Goal: Task Accomplishment & Management: Complete application form

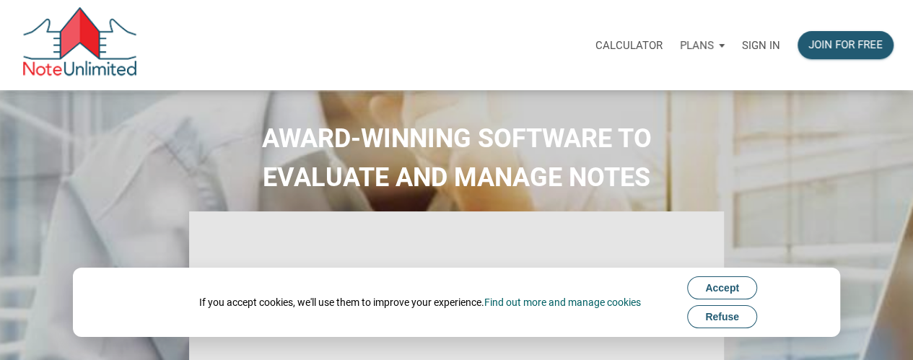
select select
type input "Introduction to new features"
select select
click at [765, 44] on p "Sign in" at bounding box center [761, 45] width 38 height 13
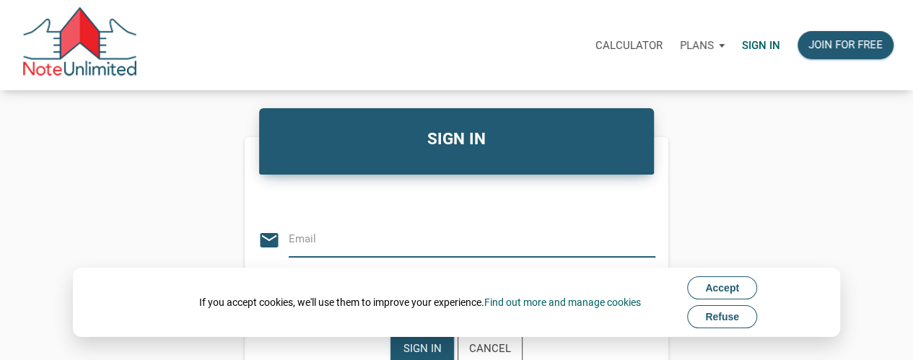
click at [307, 247] on input "email" at bounding box center [461, 239] width 345 height 32
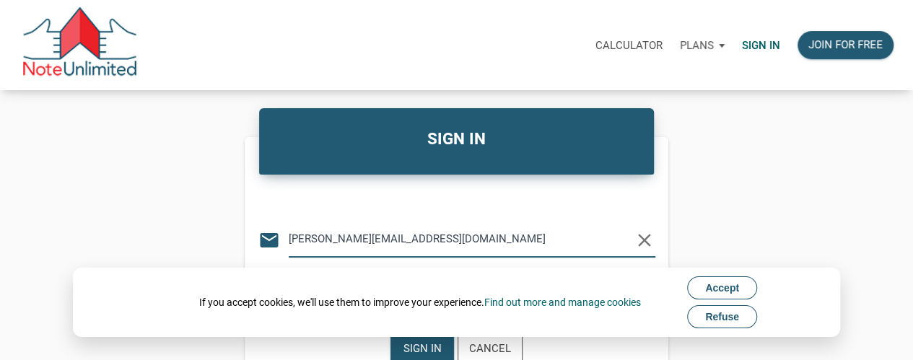
type input "nita@nitamckinney.com"
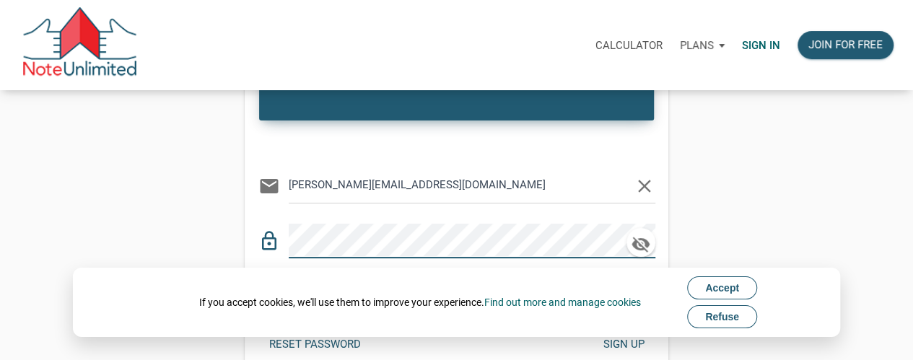
scroll to position [72, 0]
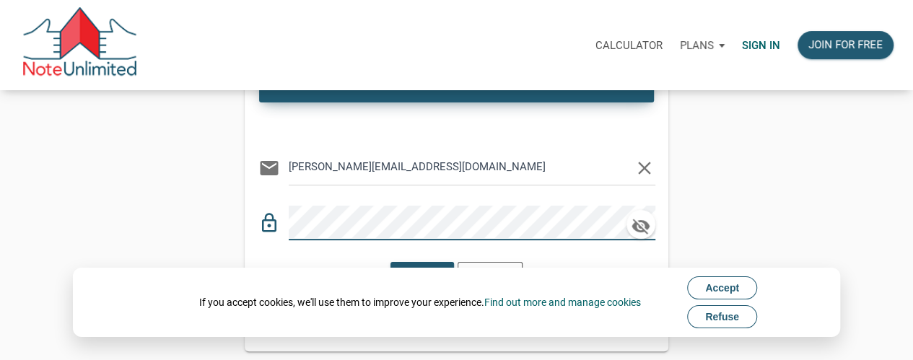
click at [731, 290] on span "Accept" at bounding box center [723, 288] width 34 height 12
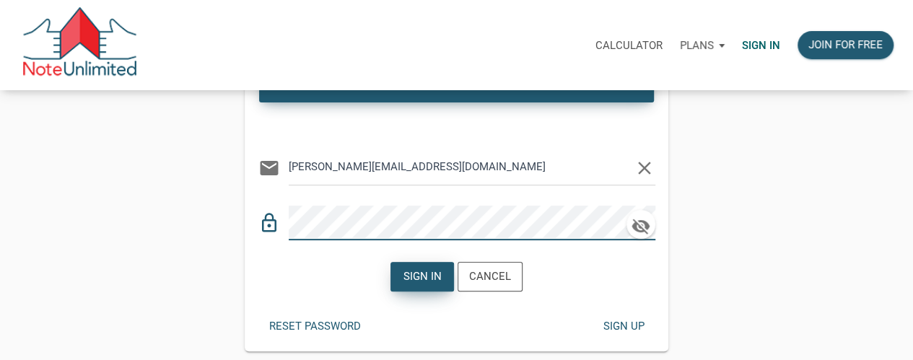
click at [422, 269] on div "Sign in" at bounding box center [423, 277] width 38 height 17
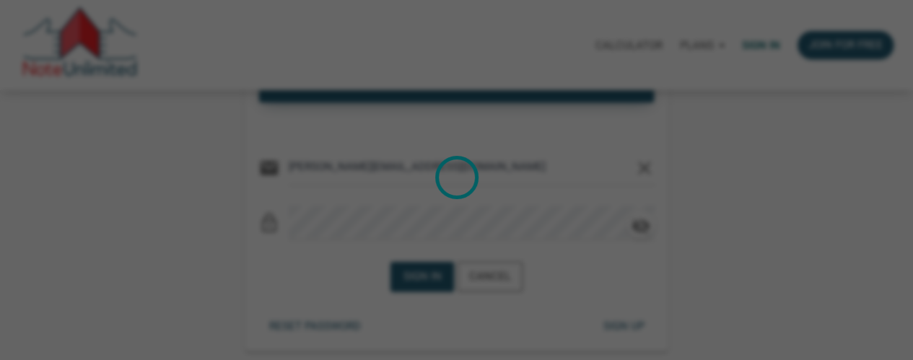
scroll to position [1693, 0]
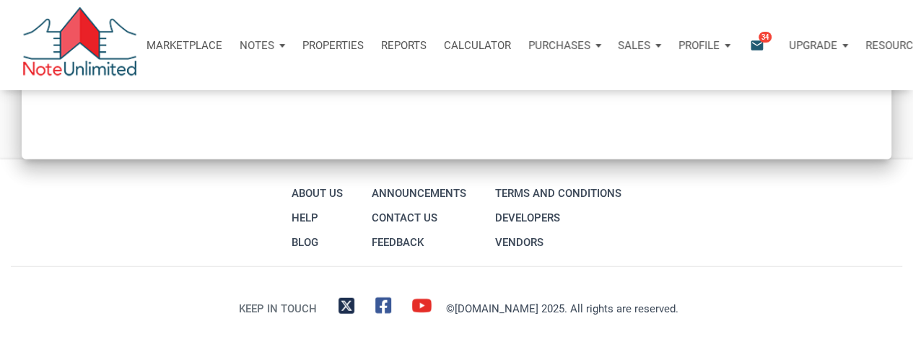
type input "Introduction to new features"
select select
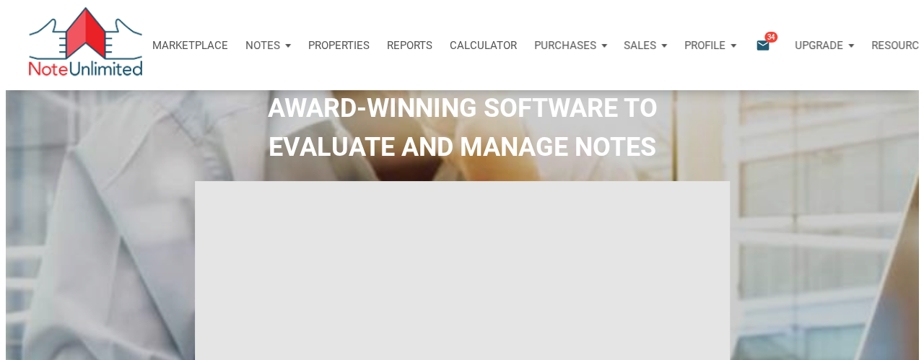
scroll to position [0, 0]
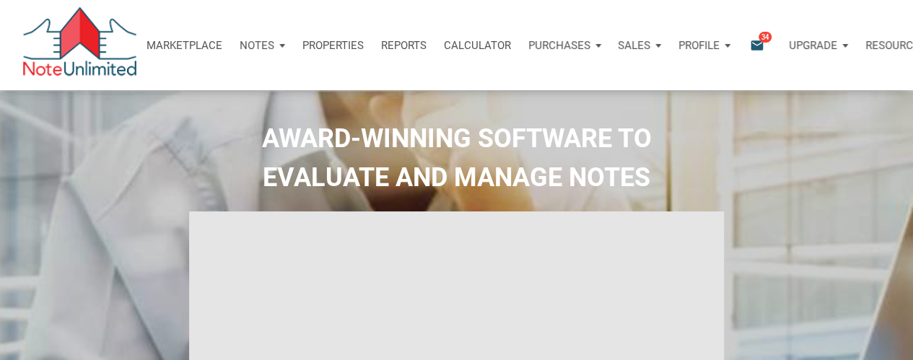
click at [765, 46] on icon "email" at bounding box center [757, 45] width 17 height 17
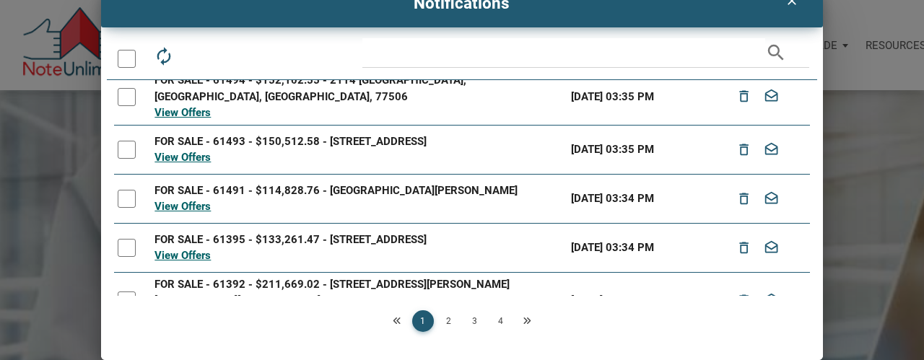
scroll to position [287, 0]
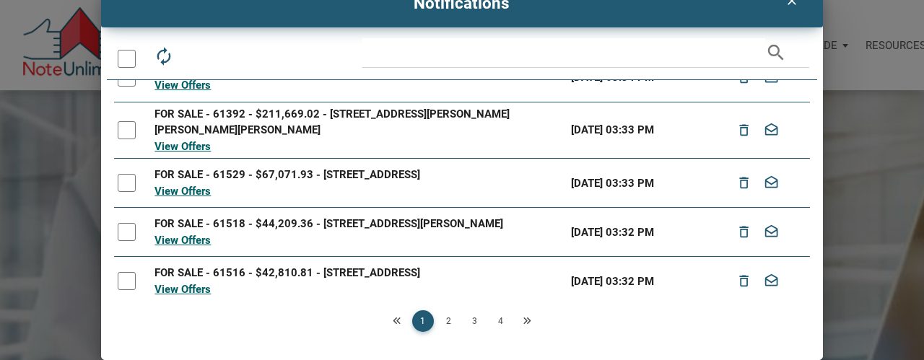
click at [445, 322] on link "2" at bounding box center [449, 322] width 22 height 22
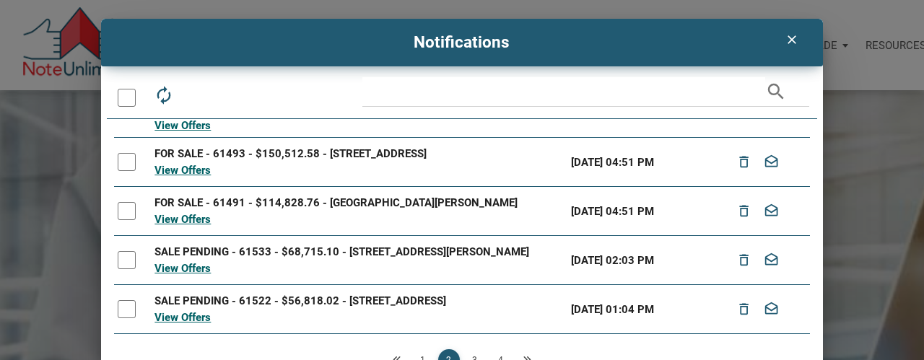
scroll to position [64, 0]
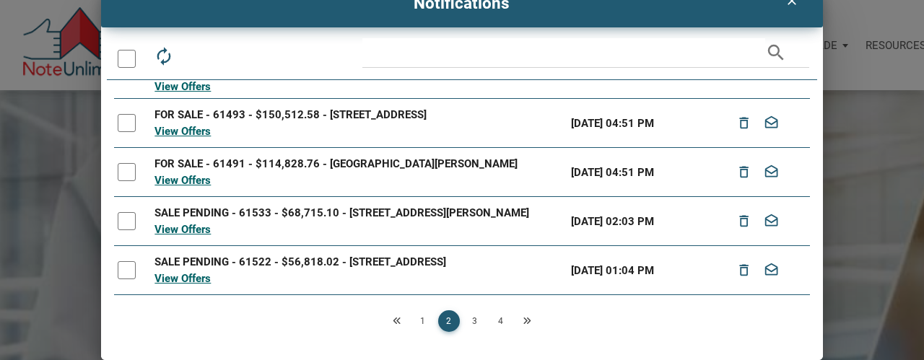
click at [471, 320] on link "3" at bounding box center [475, 322] width 22 height 22
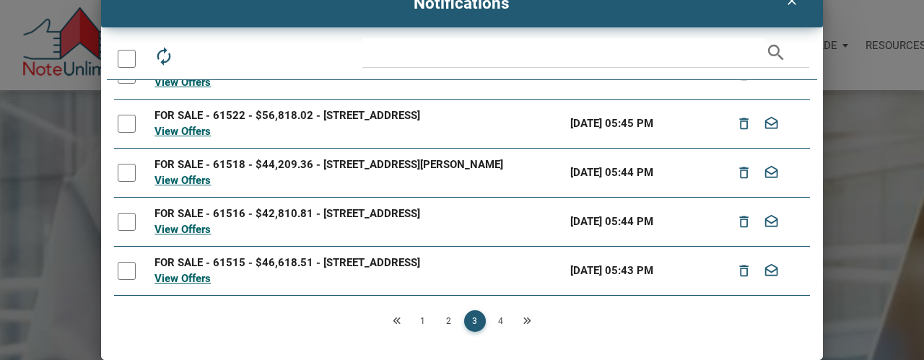
click at [494, 320] on link "4" at bounding box center [501, 322] width 22 height 22
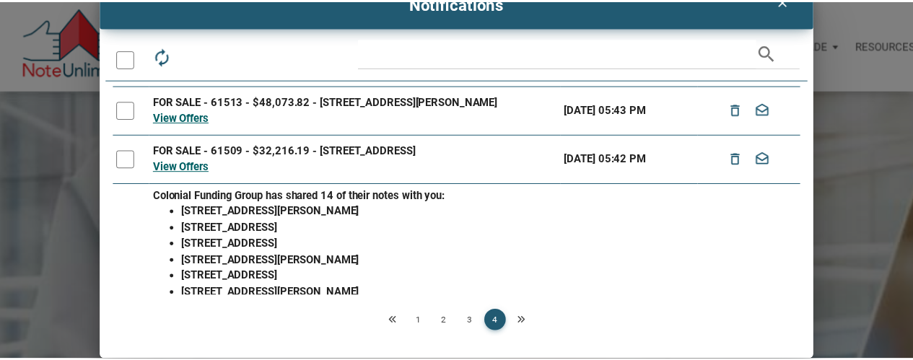
scroll to position [0, 0]
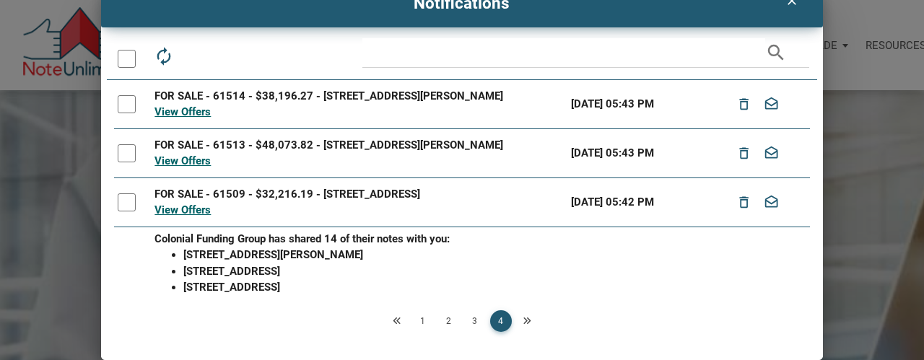
click at [784, 1] on icon "clear" at bounding box center [792, 1] width 17 height 14
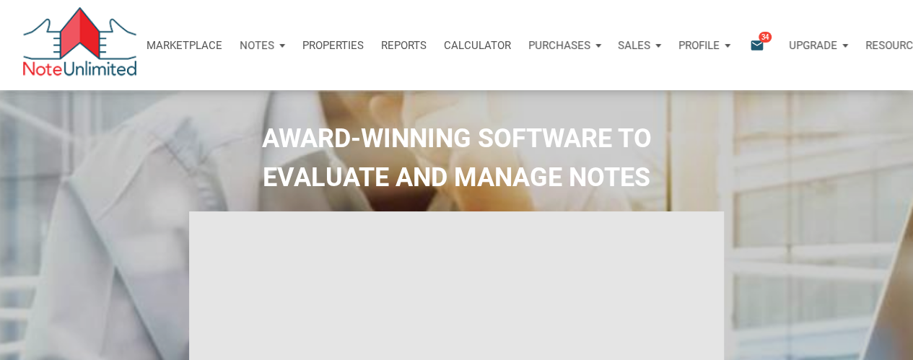
click at [263, 46] on p "Notes" at bounding box center [257, 45] width 35 height 13
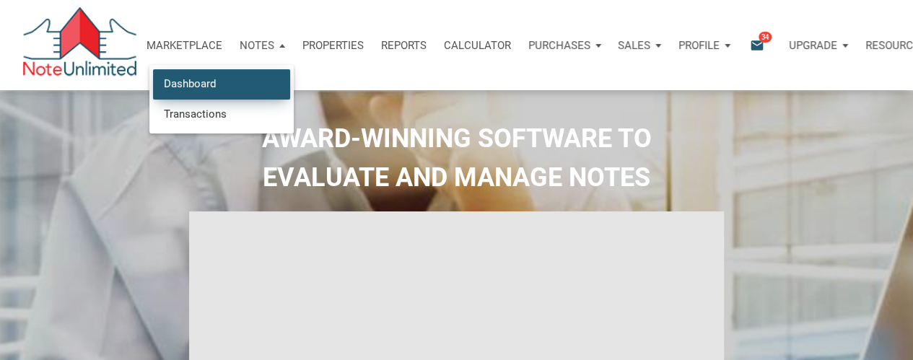
click at [208, 82] on link "Dashboard" at bounding box center [221, 84] width 137 height 30
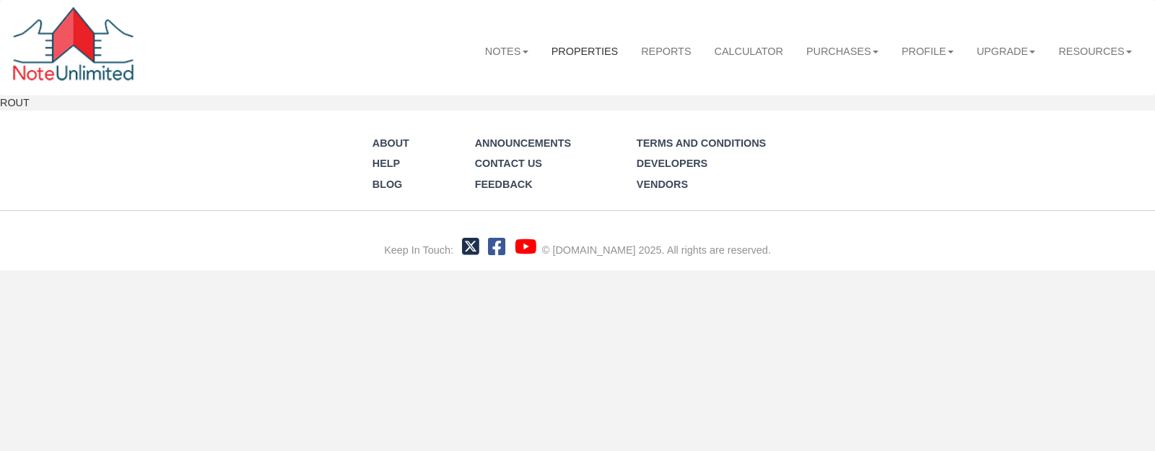
click at [560, 51] on link "Properties" at bounding box center [585, 51] width 90 height 38
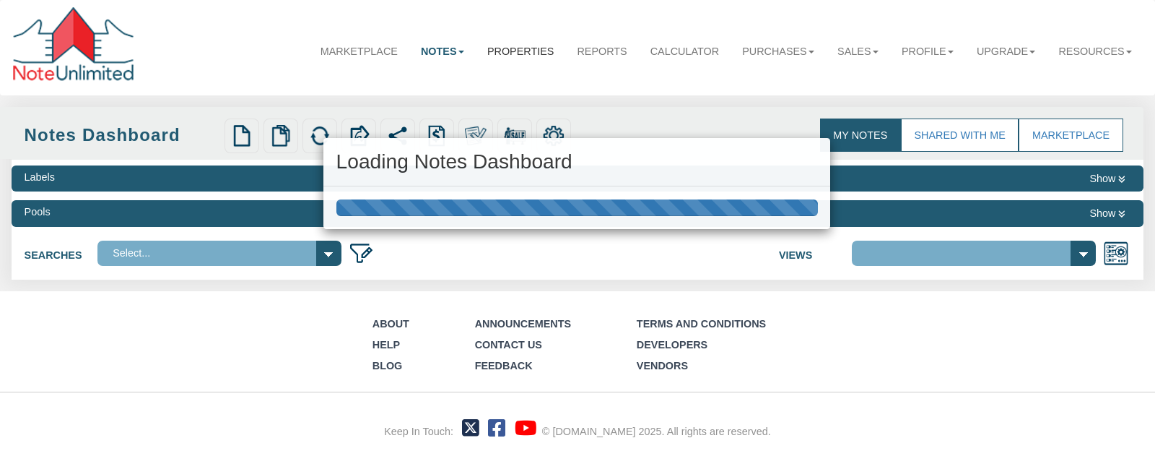
select select
select select "3"
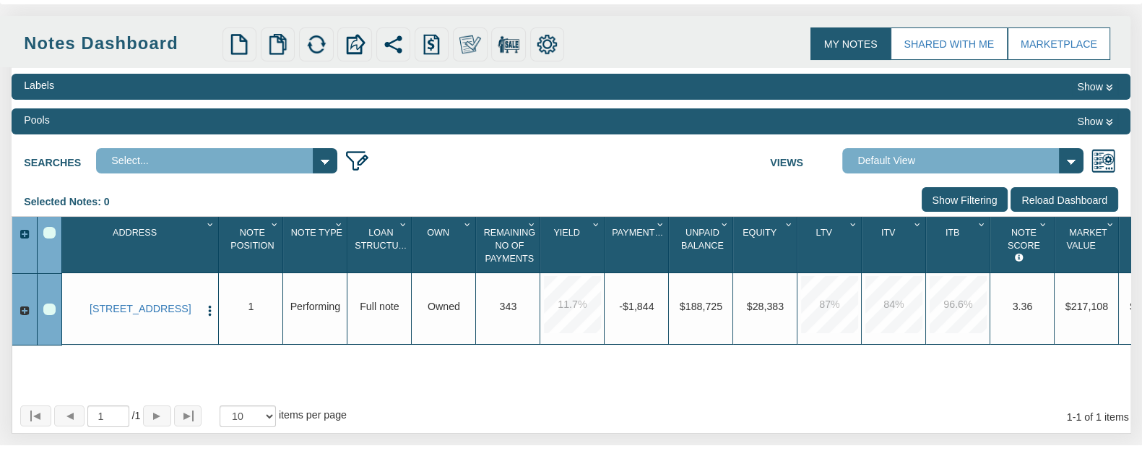
scroll to position [180, 0]
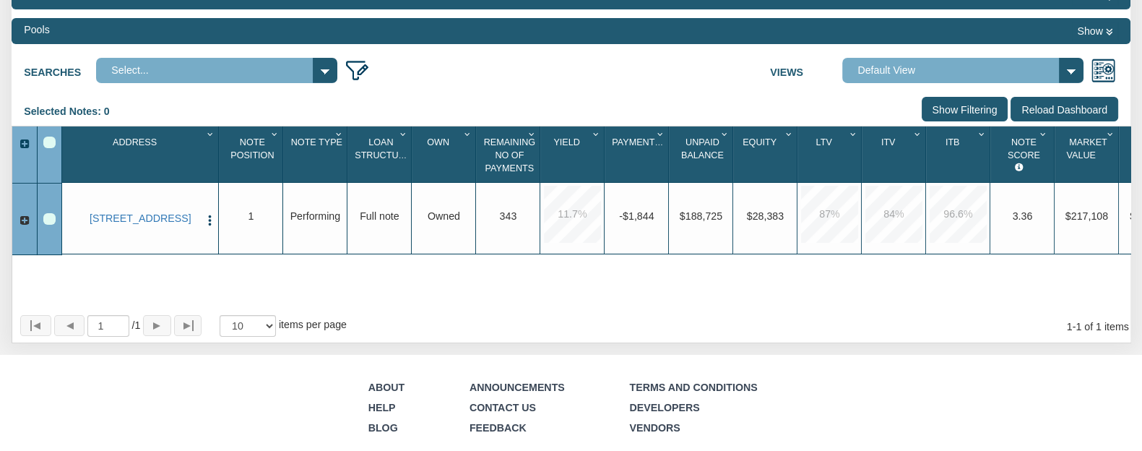
click at [319, 73] on select "Select... Nita's Broad Search - [GEOGRAPHIC_DATA],[GEOGRAPHIC_DATA],[GEOGRAPHIC…" at bounding box center [216, 70] width 241 height 25
select select "number:159"
click at [96, 58] on select "Select... Nita's Broad Search - [GEOGRAPHIC_DATA],[GEOGRAPHIC_DATA],[GEOGRAPHIC…" at bounding box center [216, 70] width 241 height 25
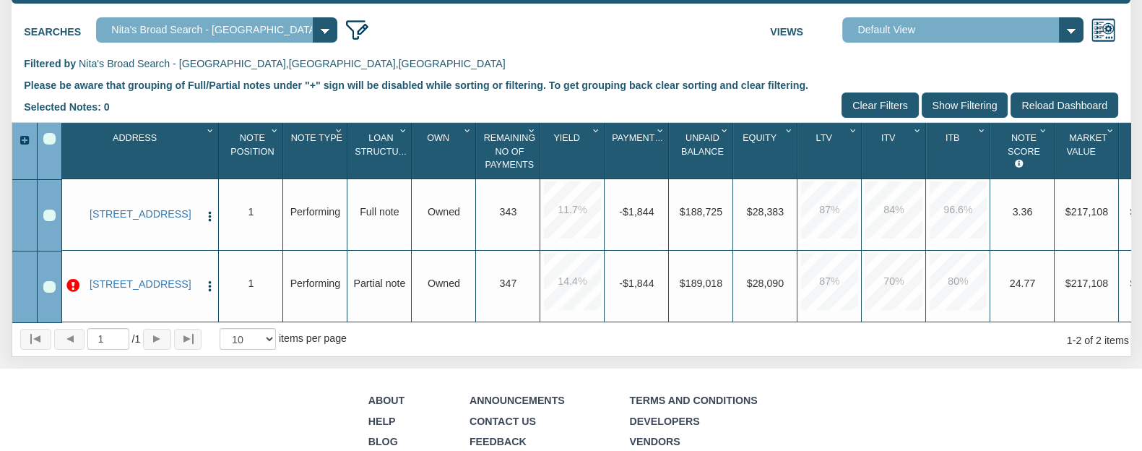
scroll to position [271, 0]
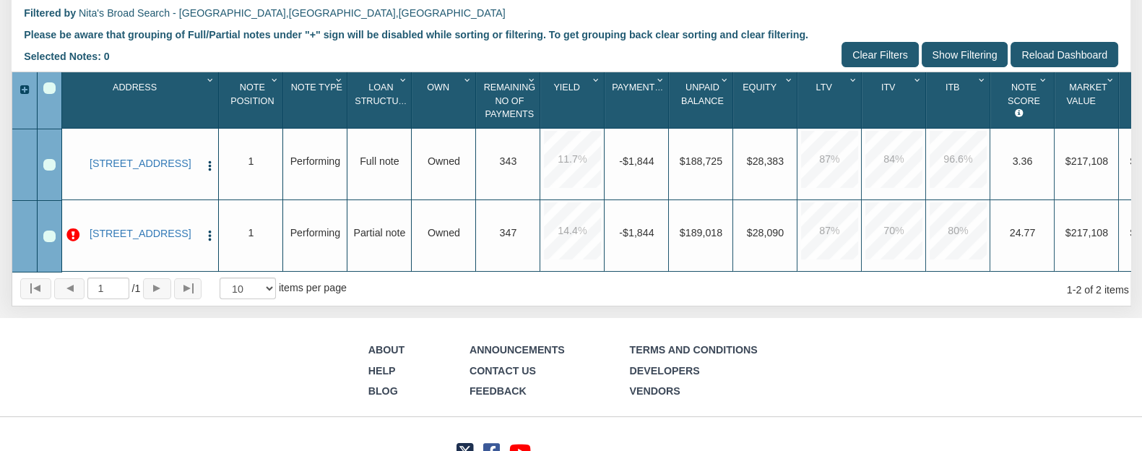
click at [43, 238] on div "Row 2, Row Selection Checkbox" at bounding box center [49, 236] width 12 height 12
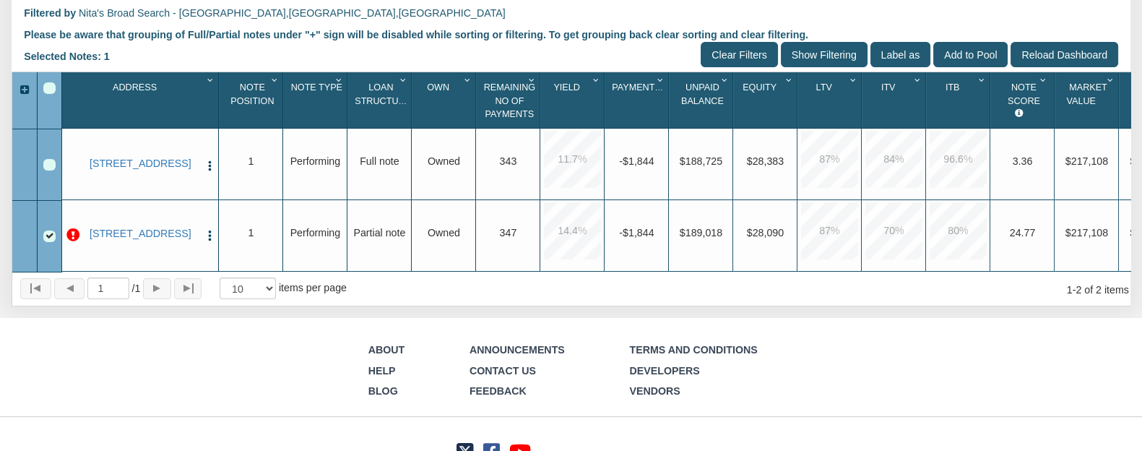
scroll to position [0, 58]
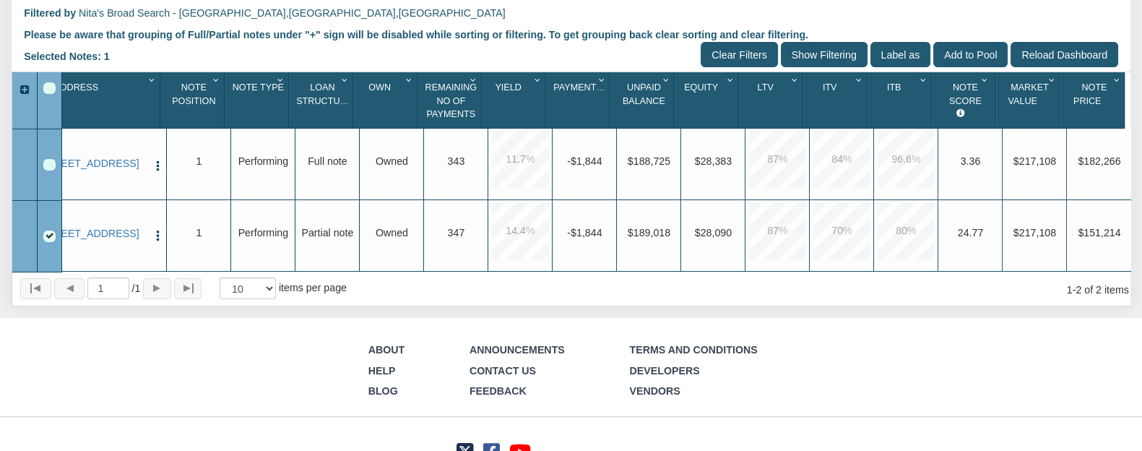
click at [740, 52] on input "Clear Filters" at bounding box center [738, 54] width 77 height 25
select select
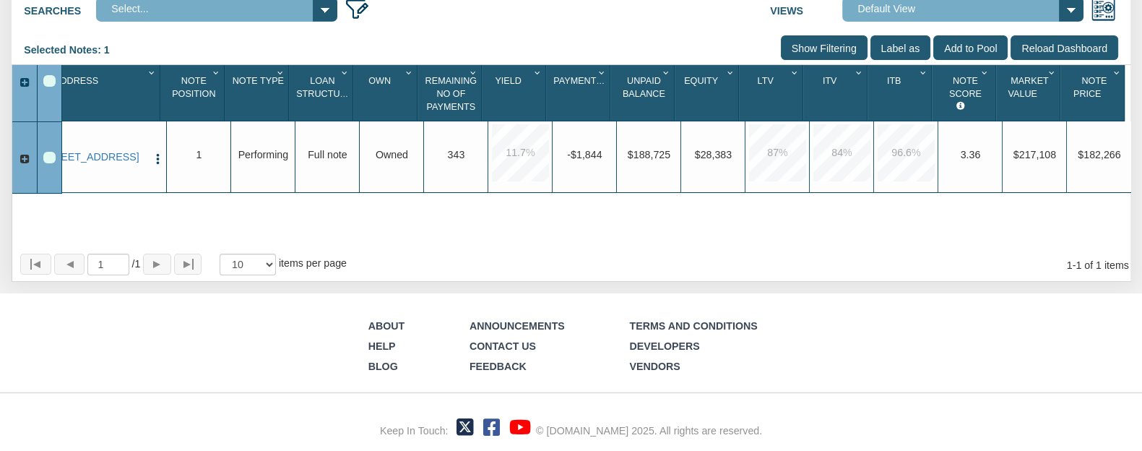
scroll to position [157, 0]
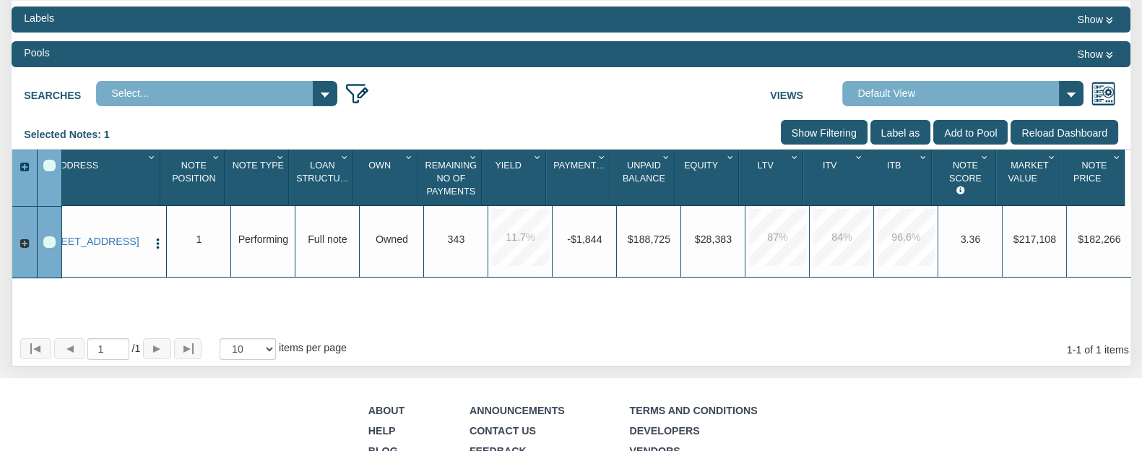
click at [488, 110] on div "Labels Show Pools Show Searches Select... Nita's Broad Search - [GEOGRAPHIC_DAT…" at bounding box center [571, 183] width 1119 height 365
click at [1114, 53] on button "Show" at bounding box center [1095, 53] width 46 height 17
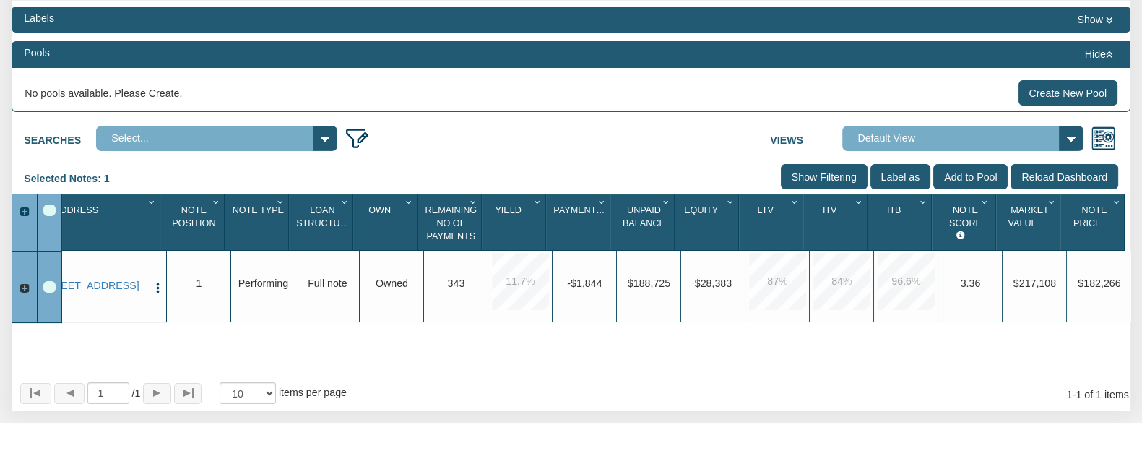
click at [1067, 140] on select "Default View NS Default (Colonial Funding Group) (Colonial Funding Group)" at bounding box center [962, 138] width 241 height 25
select select "316"
click at [842, 151] on select "Default View NS Default (Colonial Funding Group) (Colonial Funding Group)" at bounding box center [962, 138] width 241 height 25
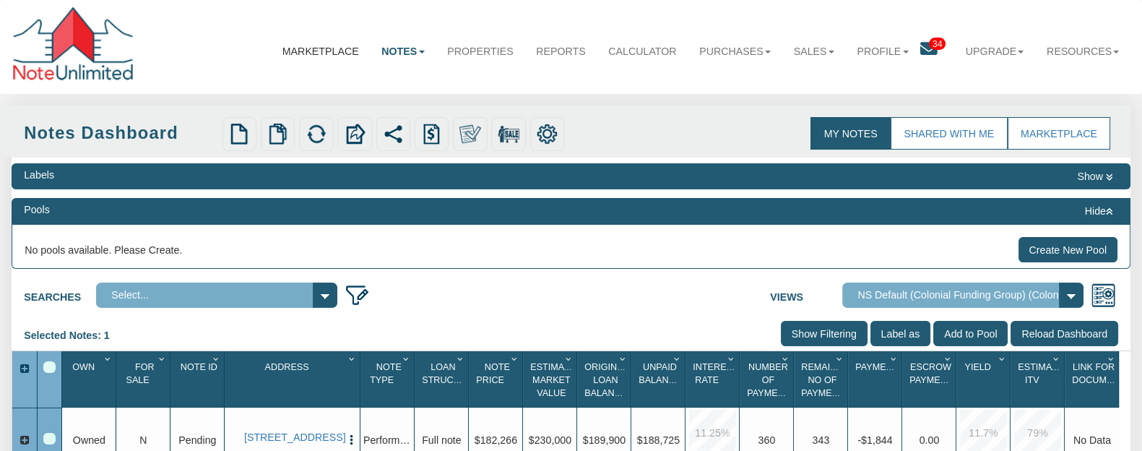
scroll to position [0, 0]
click at [239, 135] on img at bounding box center [239, 134] width 22 height 22
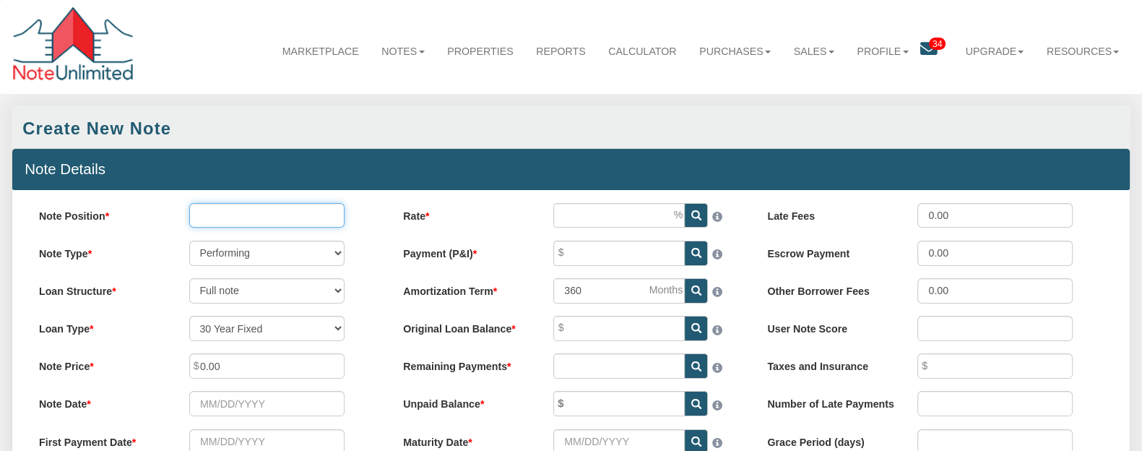
click at [214, 216] on input "Note Position" at bounding box center [266, 215] width 155 height 25
type input "1"
select select "string:R"
select select "string:CASH"
type input "[DATE]"
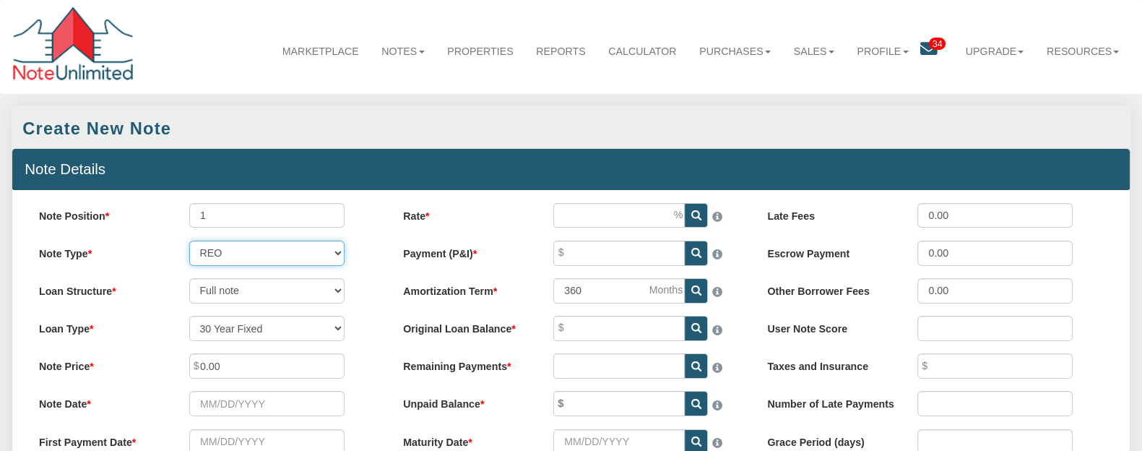
type input "0.00"
type input "0"
type input "0.00"
type input "1"
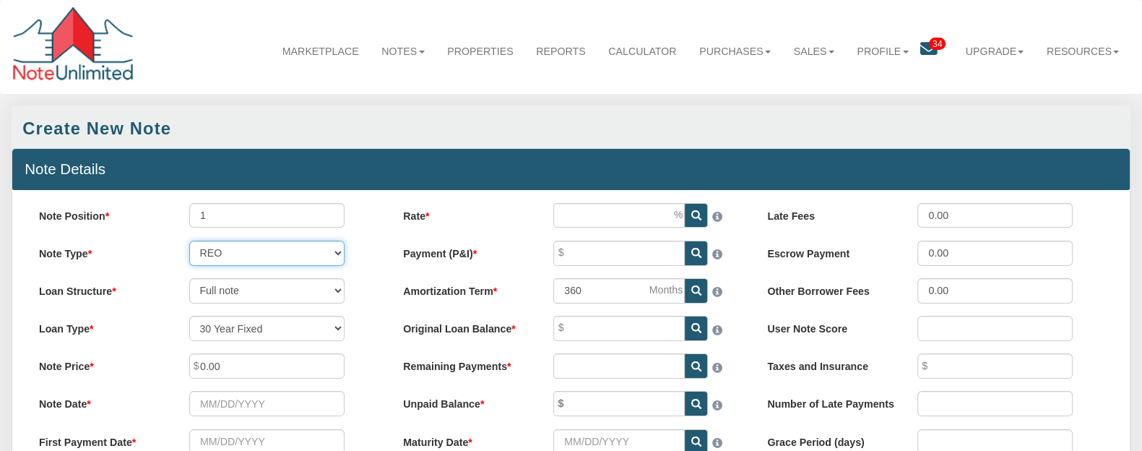
type input "0.00"
select select "string:P"
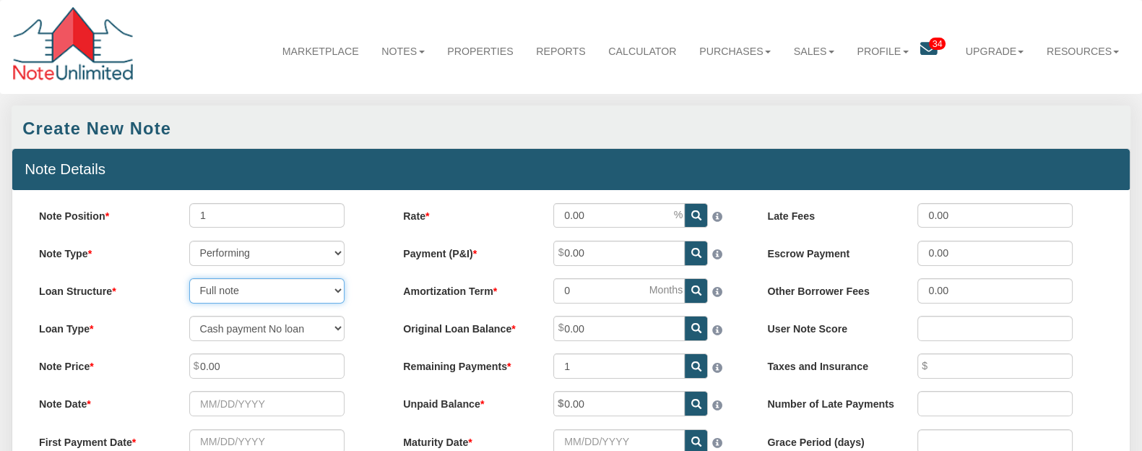
click at [223, 294] on select "Full note Partial note Pledge note Split Payment note" at bounding box center [266, 290] width 155 height 25
select select "string:PL"
click at [189, 280] on select "Full note Partial note Pledge note Split Payment note" at bounding box center [266, 290] width 155 height 25
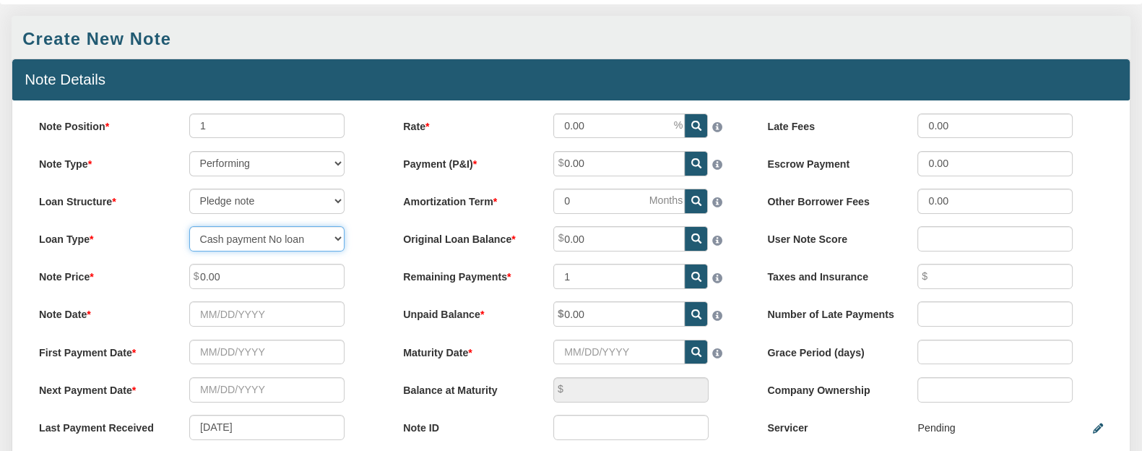
click at [210, 241] on select "30 Year Fixed 15 Year Fixed 20 Year Fixed 40 Year Fixed 5 years balloon loan wi…" at bounding box center [266, 238] width 155 height 25
select select "string:CUST_FIXED"
click at [189, 228] on select "30 Year Fixed 15 Year Fixed 20 Year Fixed 40 Year Fixed 5 years balloon loan wi…" at bounding box center [266, 238] width 155 height 25
type input "0.00"
click at [213, 275] on input "0.00" at bounding box center [266, 276] width 155 height 25
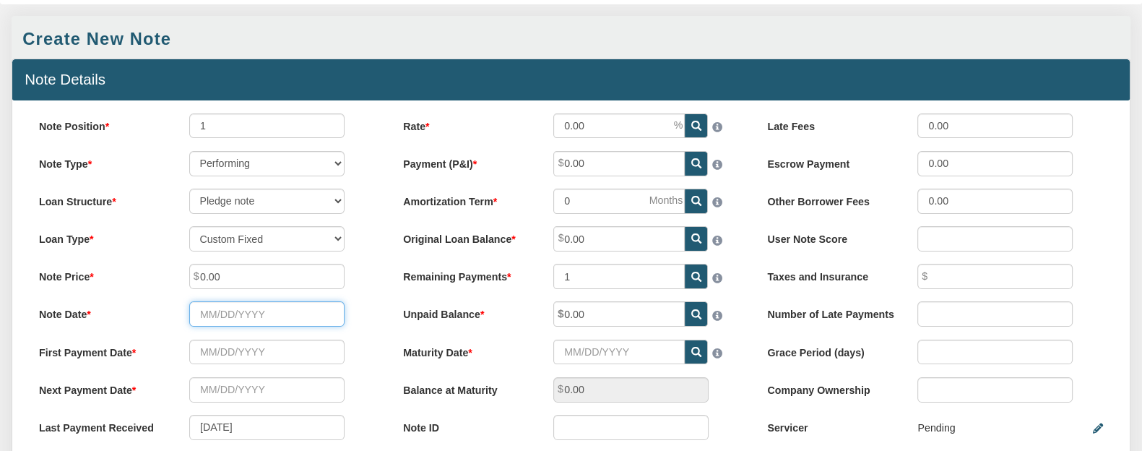
click at [222, 314] on input "Note Date" at bounding box center [266, 313] width 155 height 25
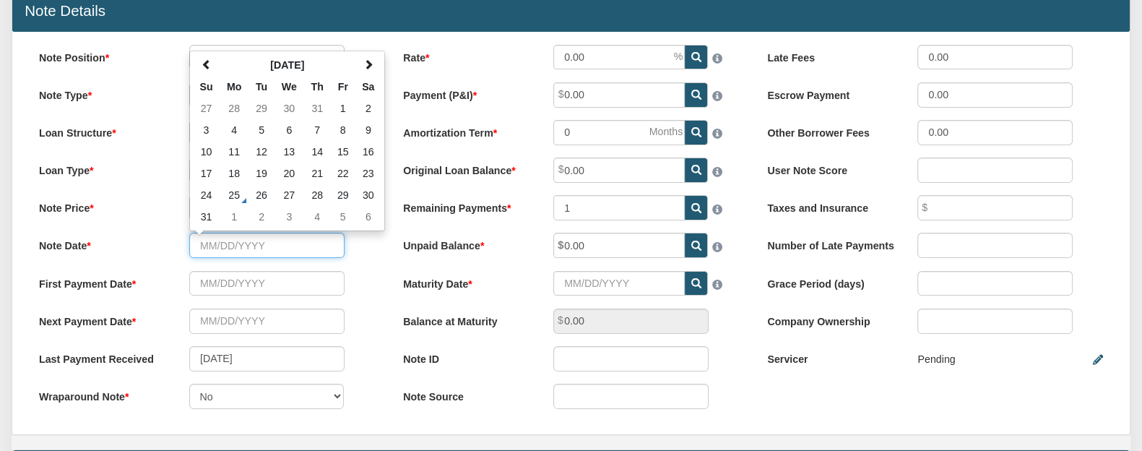
scroll to position [180, 0]
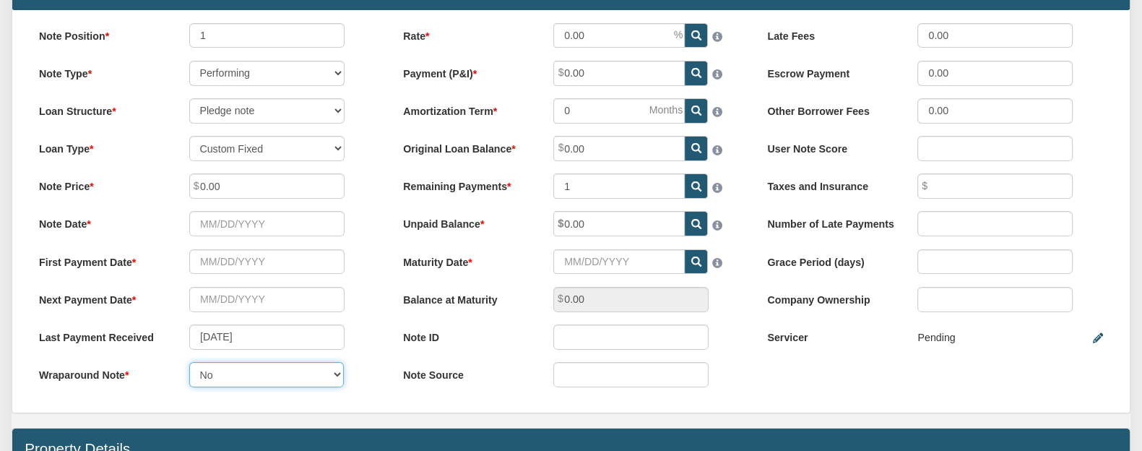
click at [323, 381] on select "No Yes" at bounding box center [266, 374] width 155 height 25
click at [256, 377] on select "No Yes" at bounding box center [266, 374] width 155 height 25
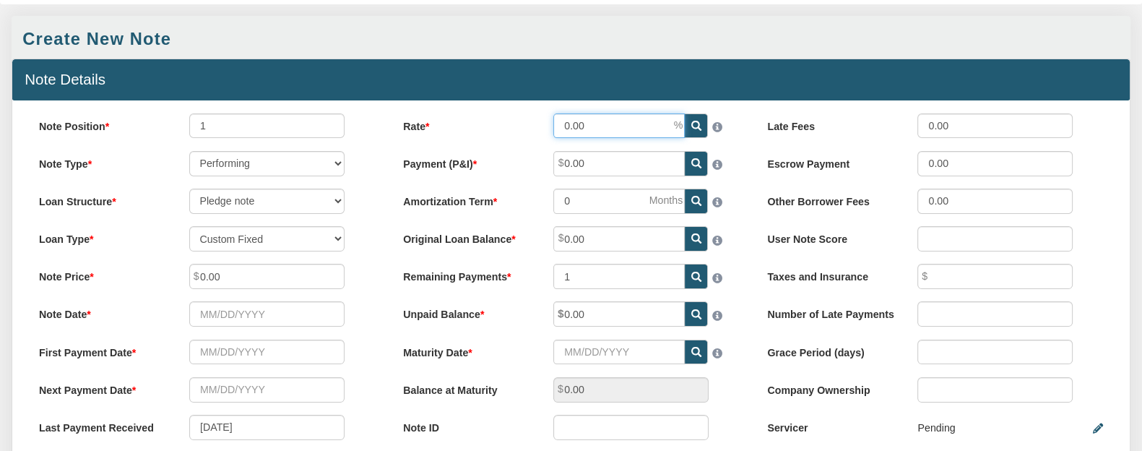
click at [574, 128] on input "0.00" at bounding box center [618, 125] width 131 height 25
click at [497, 124] on label "Rate" at bounding box center [466, 123] width 150 height 20
click at [553, 124] on input "0.80" at bounding box center [618, 125] width 131 height 25
click at [589, 123] on input "0.80" at bounding box center [618, 125] width 131 height 25
click at [585, 125] on input "0.80" at bounding box center [618, 125] width 131 height 25
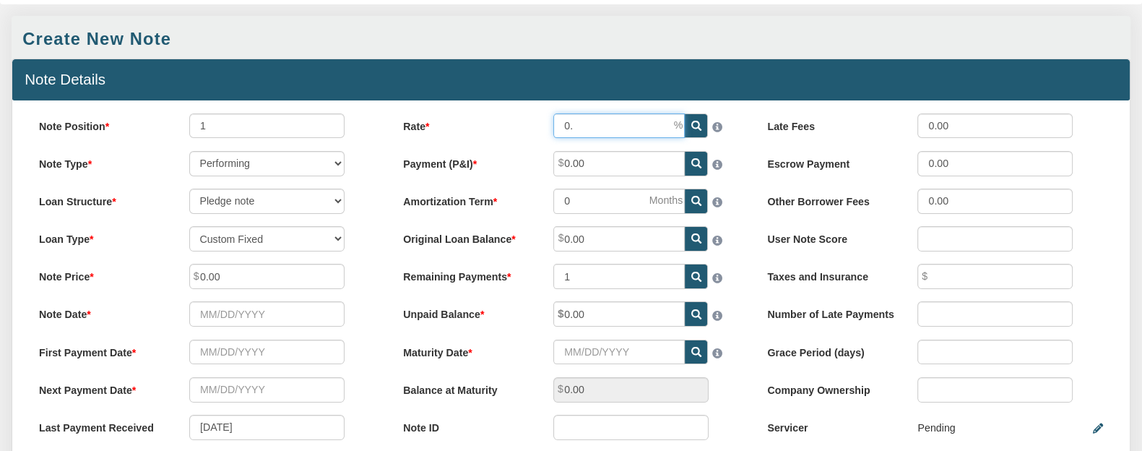
type input "0"
type input "8.00"
click at [518, 113] on div "Note Position 1 Note Type Performing Forthcoming Non-Performing REO Sub-Perform…" at bounding box center [570, 301] width 1117 height 402
click at [567, 165] on input "0.00" at bounding box center [618, 163] width 131 height 25
type input "2,129.00"
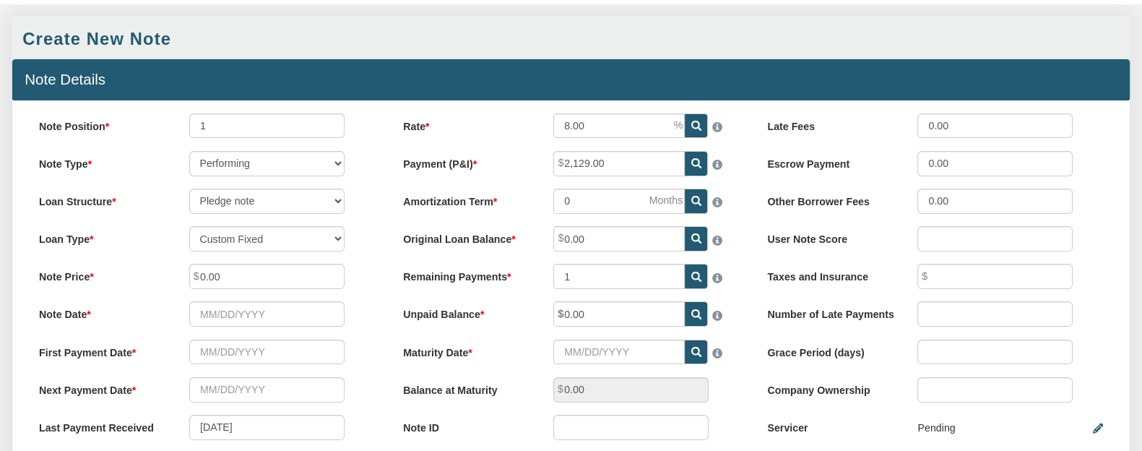
click at [508, 156] on label "Payment (P&I)" at bounding box center [466, 161] width 150 height 20
click at [553, 156] on input "2,129.00" at bounding box center [618, 163] width 131 height 25
click at [574, 201] on input "0" at bounding box center [618, 200] width 131 height 25
type input "60"
click at [524, 204] on label "Amortization Term" at bounding box center [466, 198] width 150 height 20
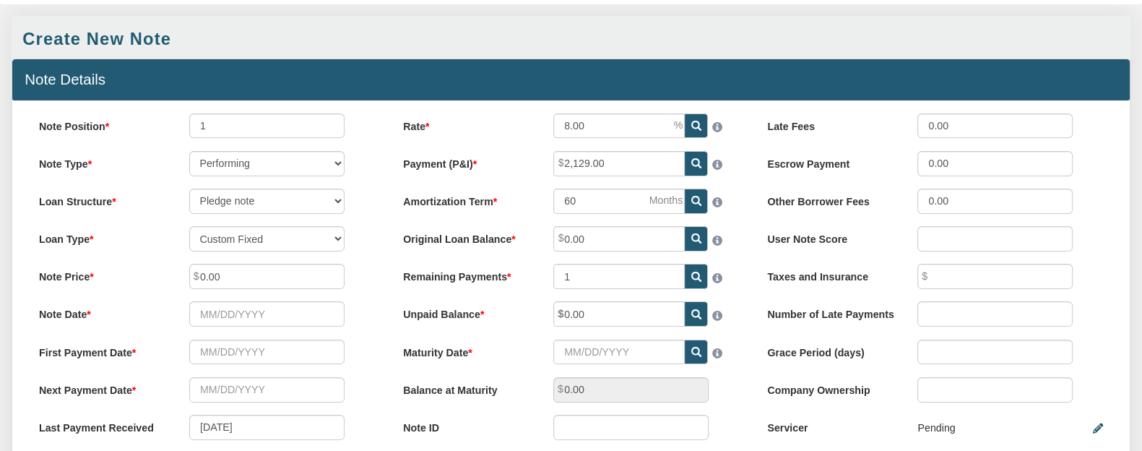
click at [553, 204] on input "60" at bounding box center [618, 200] width 131 height 25
click at [685, 226] on span "0.00" at bounding box center [685, 226] width 0 height 0
click at [578, 240] on input "0.00" at bounding box center [618, 238] width 131 height 25
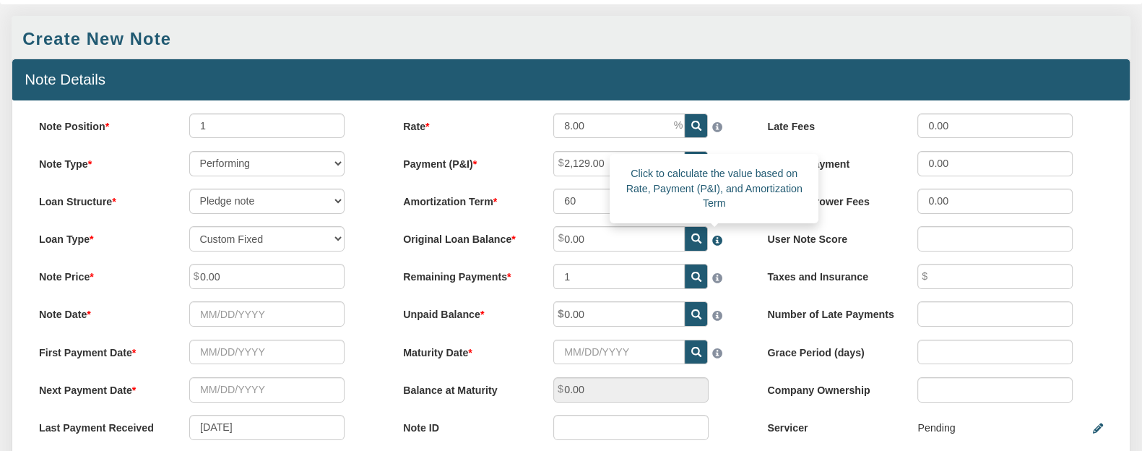
click at [719, 243] on span at bounding box center [715, 236] width 14 height 19
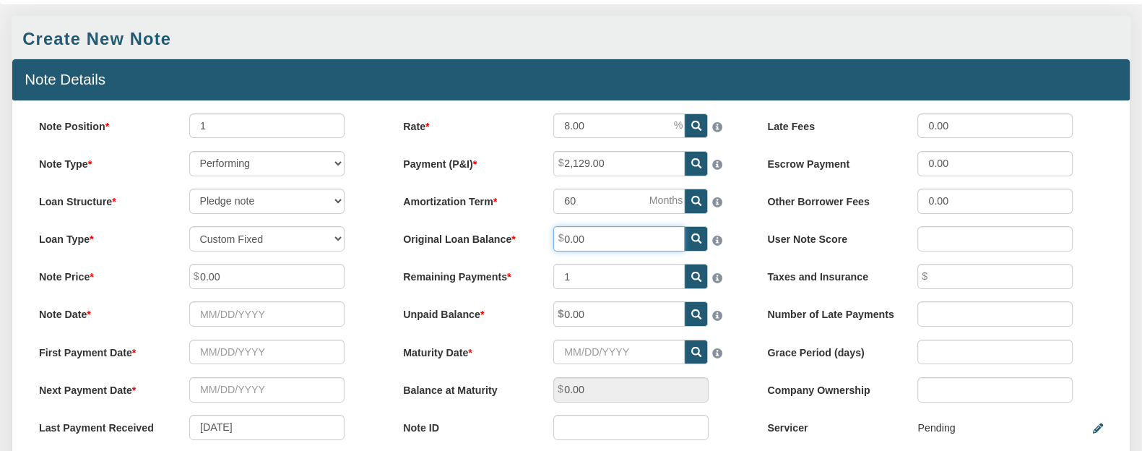
click at [593, 243] on input "0.00" at bounding box center [618, 238] width 131 height 25
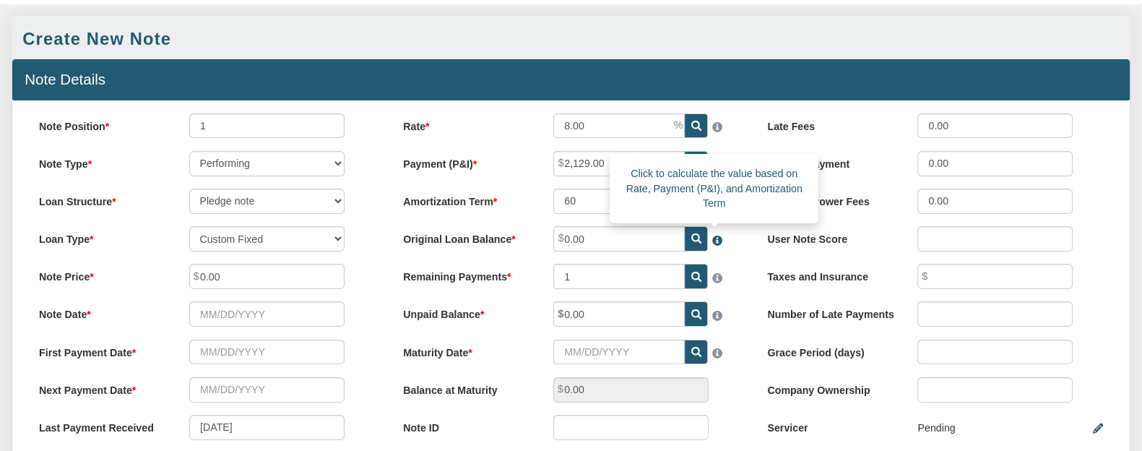
click at [716, 240] on span at bounding box center [715, 236] width 14 height 19
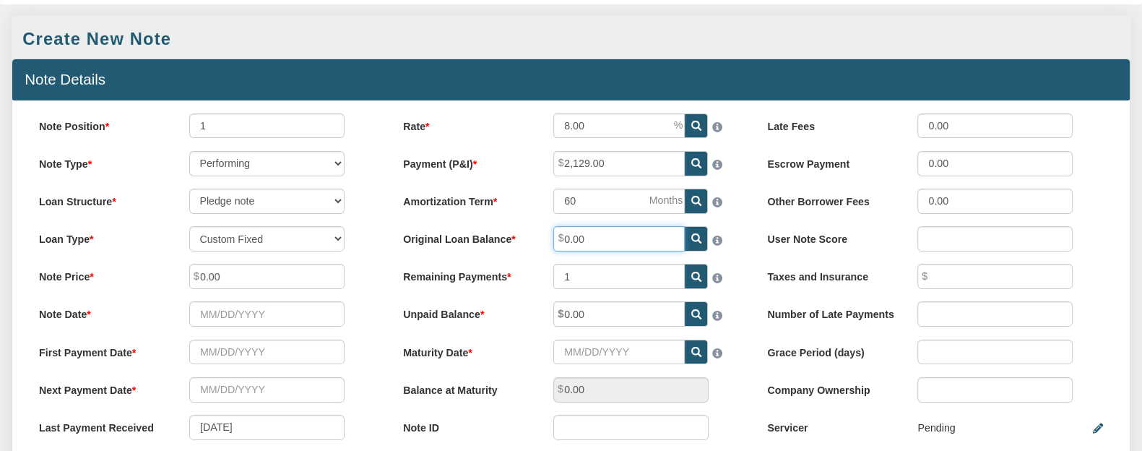
click at [595, 246] on input "0.00" at bounding box center [618, 238] width 131 height 25
type input "0"
type input "105,000.00"
click at [539, 240] on label "Original Loan Balance" at bounding box center [466, 236] width 150 height 20
click at [553, 240] on input "105,000.00" at bounding box center [618, 238] width 131 height 25
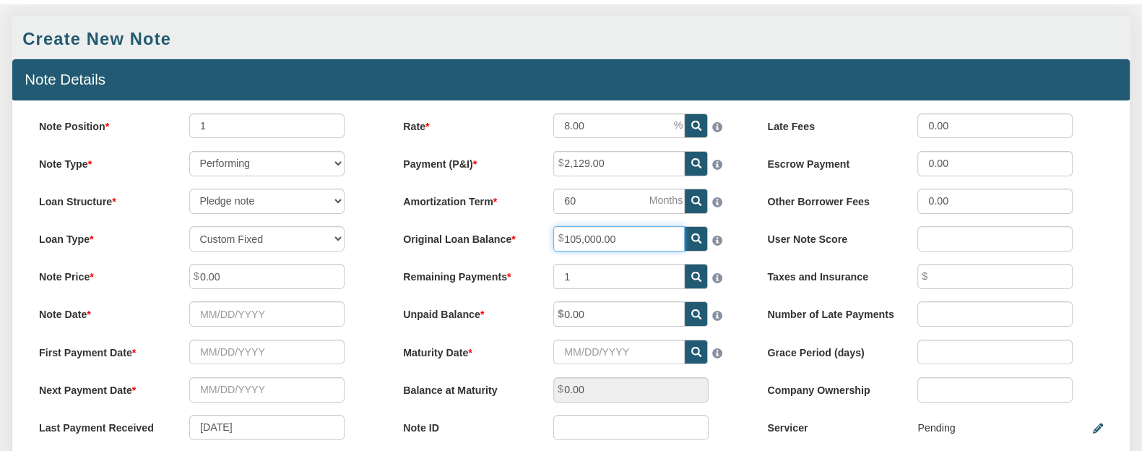
scroll to position [180, 0]
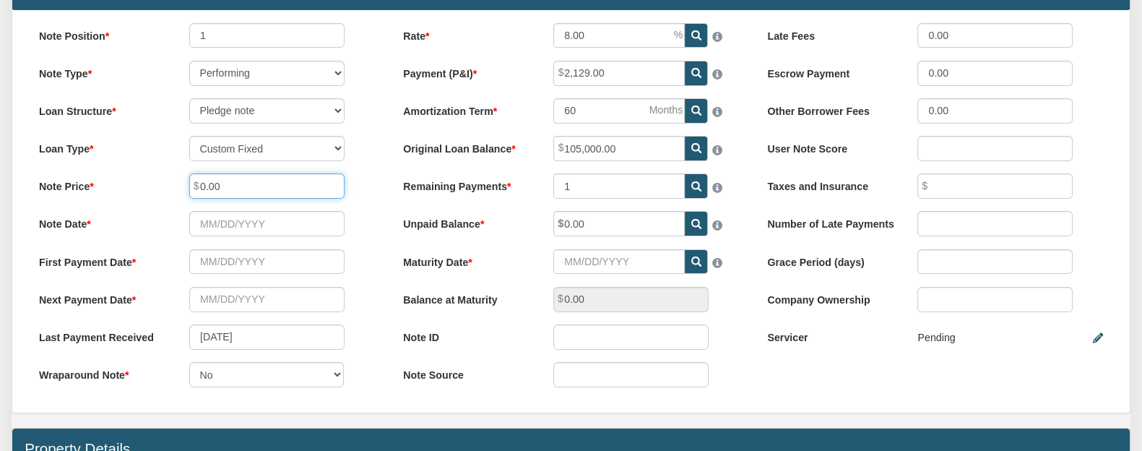
click at [206, 187] on input "0.00" at bounding box center [266, 185] width 155 height 25
click at [224, 190] on input "0.00" at bounding box center [266, 185] width 155 height 25
type input "0"
type input "105,000.00"
drag, startPoint x: 134, startPoint y: 230, endPoint x: 211, endPoint y: 233, distance: 77.3
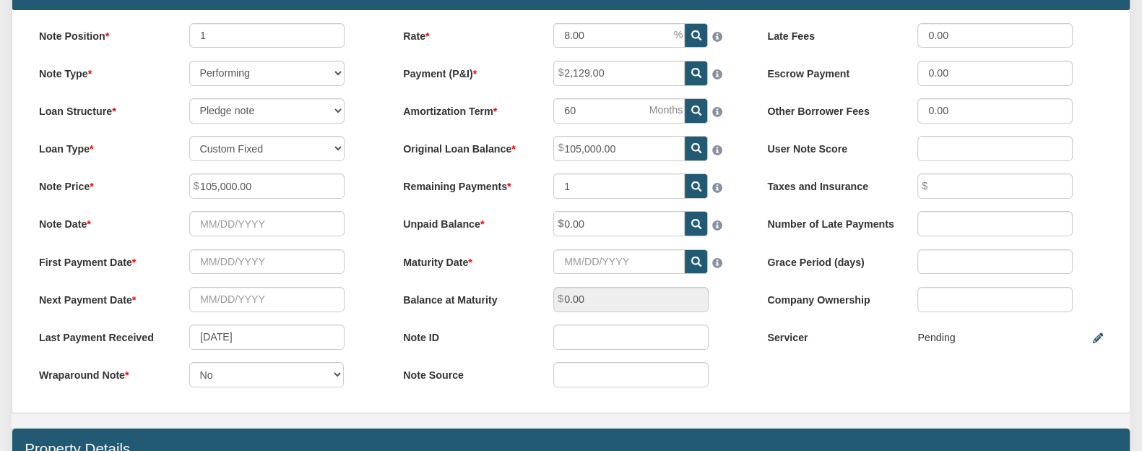
click at [134, 230] on label "Note Date" at bounding box center [102, 221] width 150 height 20
click at [189, 230] on input "Note Date" at bounding box center [266, 223] width 155 height 25
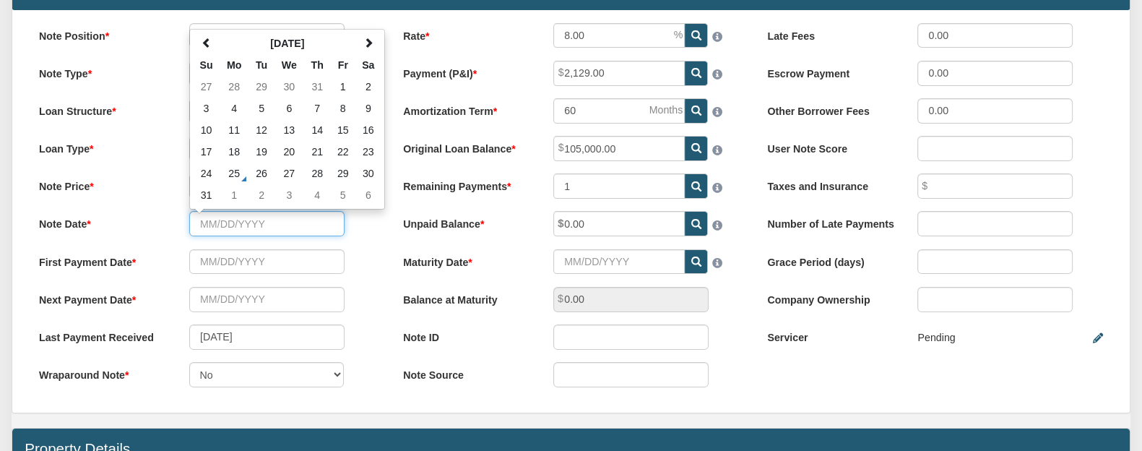
click at [214, 229] on input "Note Date" at bounding box center [266, 223] width 155 height 25
click at [249, 233] on input "Note Date" at bounding box center [266, 223] width 155 height 25
click at [200, 45] on th at bounding box center [206, 43] width 27 height 22
click at [201, 45] on span at bounding box center [206, 43] width 10 height 10
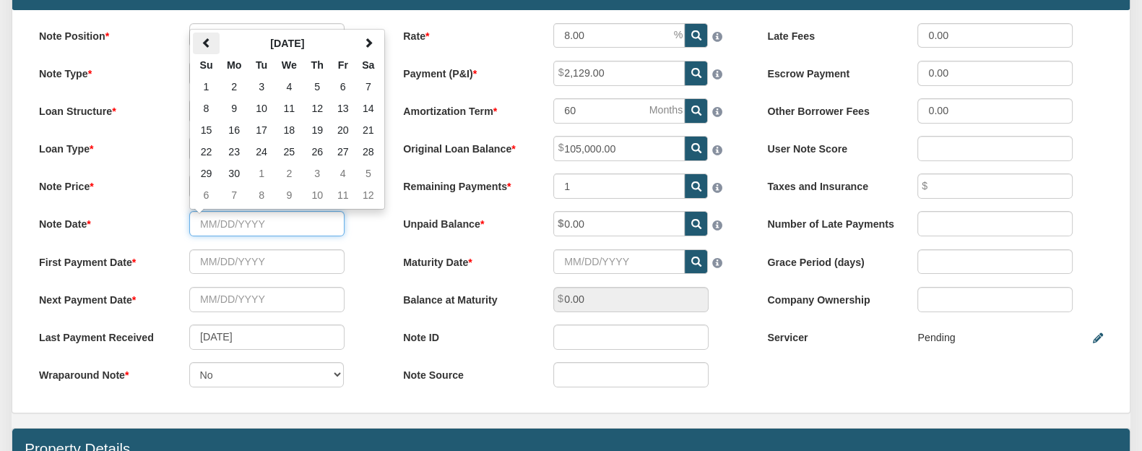
click at [201, 45] on span at bounding box center [206, 43] width 10 height 10
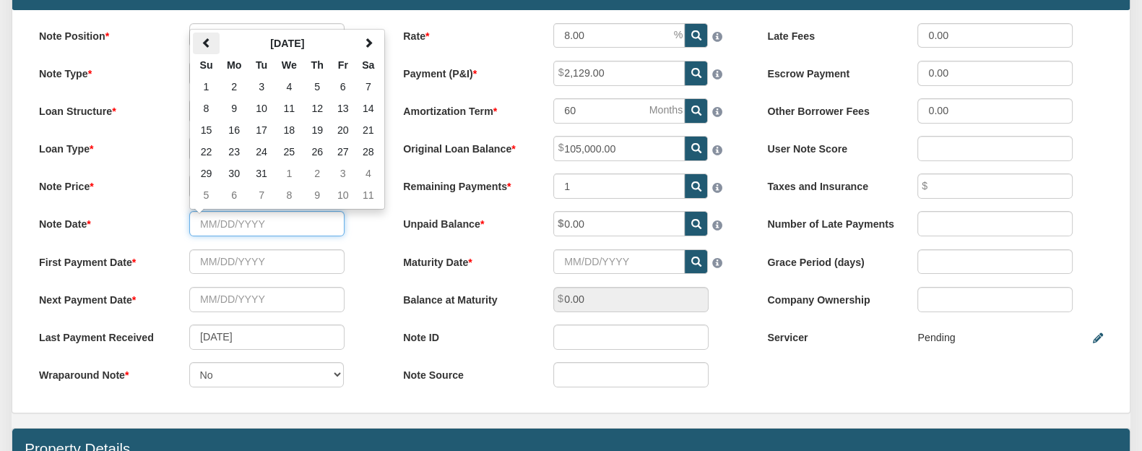
click at [201, 45] on span at bounding box center [206, 43] width 10 height 10
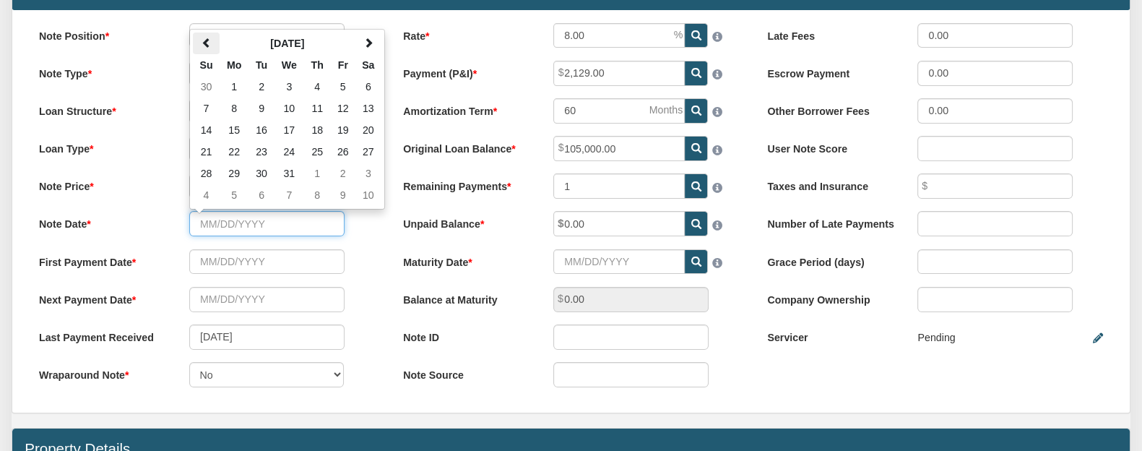
click at [201, 45] on span at bounding box center [206, 43] width 10 height 10
click at [368, 48] on span at bounding box center [368, 43] width 10 height 10
click at [346, 134] on td "14" at bounding box center [343, 130] width 25 height 22
click at [267, 225] on input "[DATE]" at bounding box center [266, 223] width 155 height 25
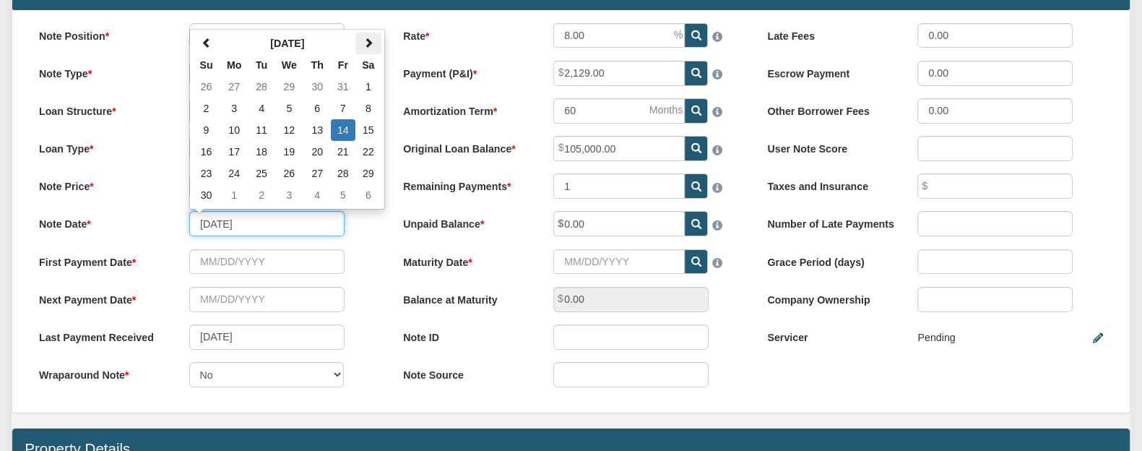
click at [370, 45] on span at bounding box center [368, 43] width 10 height 10
click at [232, 153] on td "23" at bounding box center [235, 152] width 30 height 22
type input "[DATE]"
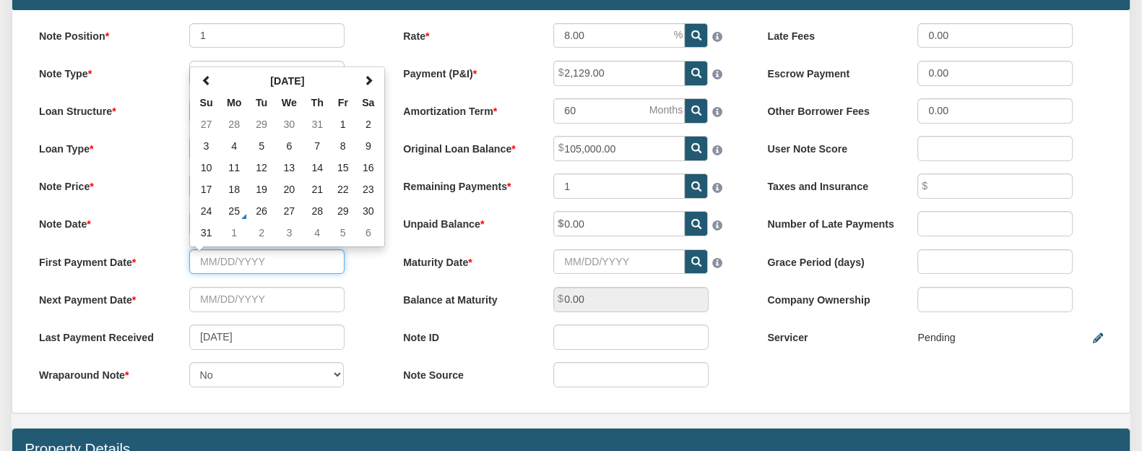
click at [251, 264] on input "text" at bounding box center [266, 261] width 155 height 25
click at [217, 265] on input "text" at bounding box center [266, 261] width 155 height 25
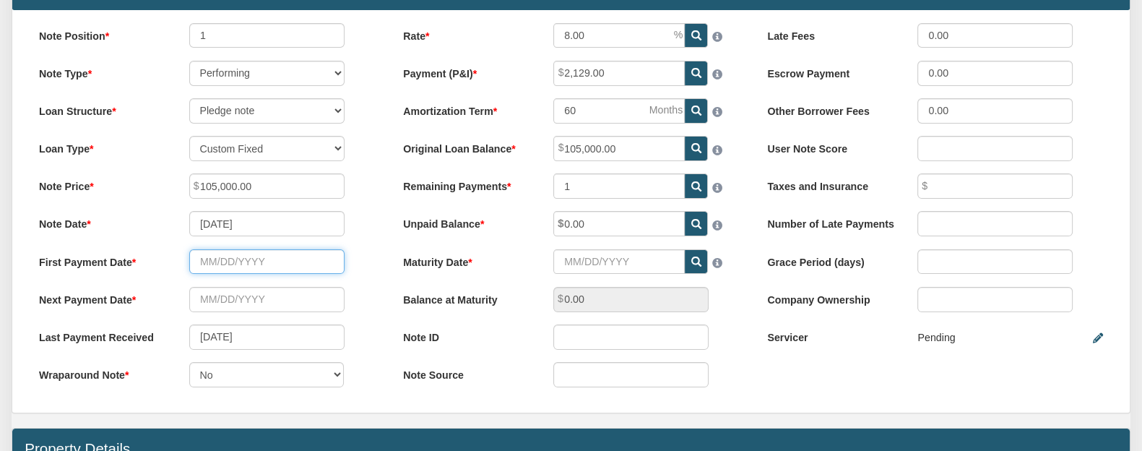
click at [209, 264] on input "text" at bounding box center [266, 261] width 155 height 25
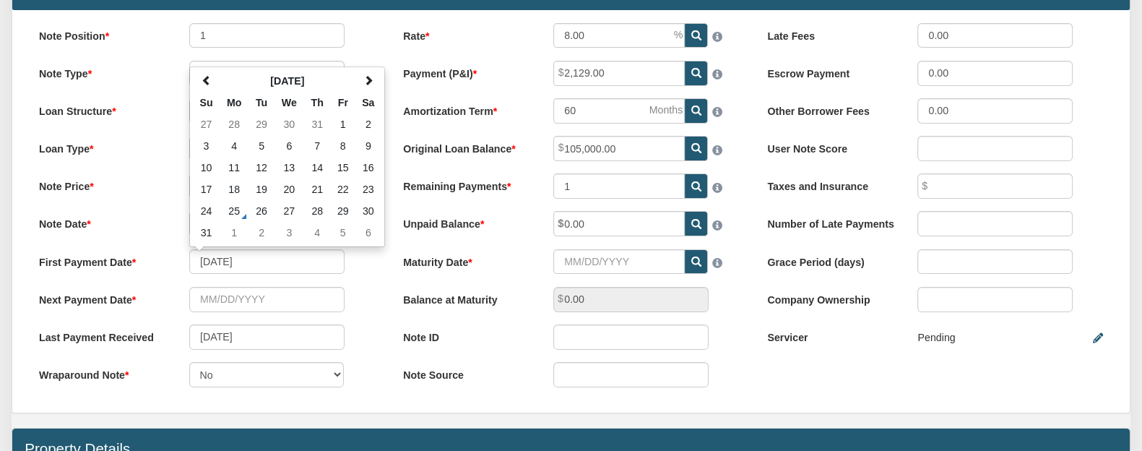
type input "[DATE]"
click at [368, 307] on div "Next Payment Date Please enter a value" at bounding box center [207, 299] width 360 height 25
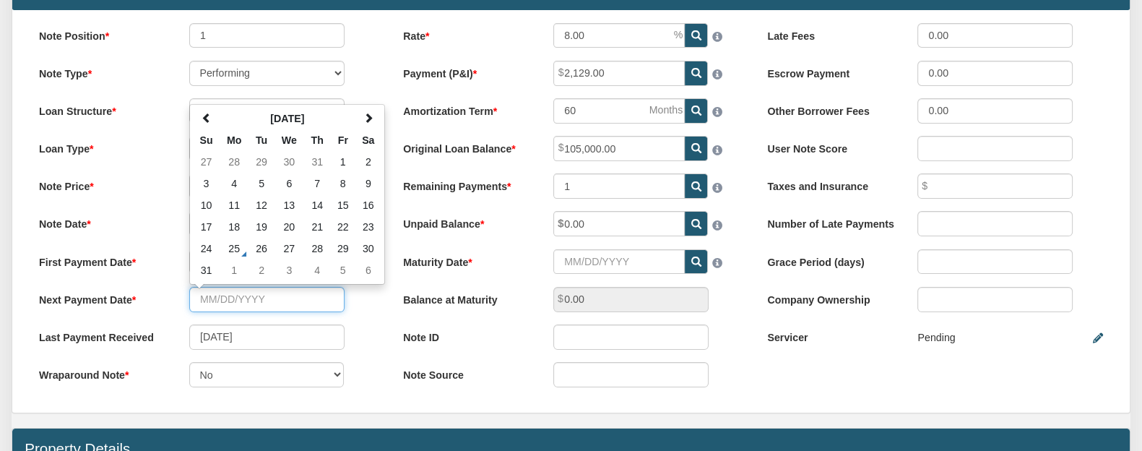
click at [210, 303] on input "text" at bounding box center [266, 299] width 155 height 25
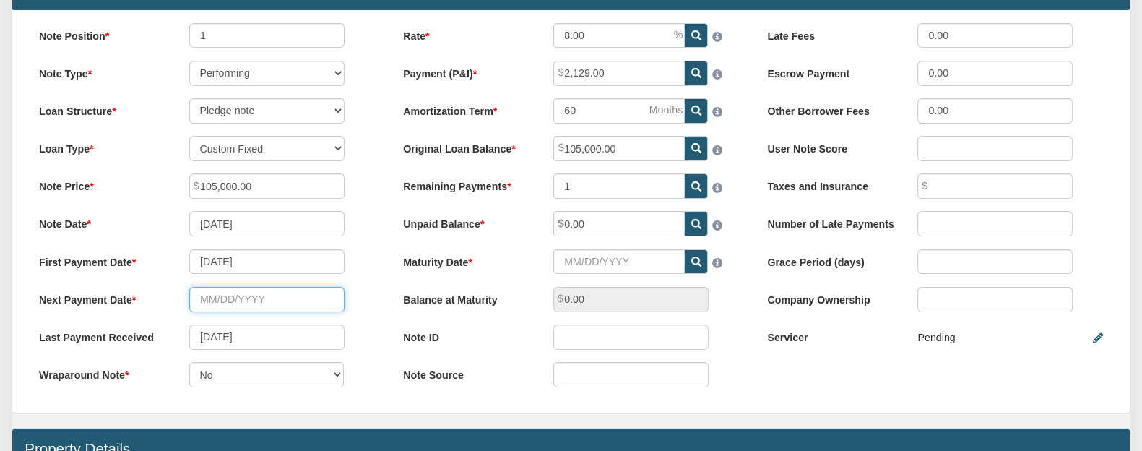
click at [206, 304] on input "text" at bounding box center [266, 299] width 155 height 25
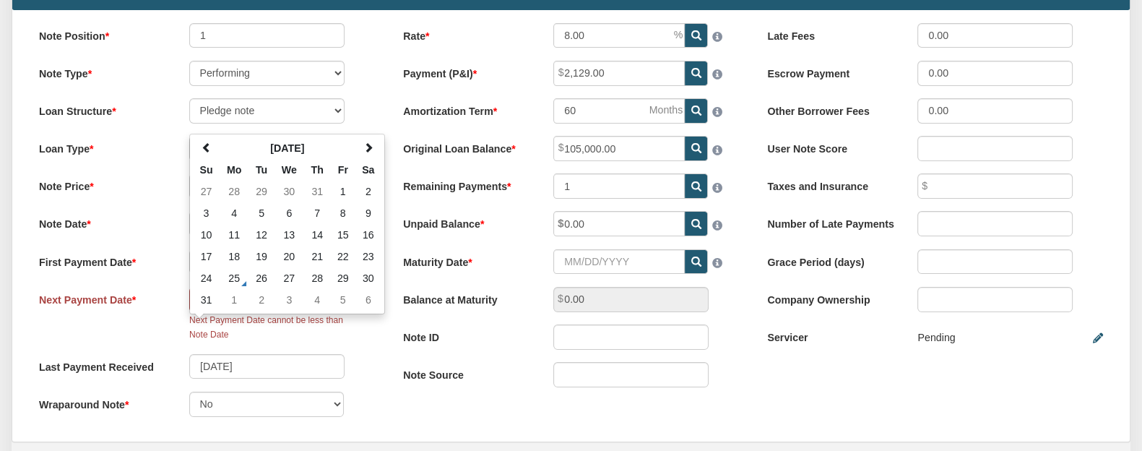
click at [272, 339] on div "Next Payment Date cannot be less than Note Date" at bounding box center [266, 327] width 155 height 30
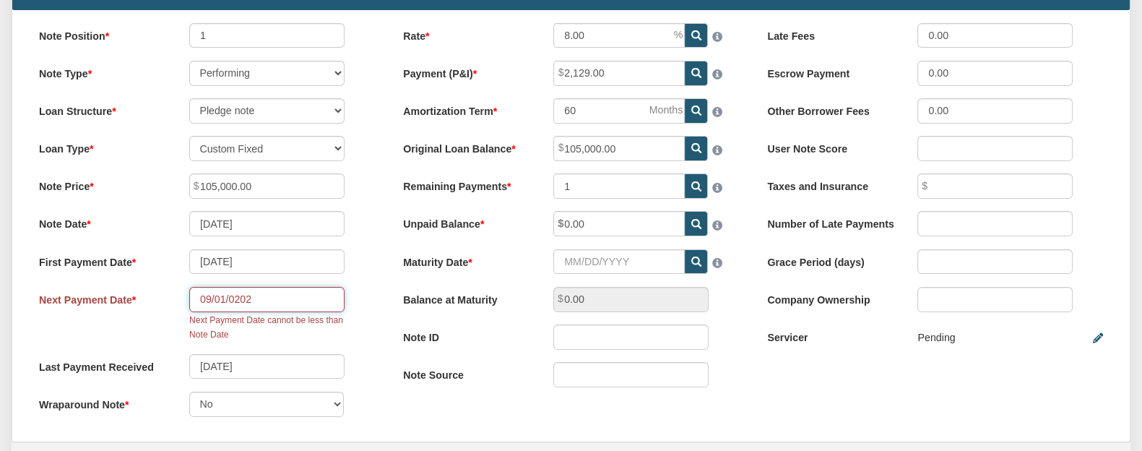
click at [257, 300] on input "09/01/0202" at bounding box center [266, 299] width 155 height 25
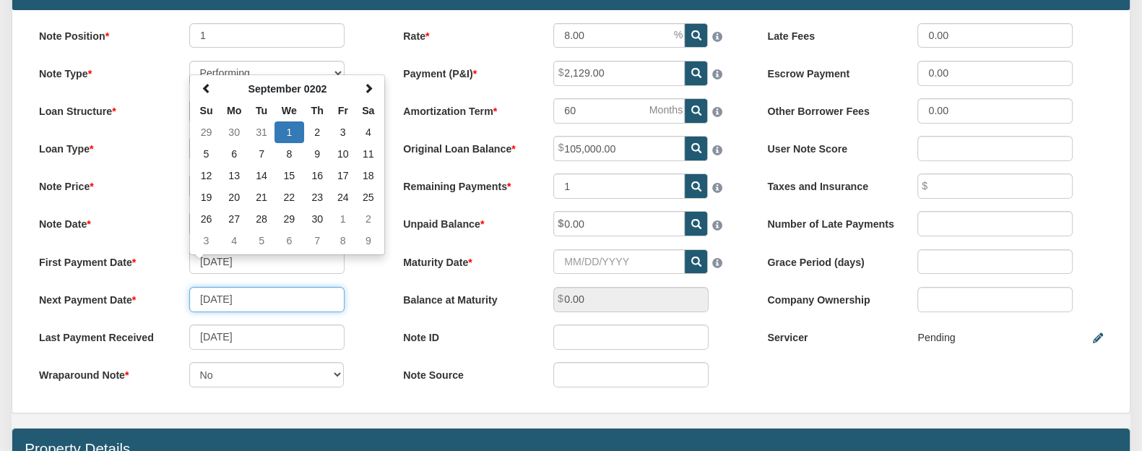
type input "[DATE]"
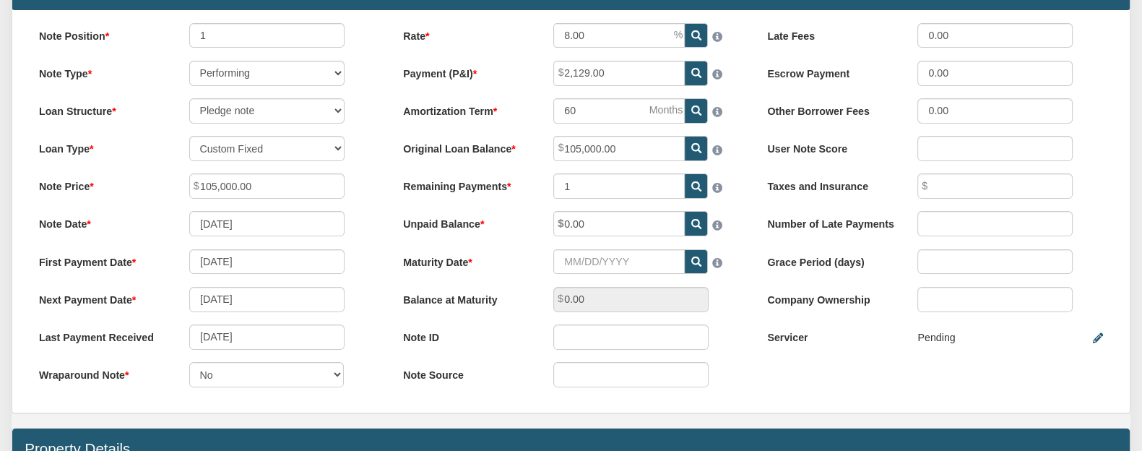
click at [169, 307] on label "Next Payment Date" at bounding box center [102, 297] width 150 height 20
click at [256, 342] on input "[DATE]" at bounding box center [266, 336] width 155 height 25
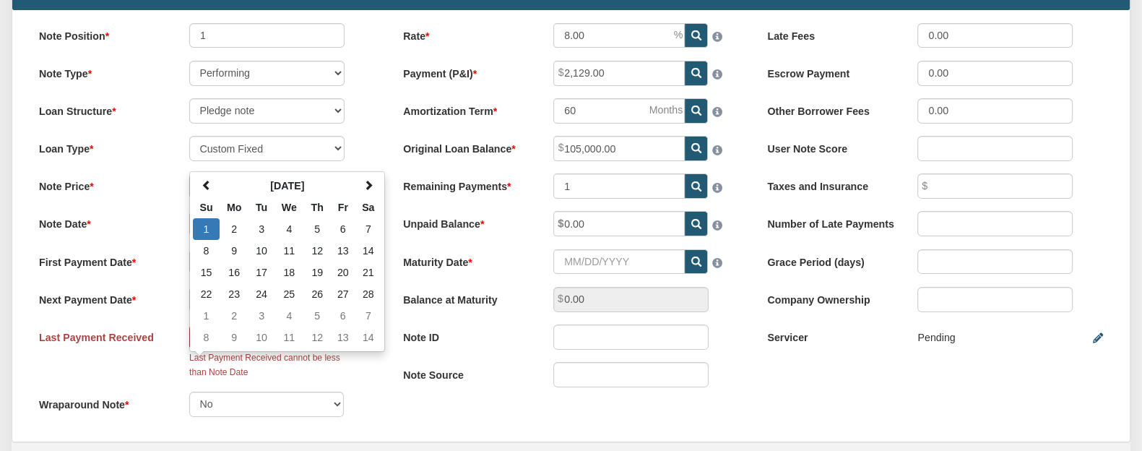
click at [152, 378] on div "Last Payment Received 02/01/0008 [DATE] Su Mo Tu We Th Fr Sa 1 2 3 4 5 6 7 8 9 …" at bounding box center [207, 351] width 360 height 54
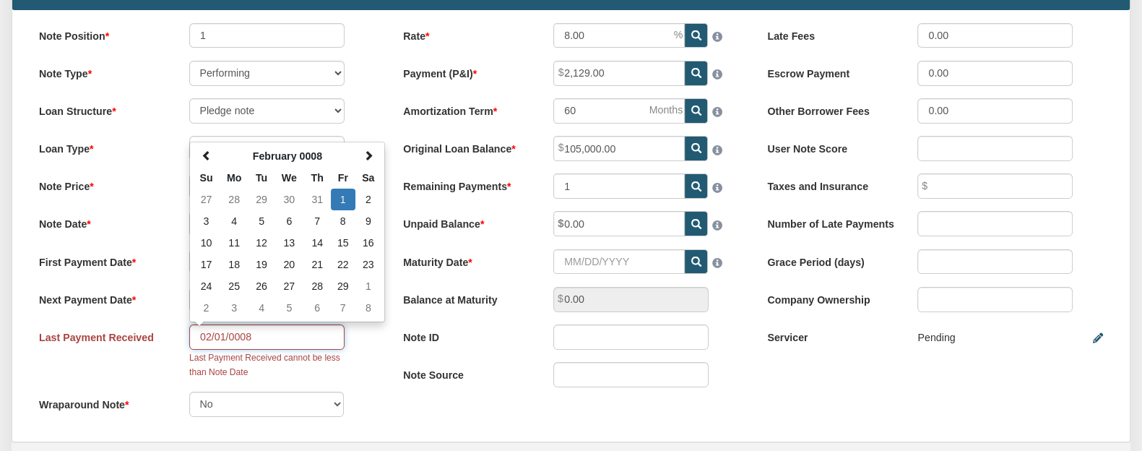
click at [258, 349] on input "02/01/0008" at bounding box center [266, 336] width 155 height 25
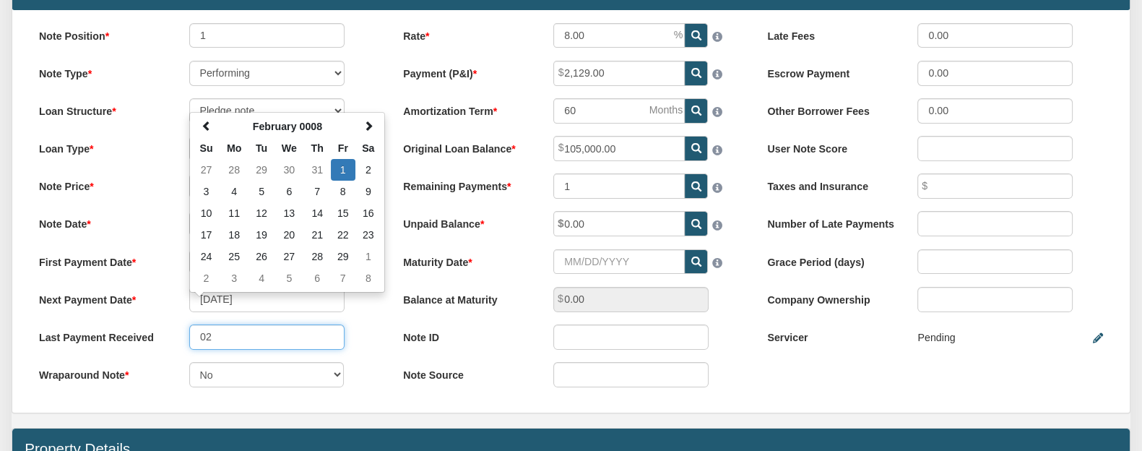
type input "0"
type input "[DATE]"
click at [134, 344] on label "Last Payment Received" at bounding box center [102, 334] width 150 height 20
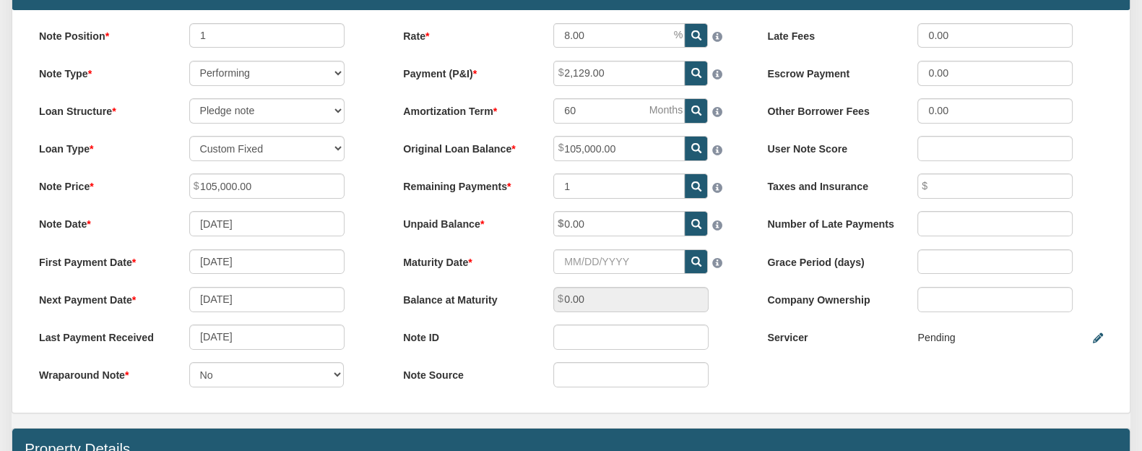
scroll to position [90, 0]
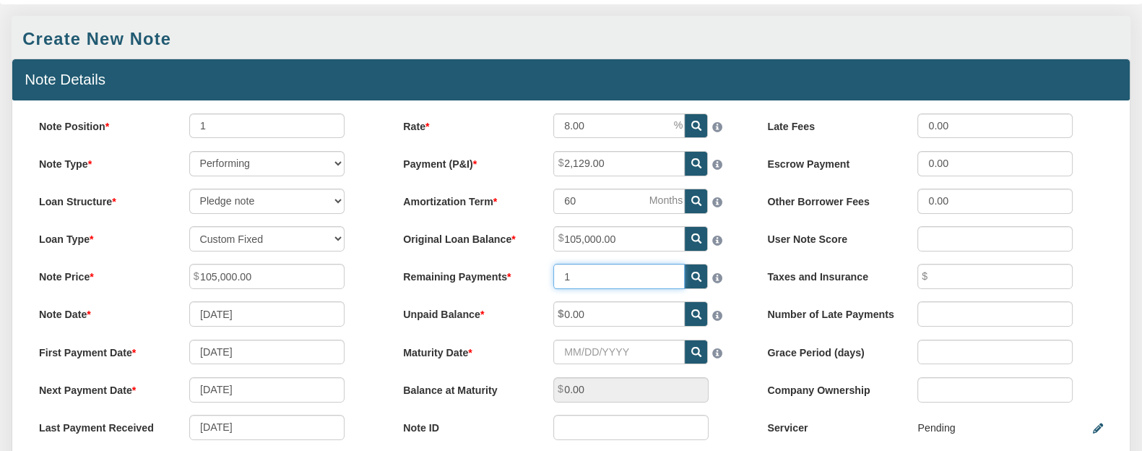
click at [571, 278] on input "1" at bounding box center [618, 276] width 131 height 25
type input "49"
click at [357, 314] on div "Note Date [DATE]" at bounding box center [207, 313] width 360 height 25
click at [594, 318] on input "0.00" at bounding box center [618, 313] width 131 height 25
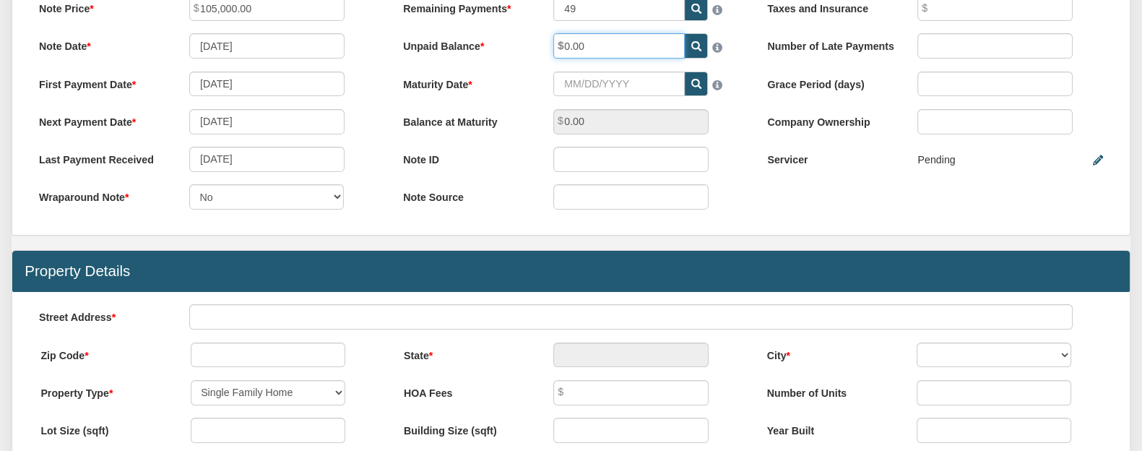
scroll to position [271, 0]
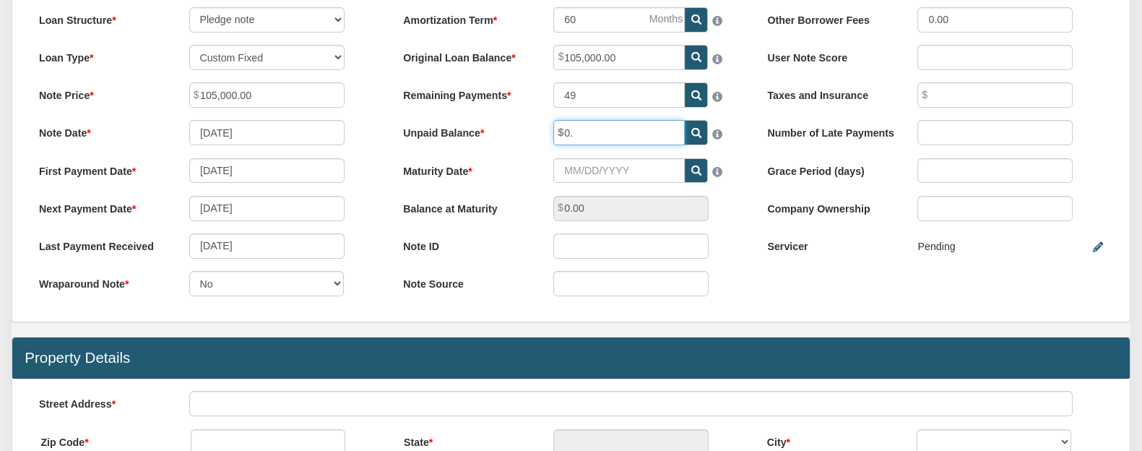
type input "0"
type input "87,208.80"
click at [534, 165] on label "Maturity Date" at bounding box center [466, 168] width 150 height 20
click at [553, 165] on input "Maturity Date" at bounding box center [618, 170] width 131 height 25
click at [581, 171] on input "Maturity Date" at bounding box center [618, 170] width 131 height 25
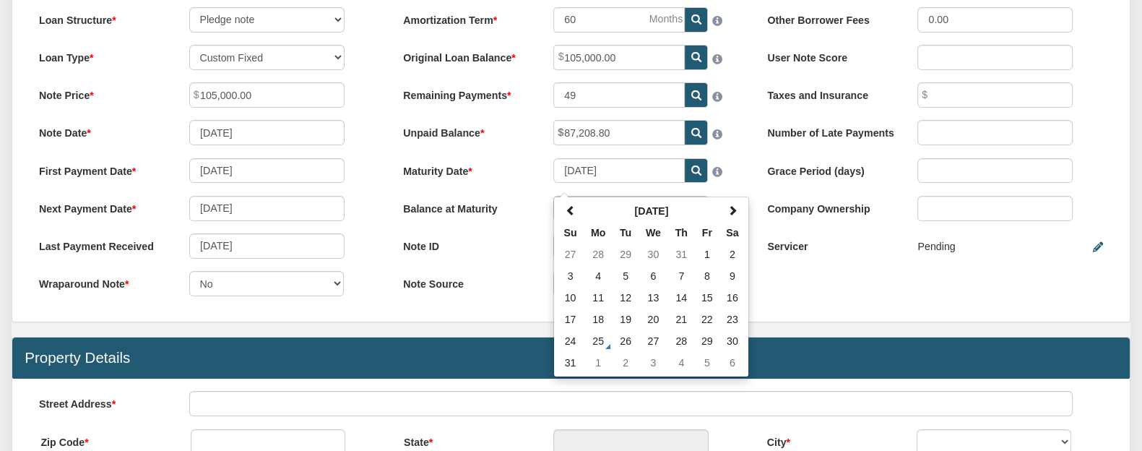
type input "[DATE]"
click at [365, 227] on div "Note Position 1 Note Type Performing Forthcoming Non-Performing REO Sub-Perform…" at bounding box center [207, 120] width 364 height 377
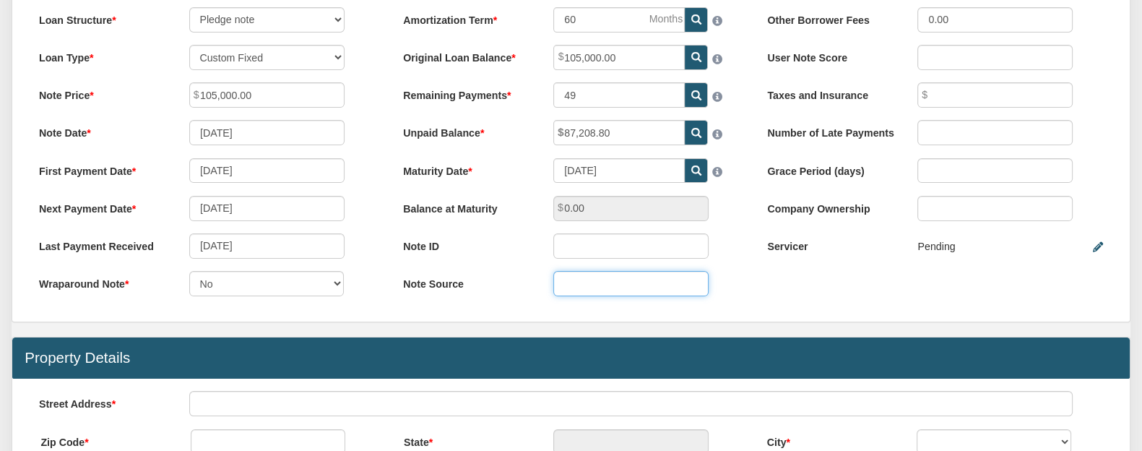
click at [573, 289] on input "text" at bounding box center [630, 283] width 155 height 25
type input "[PERSON_NAME]"
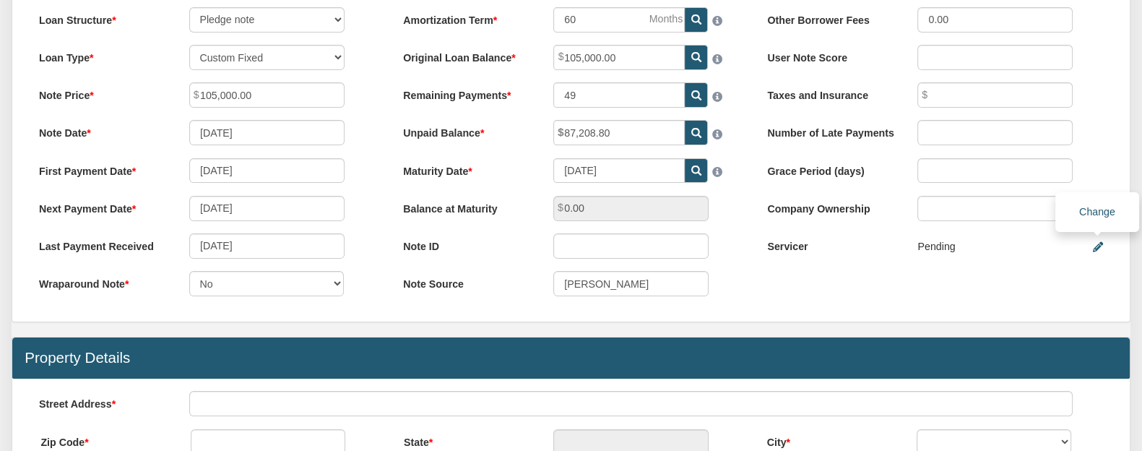
click at [1094, 248] on icon at bounding box center [1098, 247] width 10 height 10
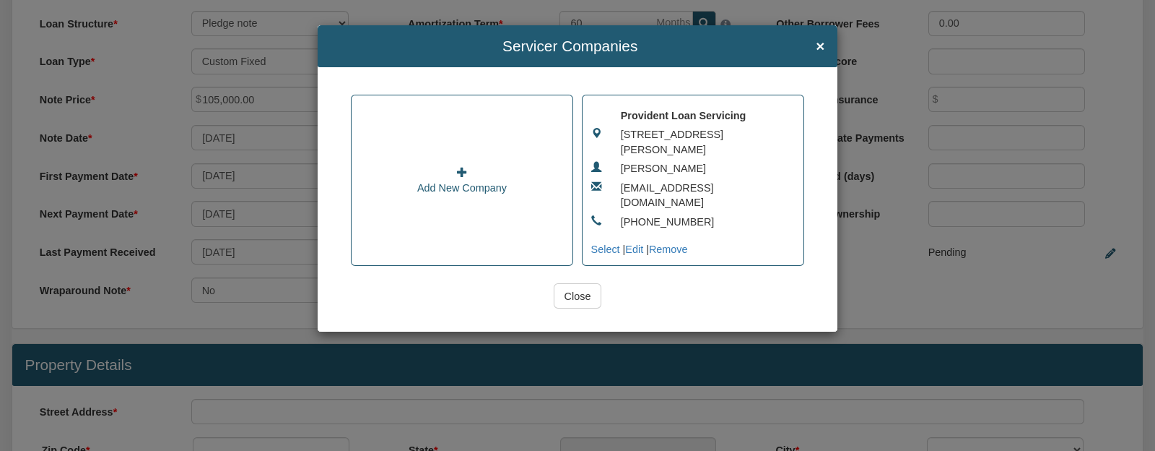
click at [589, 283] on input "Close" at bounding box center [578, 295] width 48 height 25
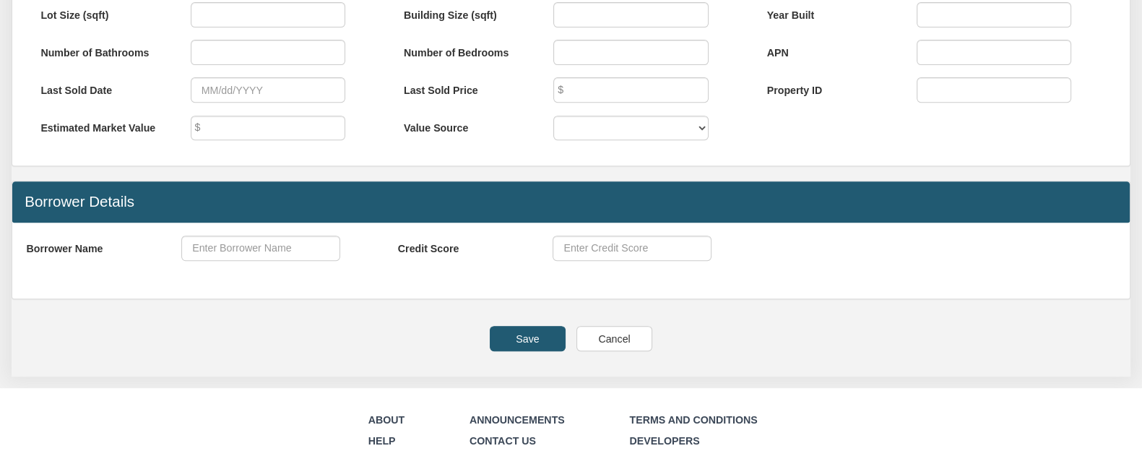
scroll to position [812, 0]
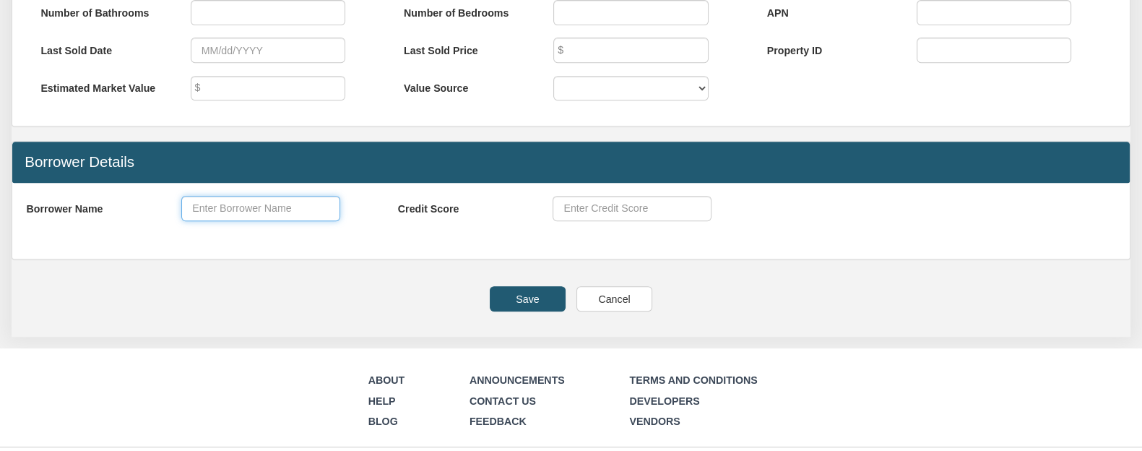
click at [202, 218] on input "text" at bounding box center [260, 208] width 159 height 25
type input "N"
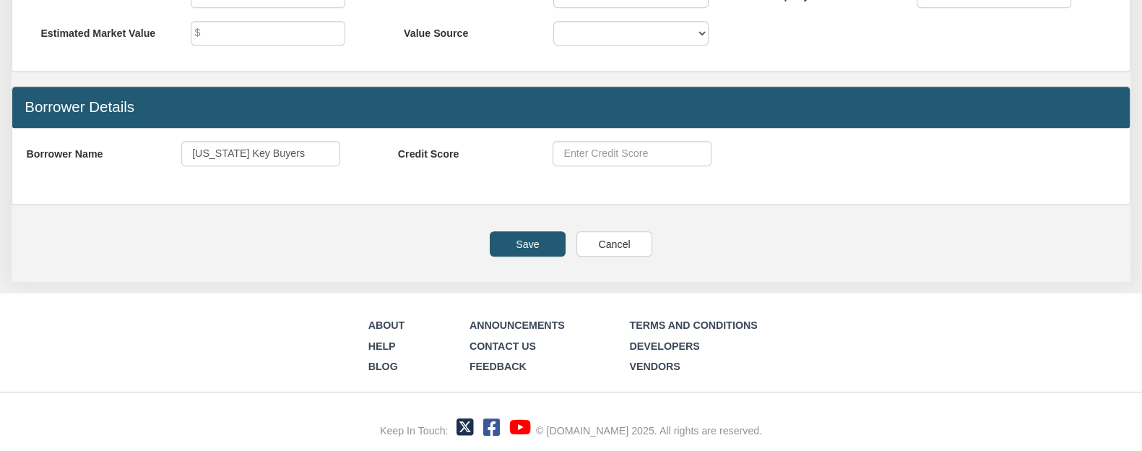
scroll to position [880, 0]
type input "[US_STATE] Key Buyers, LLC"
click at [524, 240] on input "Save" at bounding box center [527, 243] width 75 height 25
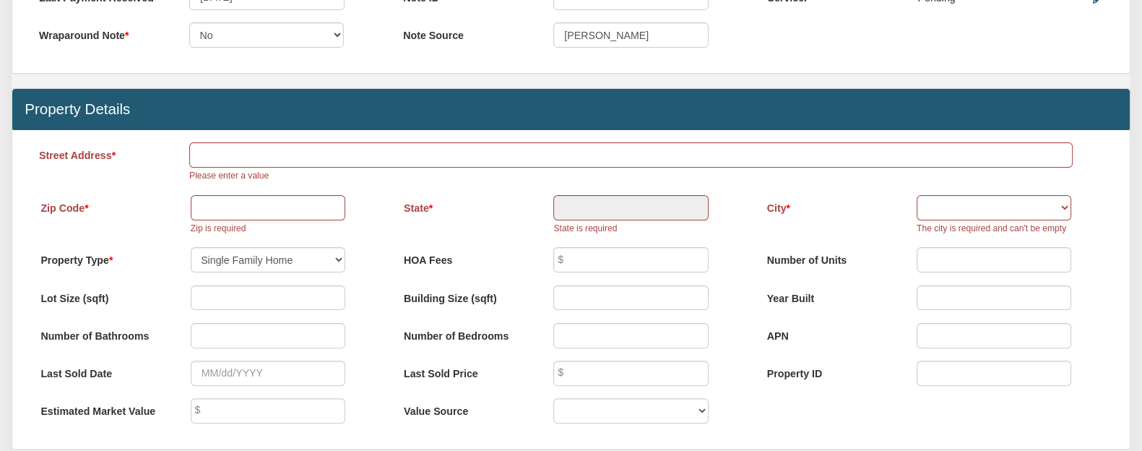
scroll to position [459, 0]
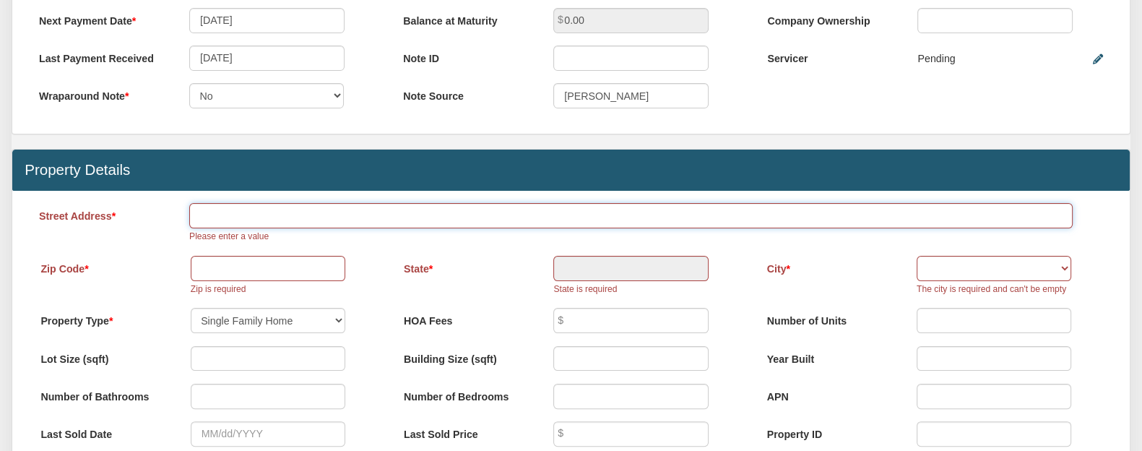
click at [237, 224] on input "text" at bounding box center [630, 215] width 883 height 25
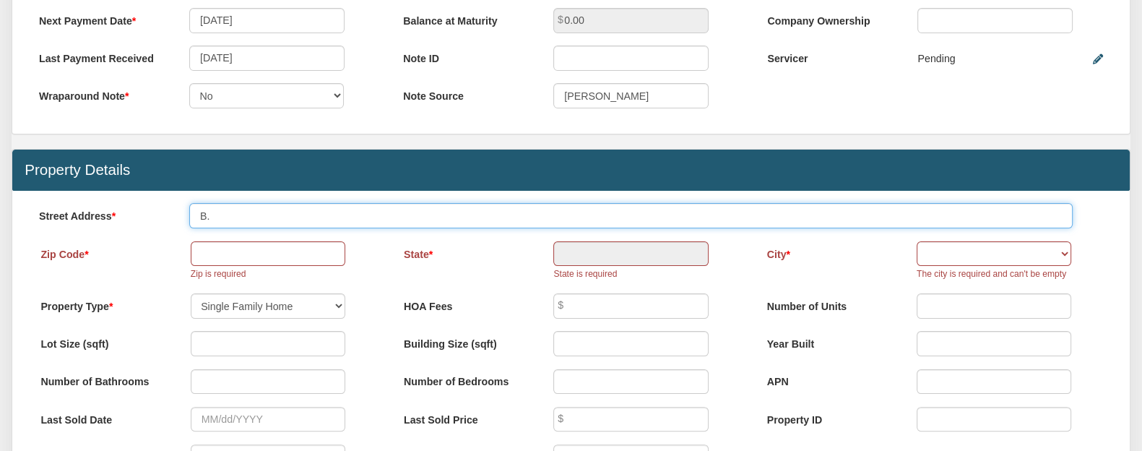
type input "B"
type input "N/A"
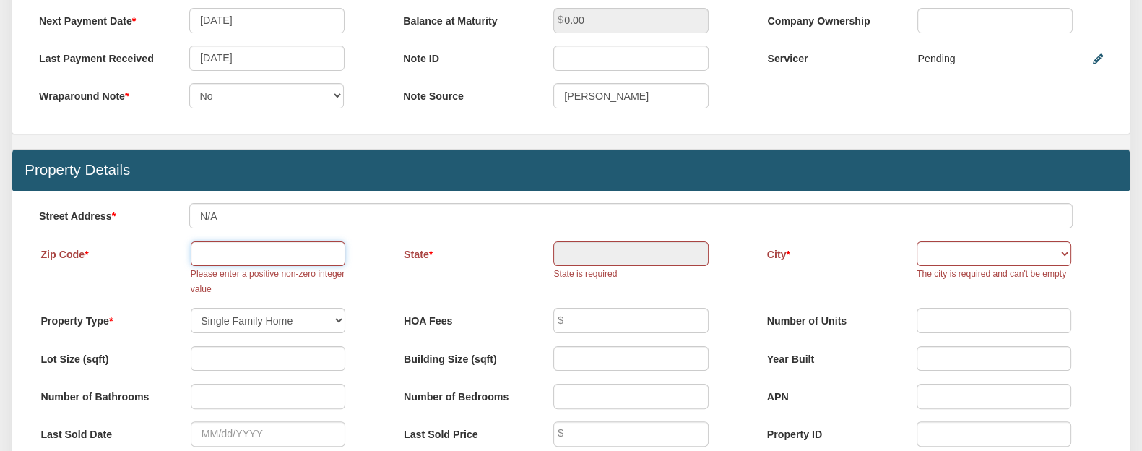
type input "-"
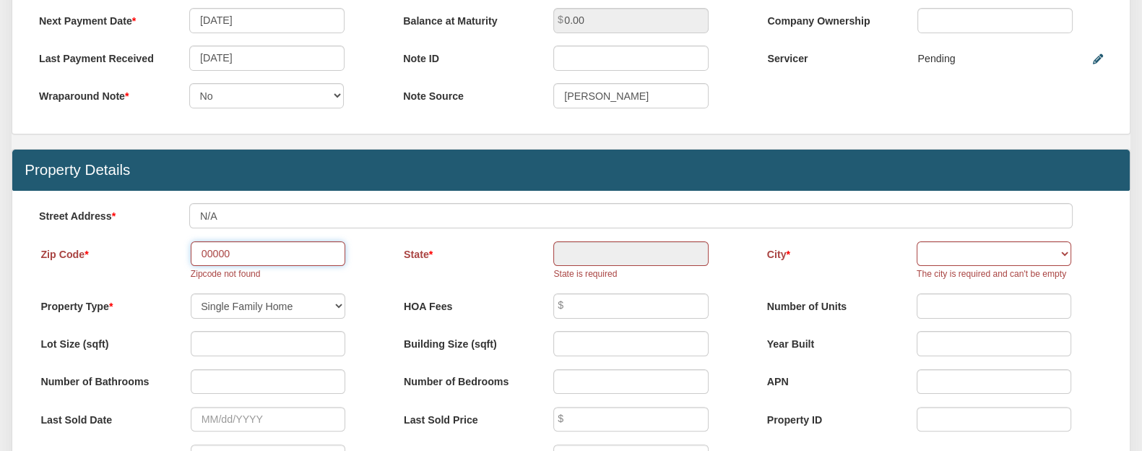
click at [253, 261] on input "00000" at bounding box center [268, 253] width 155 height 25
type input "0"
click at [228, 261] on input "text" at bounding box center [268, 253] width 155 height 25
type input "76092"
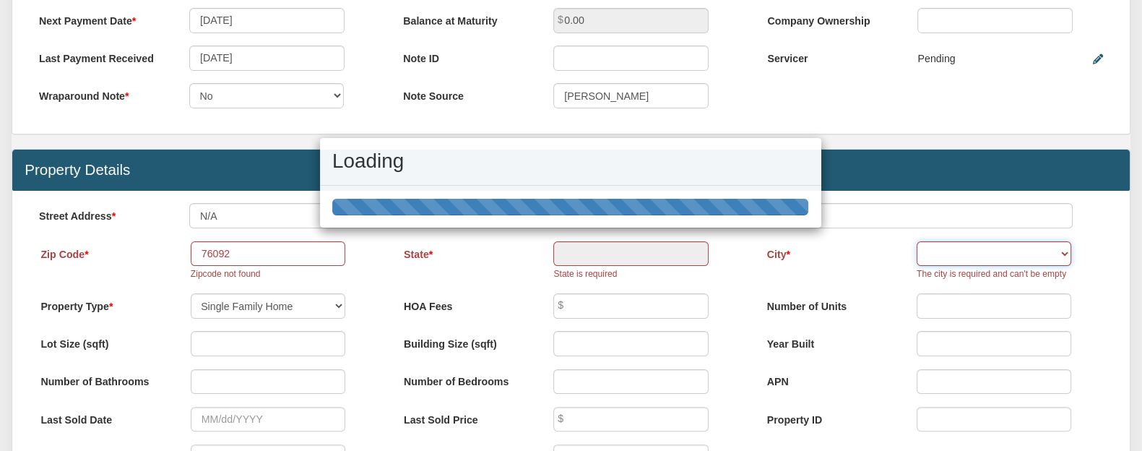
type input "[GEOGRAPHIC_DATA]"
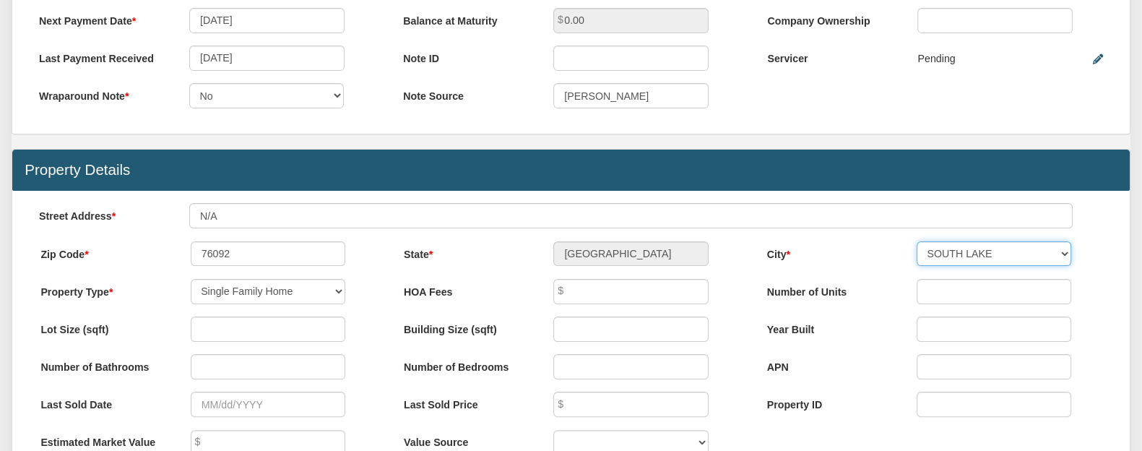
click at [1063, 263] on select "[GEOGRAPHIC_DATA]" at bounding box center [993, 253] width 155 height 25
select select "string:SOUTHLAKE"
click at [916, 248] on select "[GEOGRAPHIC_DATA]" at bounding box center [993, 253] width 155 height 25
click at [336, 299] on select "Single Family Home Commercial Land Commercial Property Commercial Property Cond…" at bounding box center [268, 291] width 155 height 25
select select "string:UNKNOWN"
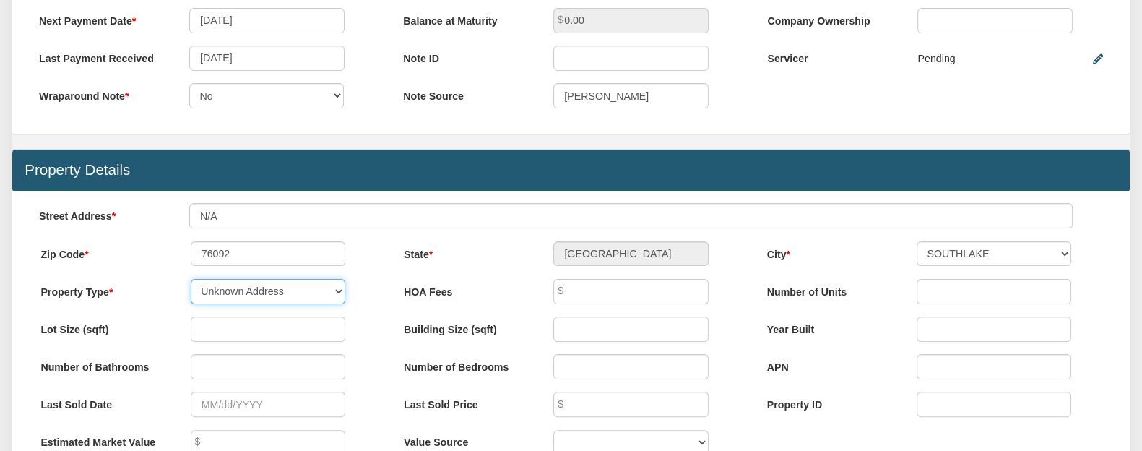
click at [191, 286] on select "Single Family Home Commercial Land Commercial Property Commercial Property Cond…" at bounding box center [268, 291] width 155 height 25
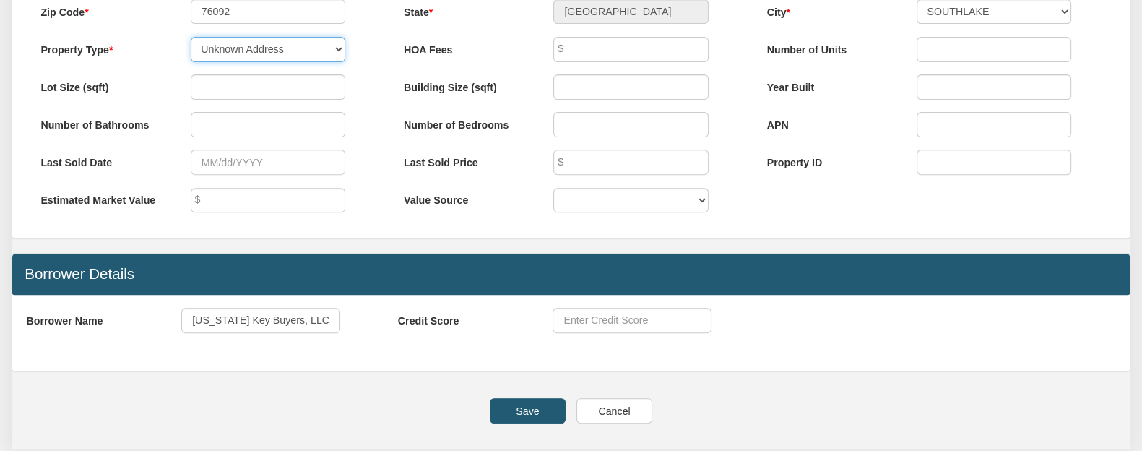
scroll to position [729, 0]
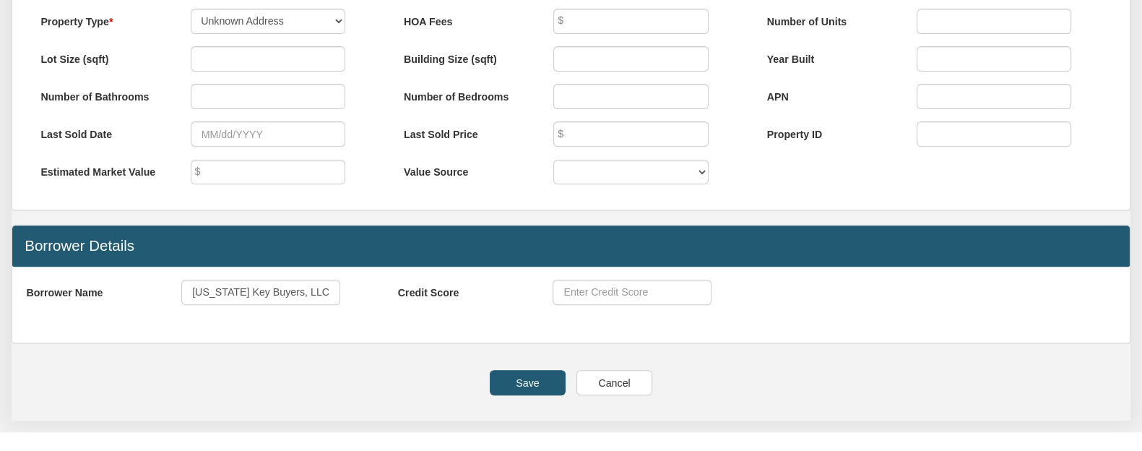
click at [524, 391] on input "Save" at bounding box center [527, 382] width 75 height 25
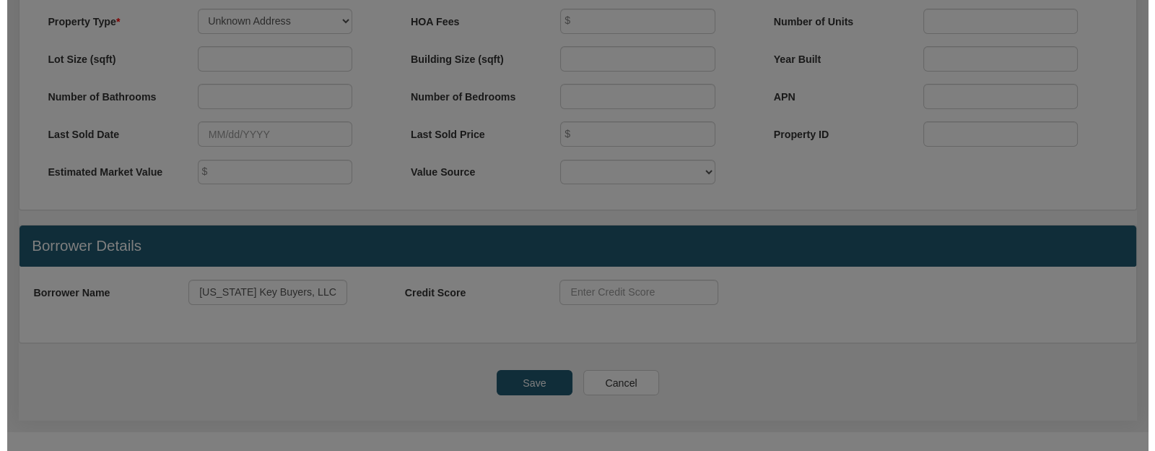
scroll to position [729, 0]
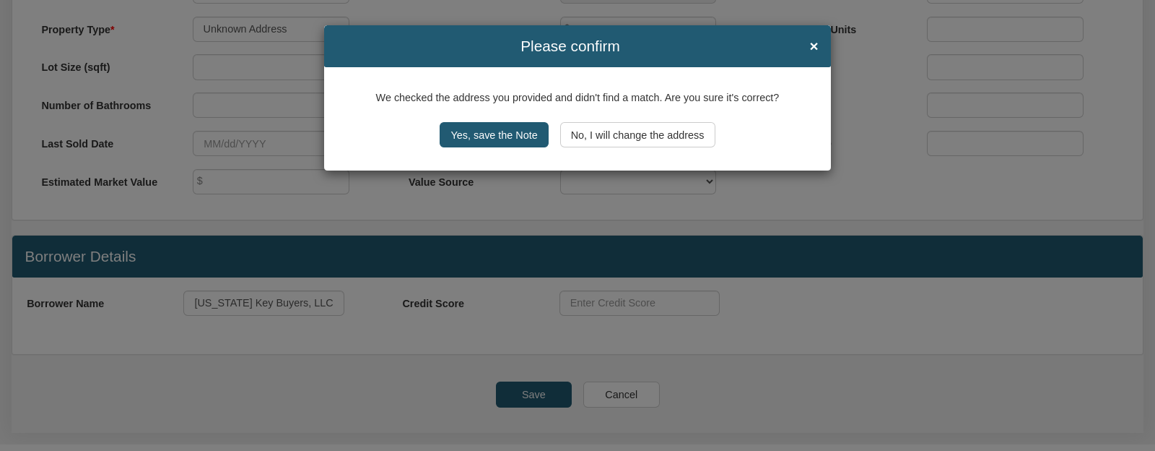
click at [498, 136] on input "Yes, save the Note" at bounding box center [494, 134] width 108 height 25
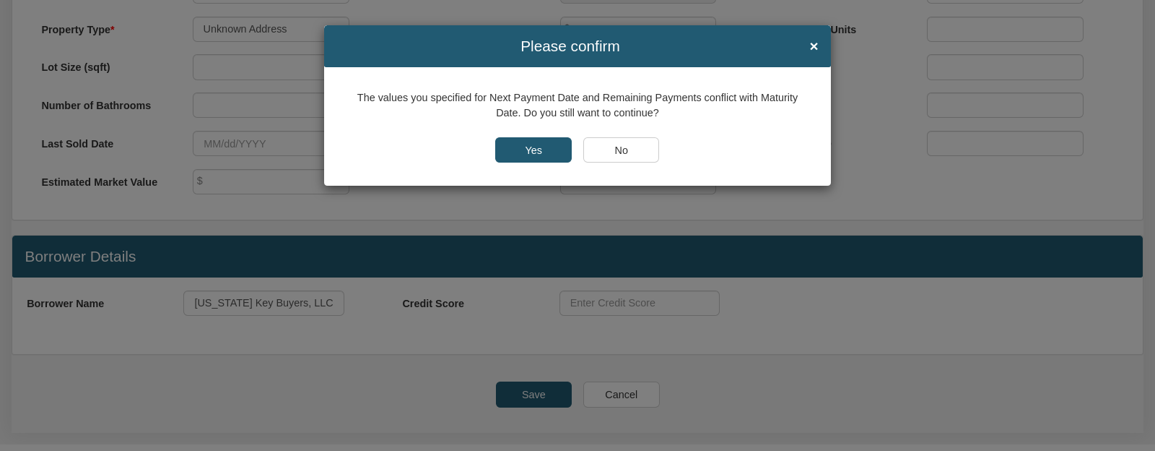
click at [617, 149] on input "No" at bounding box center [621, 149] width 77 height 25
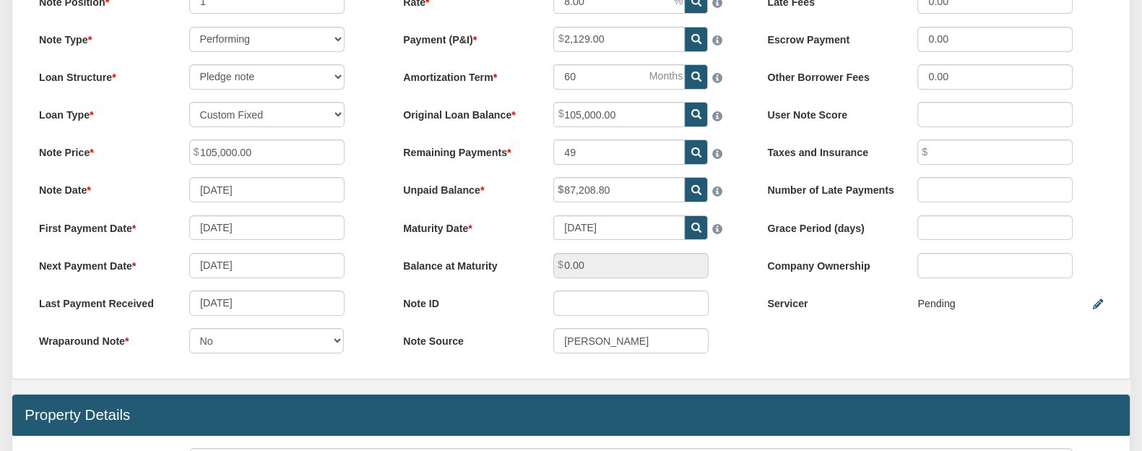
scroll to position [188, 0]
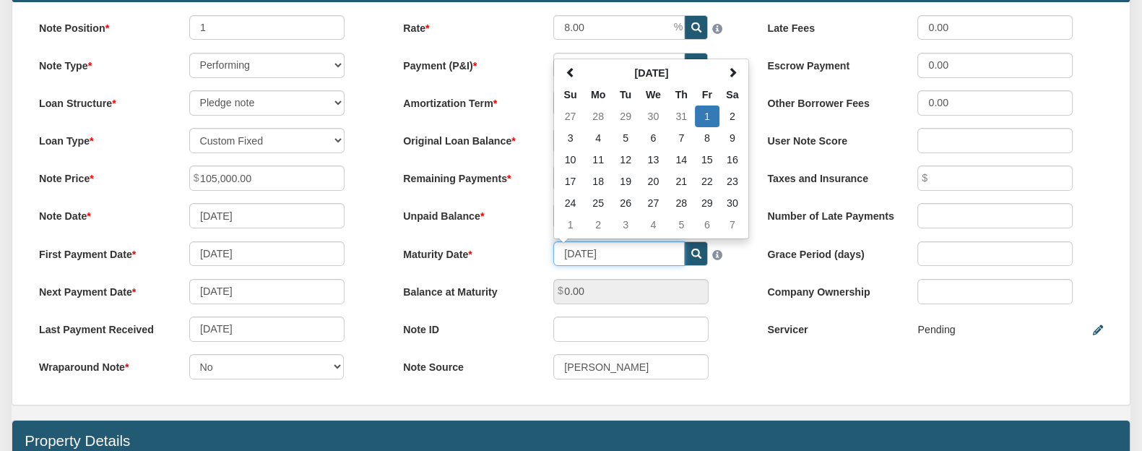
click at [631, 261] on input "[DATE]" at bounding box center [618, 253] width 131 height 25
type input "[DATE]"
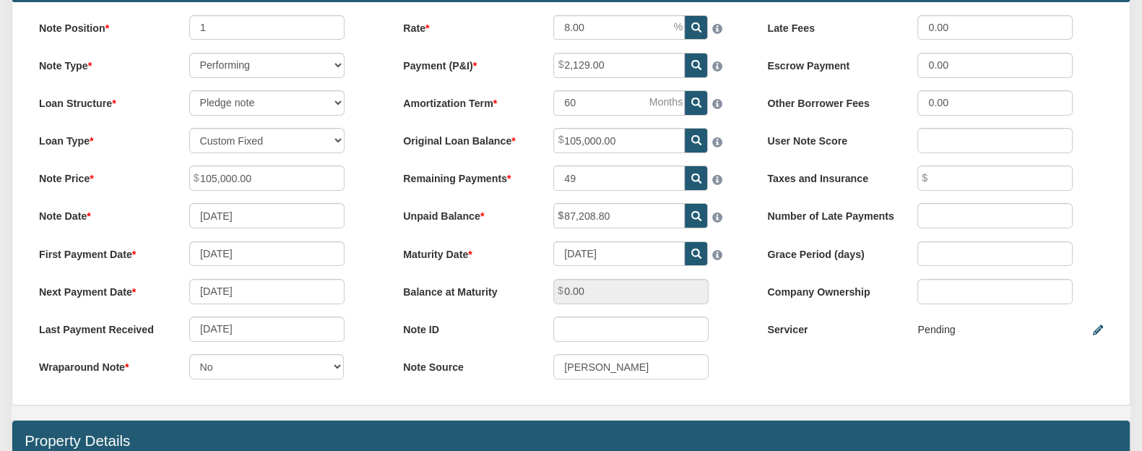
click at [375, 266] on div "First Payment Date [DATE]" at bounding box center [207, 253] width 360 height 25
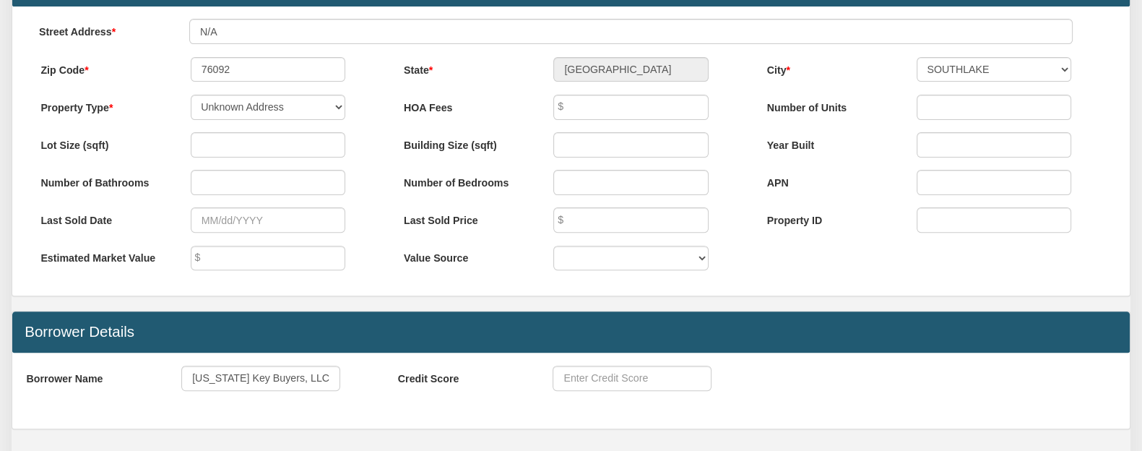
scroll to position [880, 0]
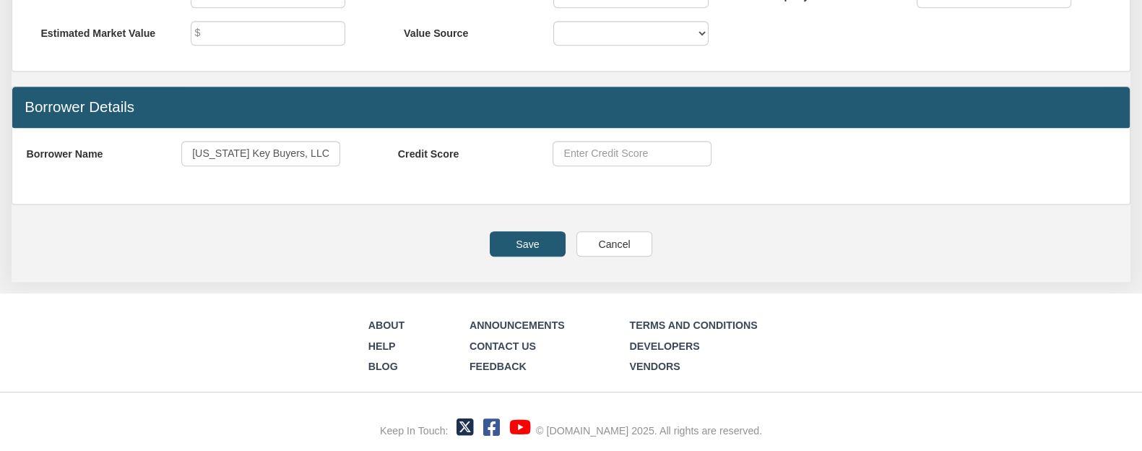
click at [537, 243] on input "Save" at bounding box center [527, 243] width 75 height 25
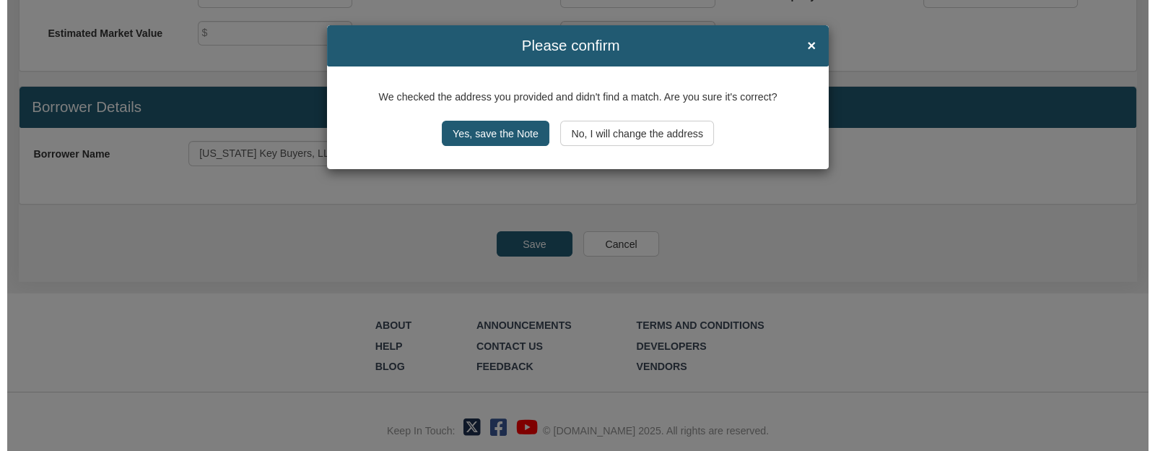
scroll to position [881, 0]
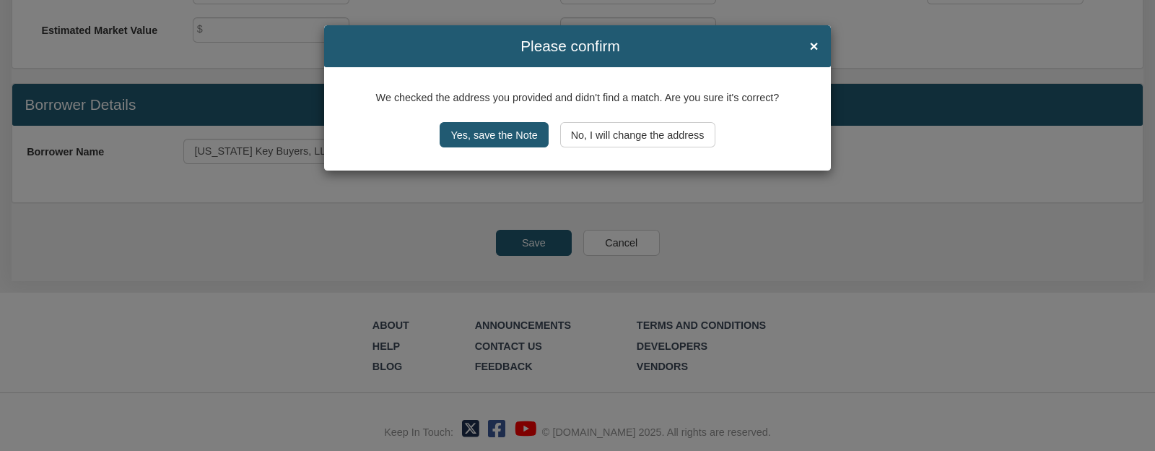
click at [469, 133] on input "Yes, save the Note" at bounding box center [494, 134] width 108 height 25
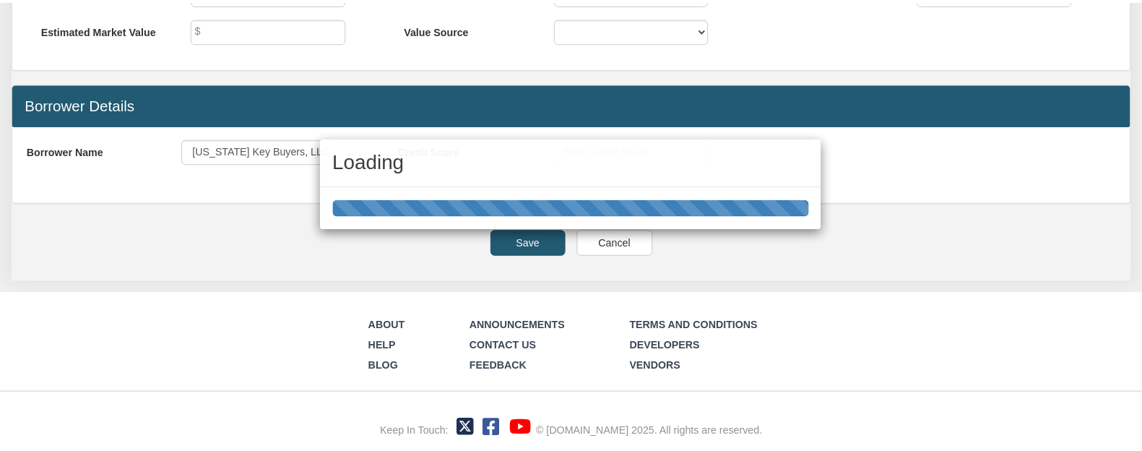
scroll to position [880, 0]
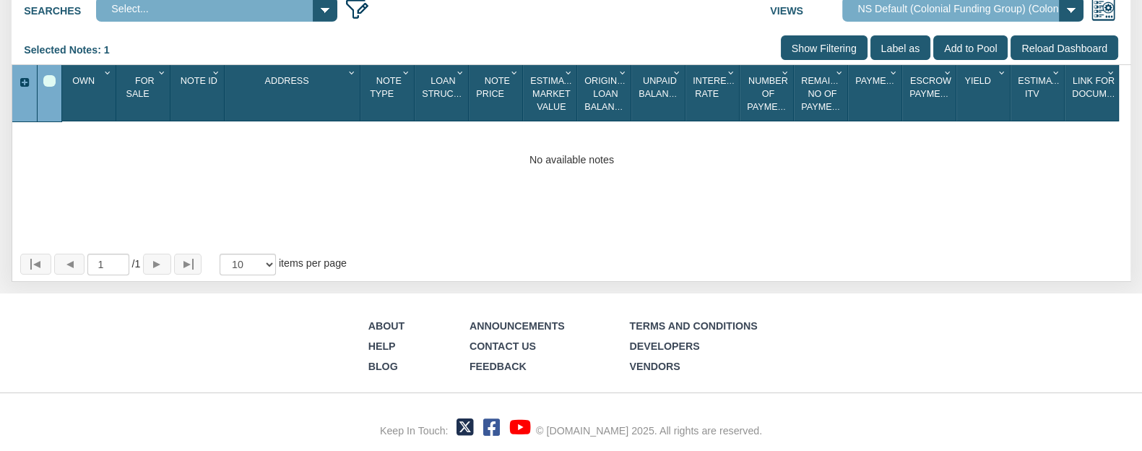
select select
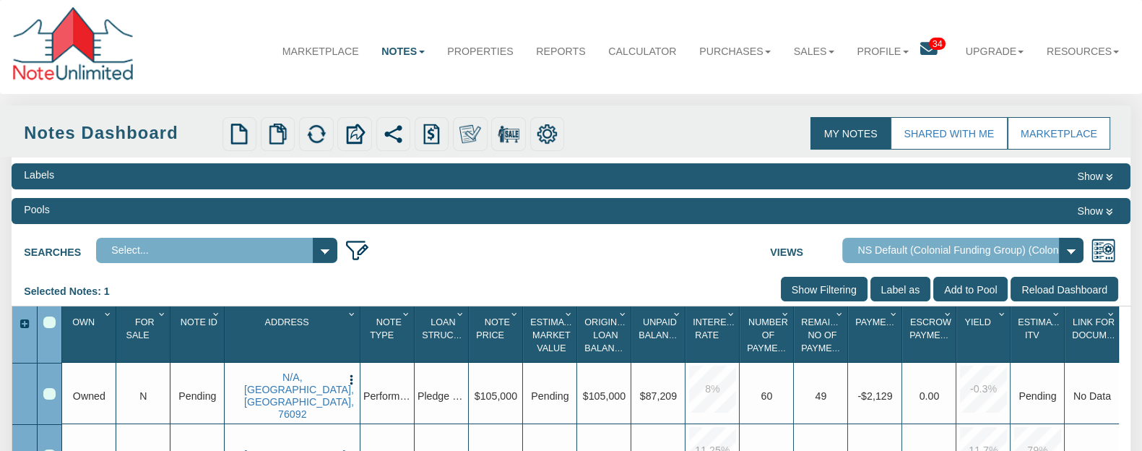
click at [919, 56] on icon at bounding box center [927, 48] width 17 height 17
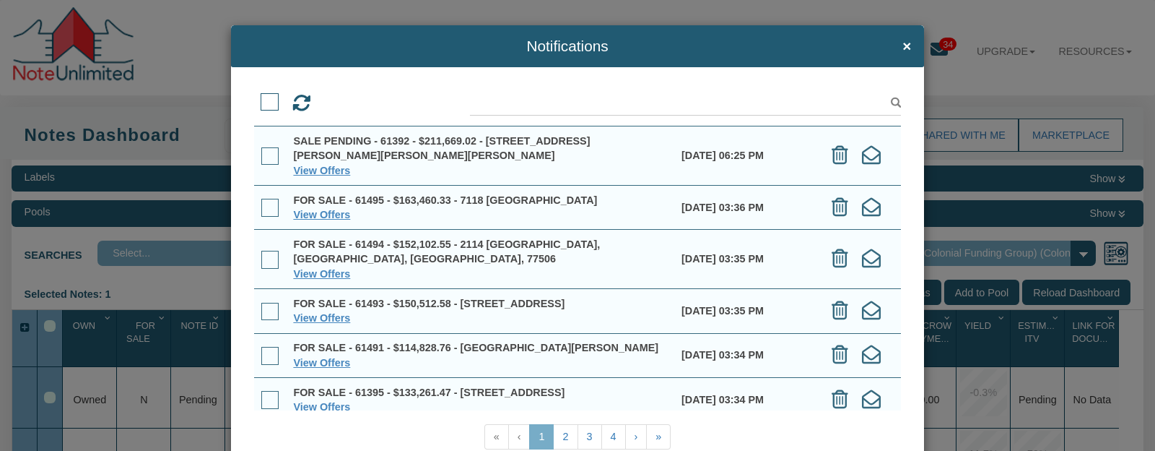
click at [263, 105] on span at bounding box center [270, 102] width 18 height 18
click at [261, 96] on input "checkbox" at bounding box center [261, 96] width 0 height 0
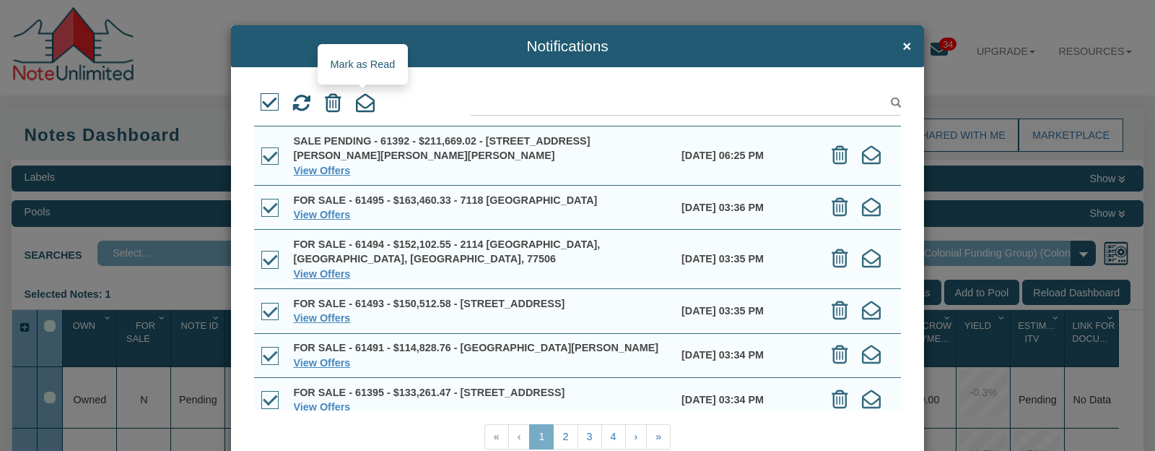
click at [358, 102] on icon at bounding box center [365, 103] width 19 height 19
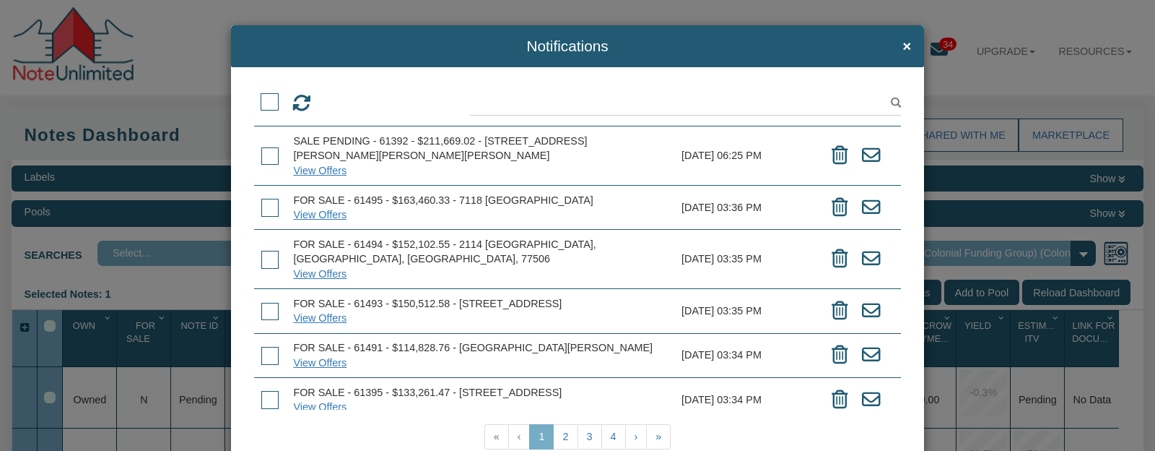
click at [895, 37] on div "Notifications ×" at bounding box center [577, 46] width 693 height 42
click at [903, 43] on span "×" at bounding box center [907, 46] width 9 height 17
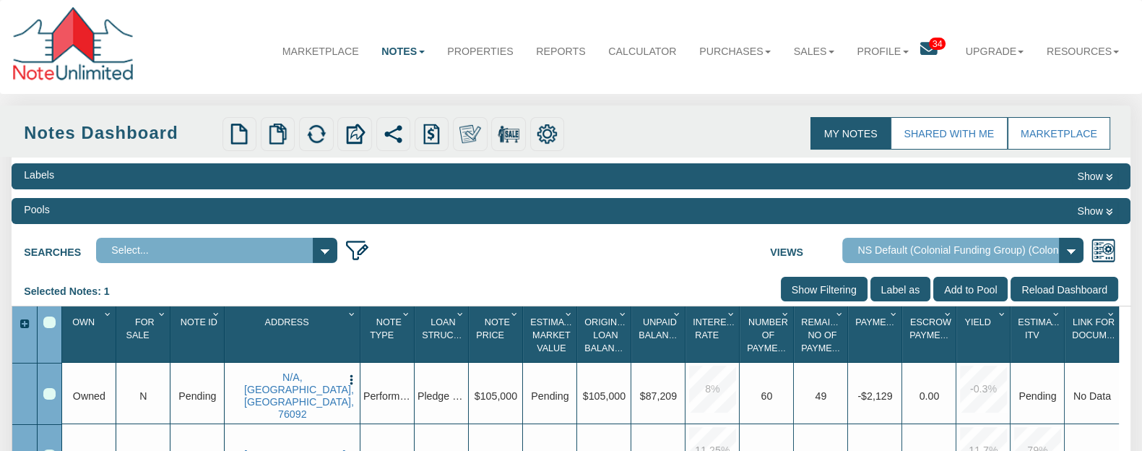
click at [919, 45] on icon at bounding box center [927, 48] width 17 height 17
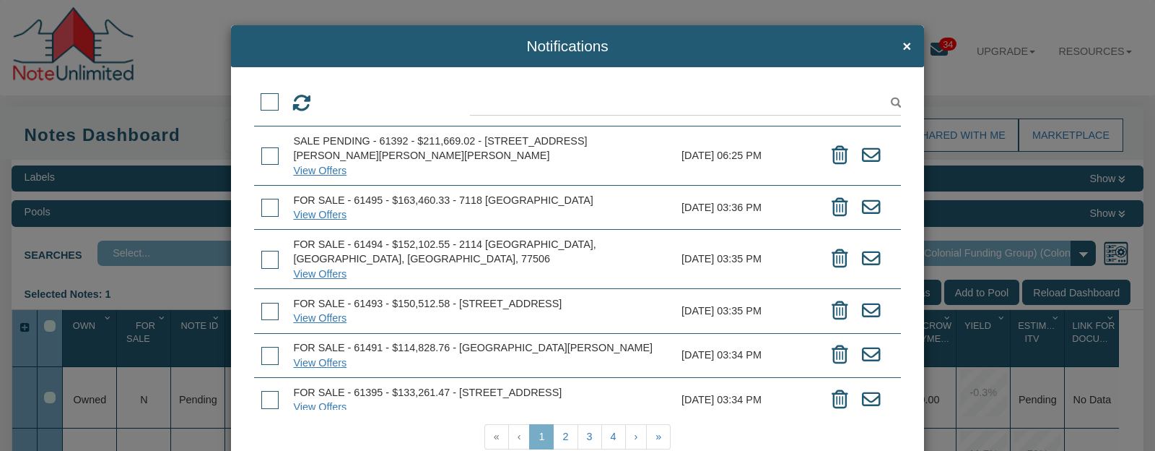
click at [267, 101] on span at bounding box center [270, 102] width 18 height 18
click at [261, 96] on input "checkbox" at bounding box center [261, 96] width 0 height 0
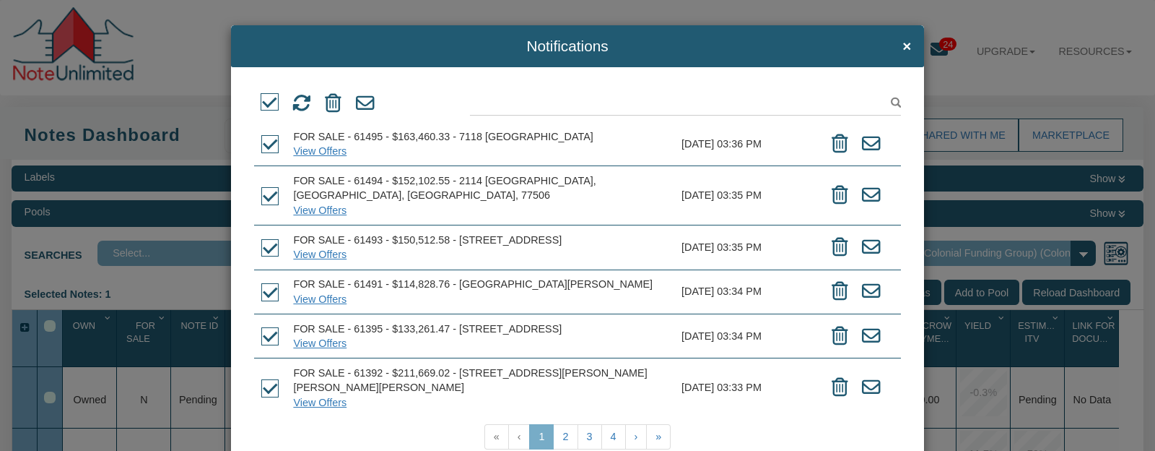
scroll to position [90, 0]
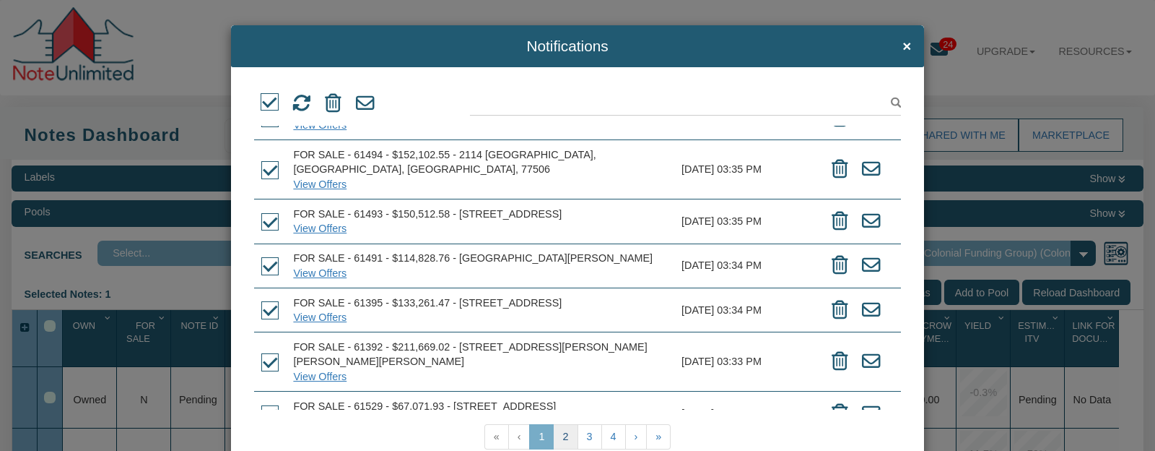
click at [561, 441] on link "2" at bounding box center [565, 436] width 25 height 25
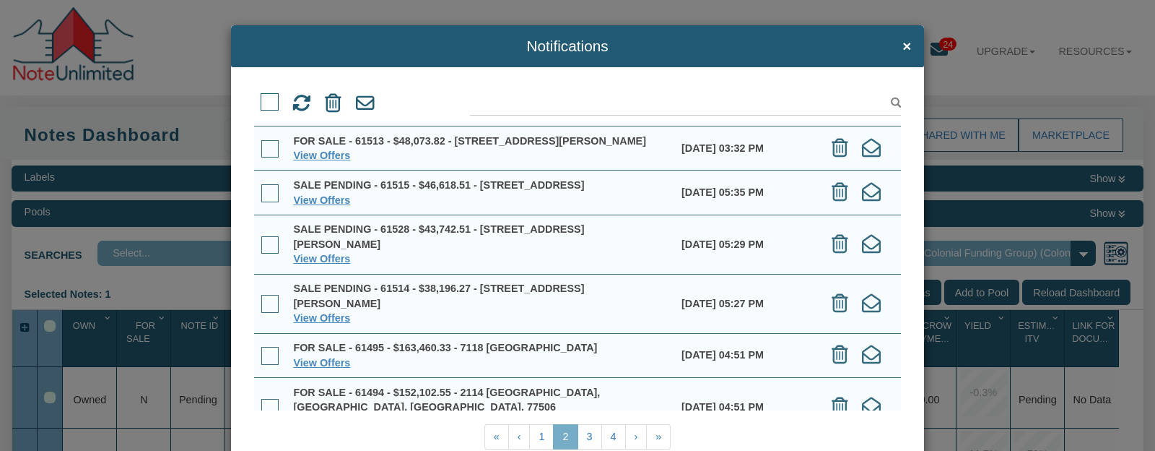
click at [266, 103] on span at bounding box center [270, 102] width 18 height 18
click at [261, 96] on input "checkbox" at bounding box center [261, 96] width 0 height 0
click at [586, 438] on link "3" at bounding box center [590, 436] width 25 height 25
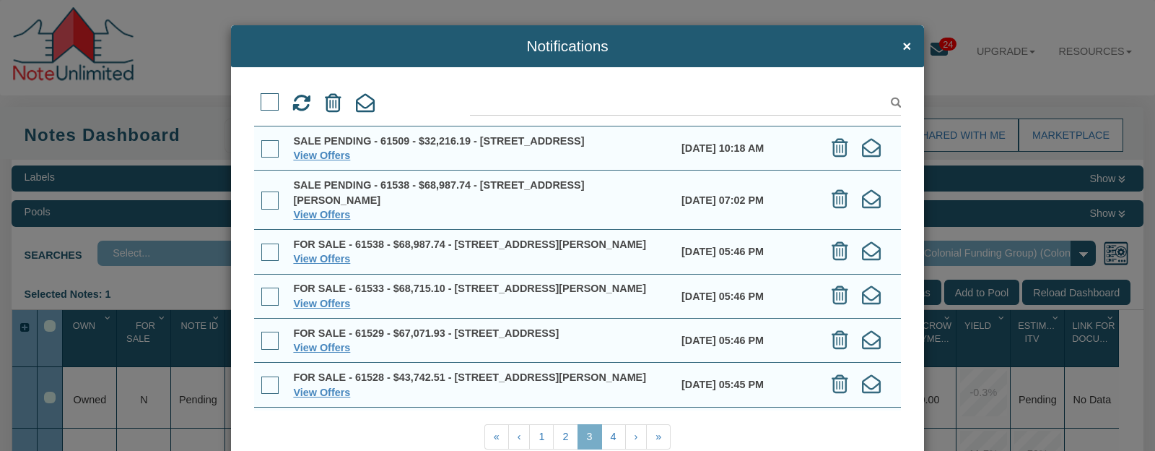
drag, startPoint x: 266, startPoint y: 104, endPoint x: 287, endPoint y: 124, distance: 29.1
click at [268, 103] on span at bounding box center [270, 102] width 18 height 18
click at [261, 96] on input "checkbox" at bounding box center [261, 96] width 0 height 0
click at [609, 437] on link "4" at bounding box center [614, 436] width 25 height 25
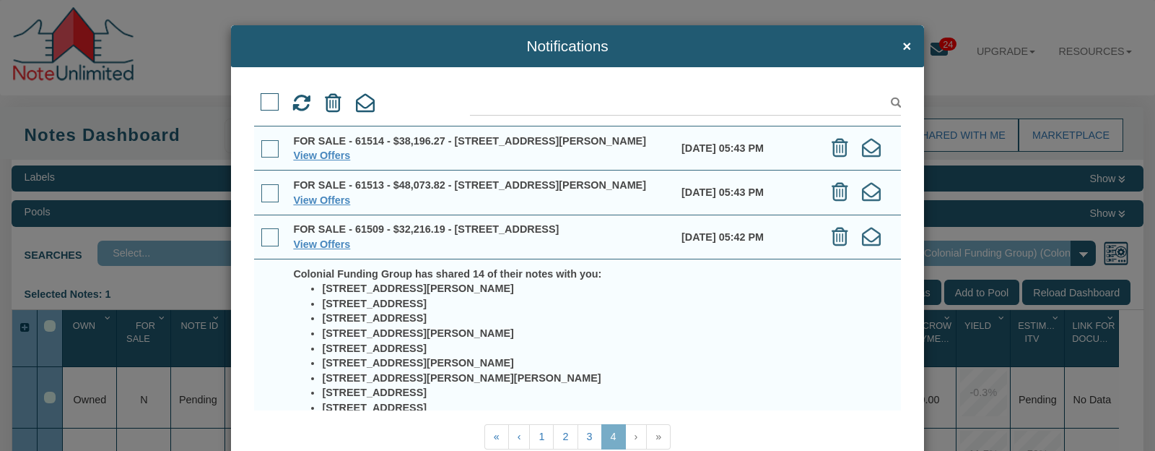
click at [264, 98] on span at bounding box center [270, 102] width 18 height 18
click at [261, 96] on input "checkbox" at bounding box center [261, 96] width 0 height 0
click at [360, 101] on icon at bounding box center [365, 103] width 19 height 19
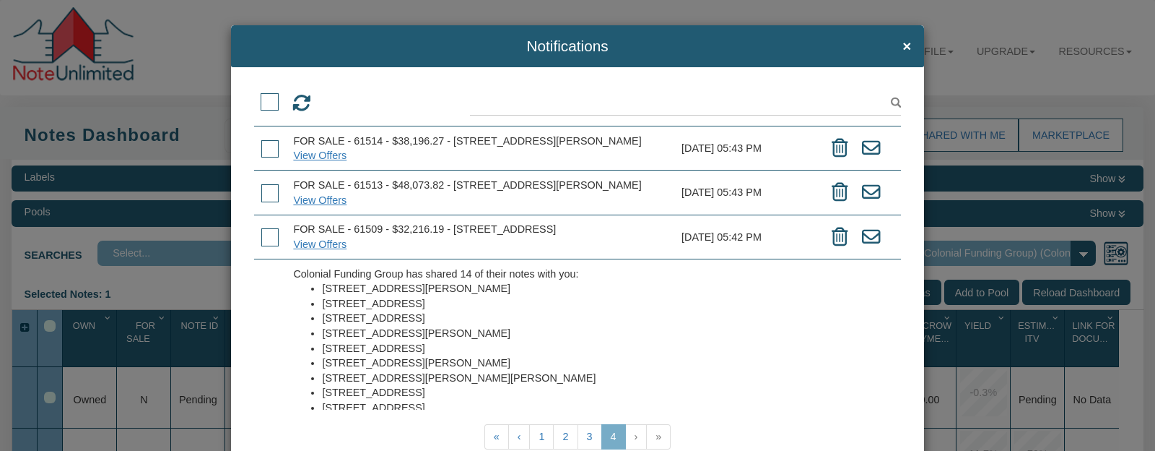
click at [268, 104] on span at bounding box center [270, 102] width 18 height 18
click at [261, 96] on input "checkbox" at bounding box center [261, 96] width 0 height 0
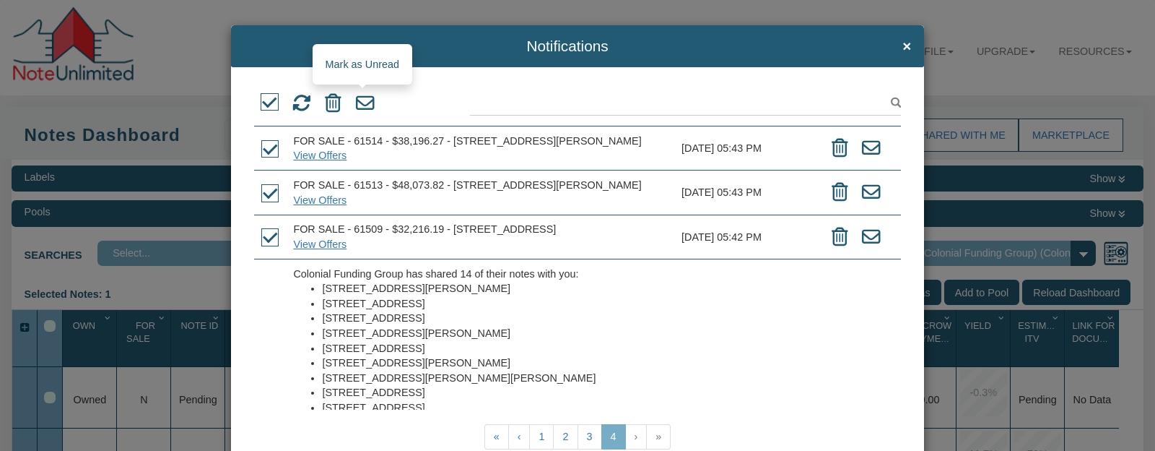
click at [363, 102] on icon at bounding box center [365, 103] width 19 height 19
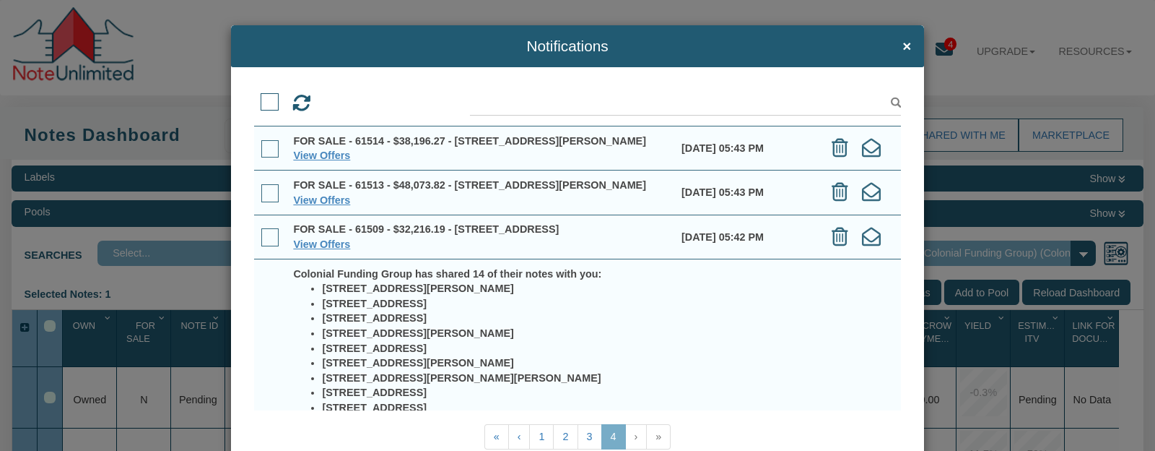
click at [264, 103] on span at bounding box center [270, 102] width 18 height 18
click at [261, 96] on input "checkbox" at bounding box center [261, 96] width 0 height 0
click at [372, 110] on div at bounding box center [364, 103] width 23 height 27
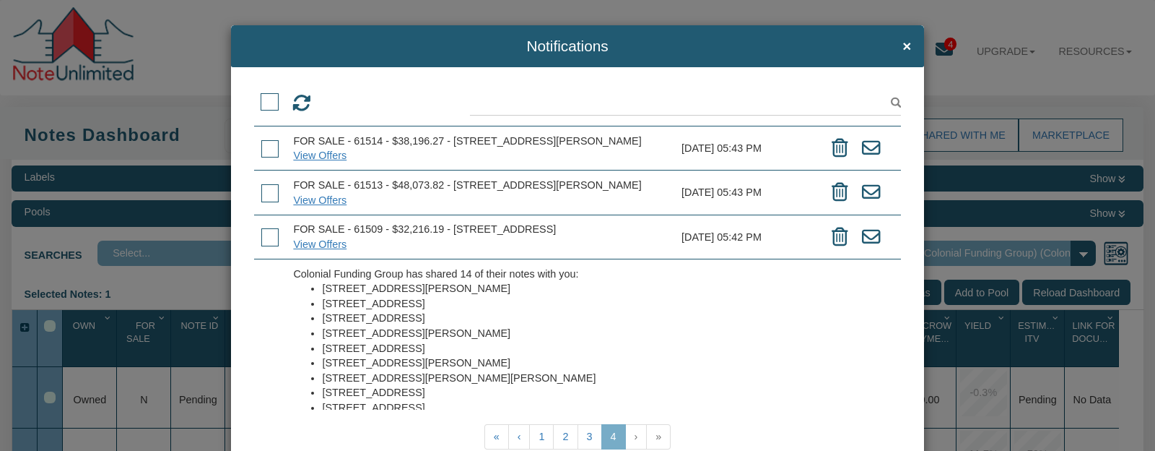
click at [259, 106] on div at bounding box center [270, 98] width 23 height 17
click at [264, 103] on span at bounding box center [270, 102] width 18 height 18
click at [261, 96] on input "checkbox" at bounding box center [261, 96] width 0 height 0
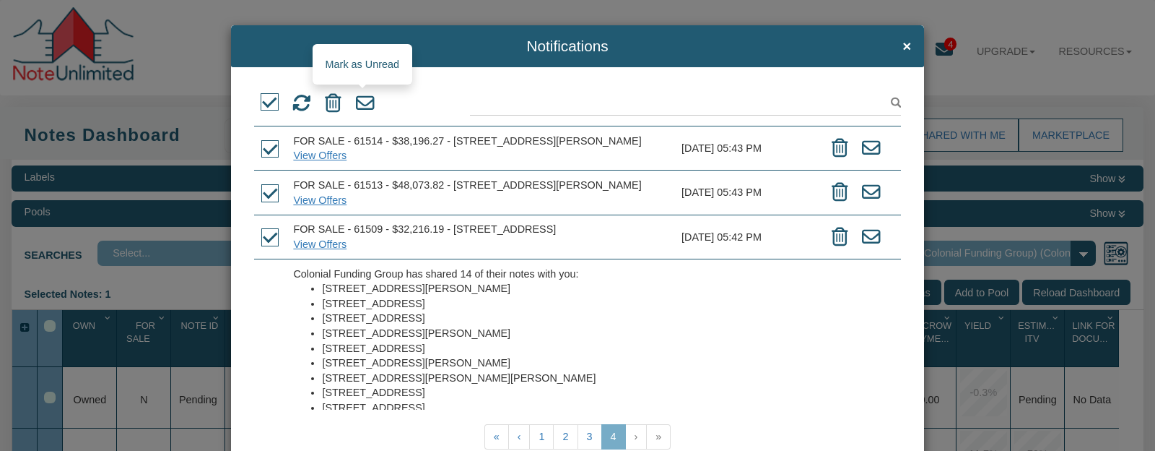
click at [363, 103] on icon at bounding box center [365, 103] width 19 height 19
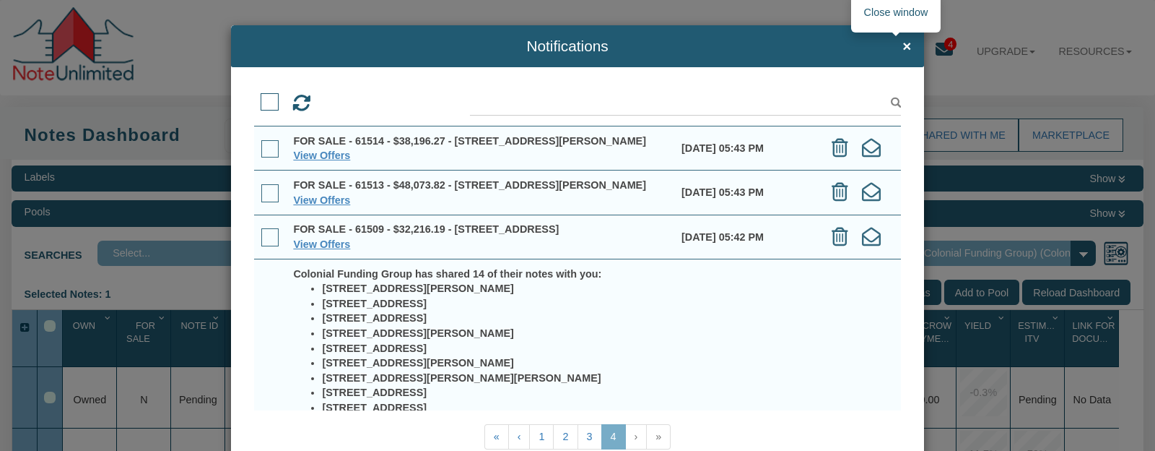
click at [903, 47] on span "×" at bounding box center [907, 46] width 9 height 17
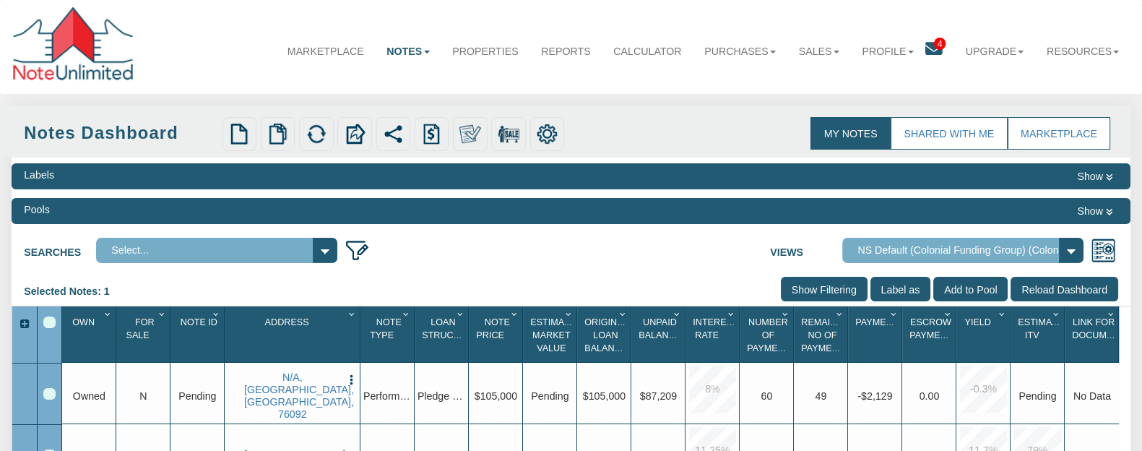
click at [926, 47] on icon at bounding box center [932, 48] width 17 height 17
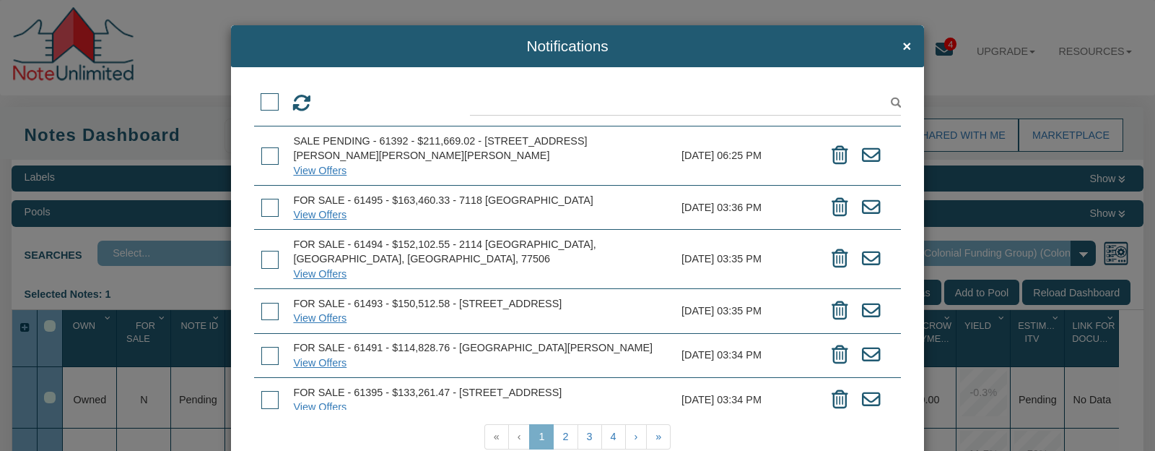
click at [269, 103] on span at bounding box center [270, 102] width 18 height 18
click at [261, 96] on input "checkbox" at bounding box center [261, 96] width 0 height 0
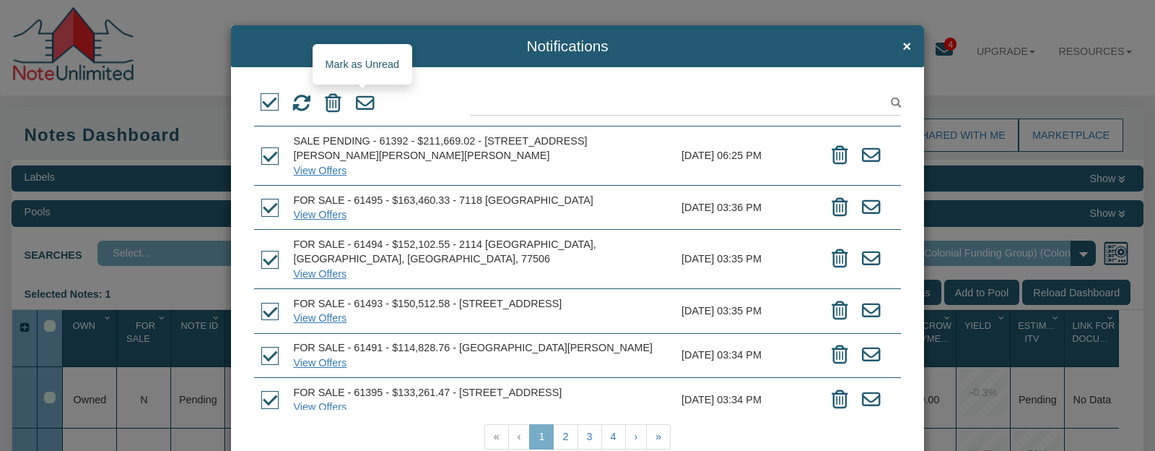
click at [359, 106] on icon at bounding box center [365, 103] width 19 height 19
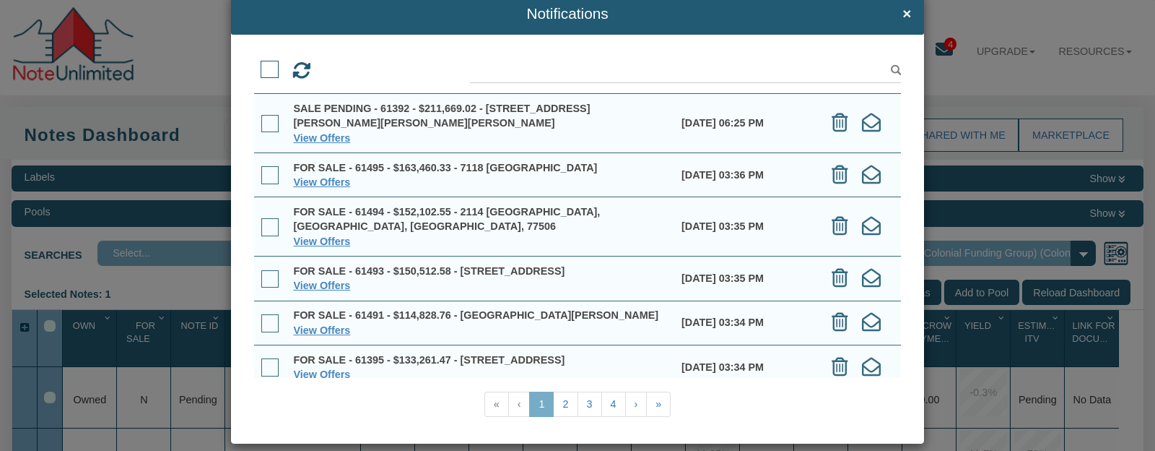
scroll to position [51, 0]
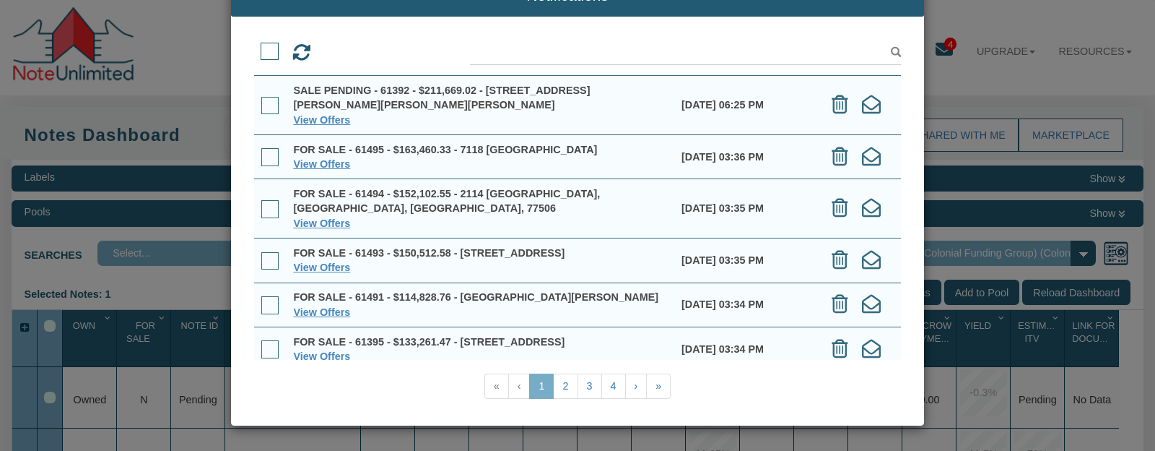
click at [956, 75] on div "Notifications × View Offers View Offers" at bounding box center [577, 225] width 1155 height 451
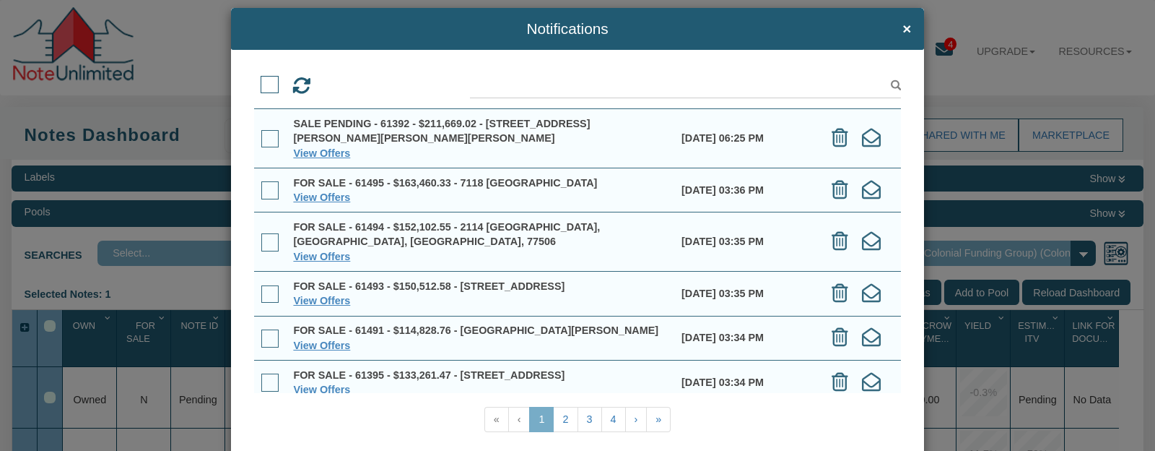
scroll to position [0, 0]
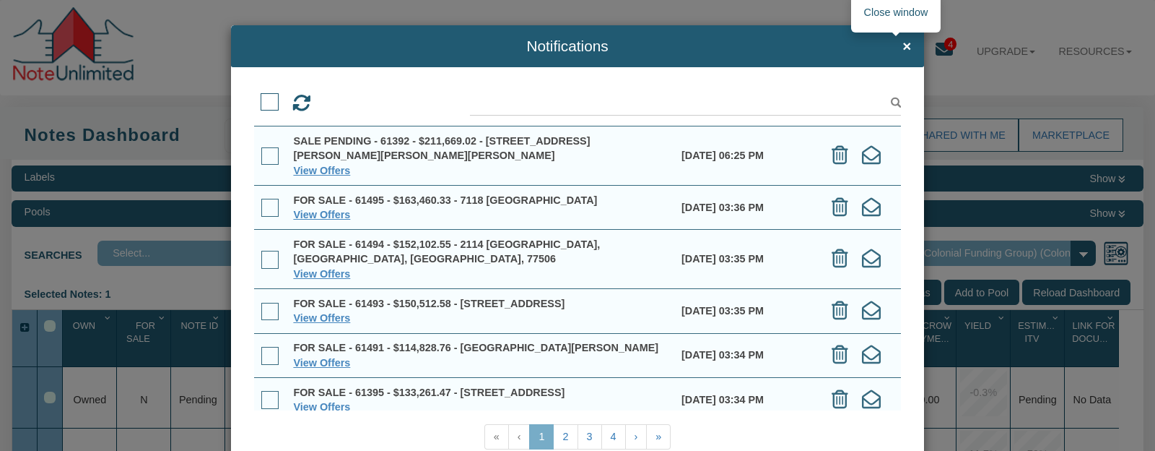
click at [903, 48] on span "×" at bounding box center [907, 46] width 9 height 17
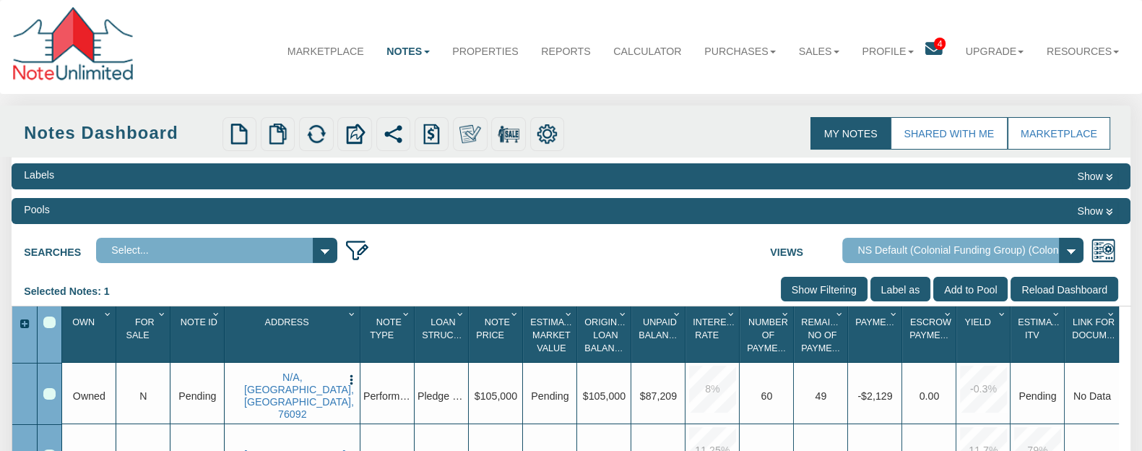
click at [926, 45] on icon at bounding box center [932, 48] width 17 height 17
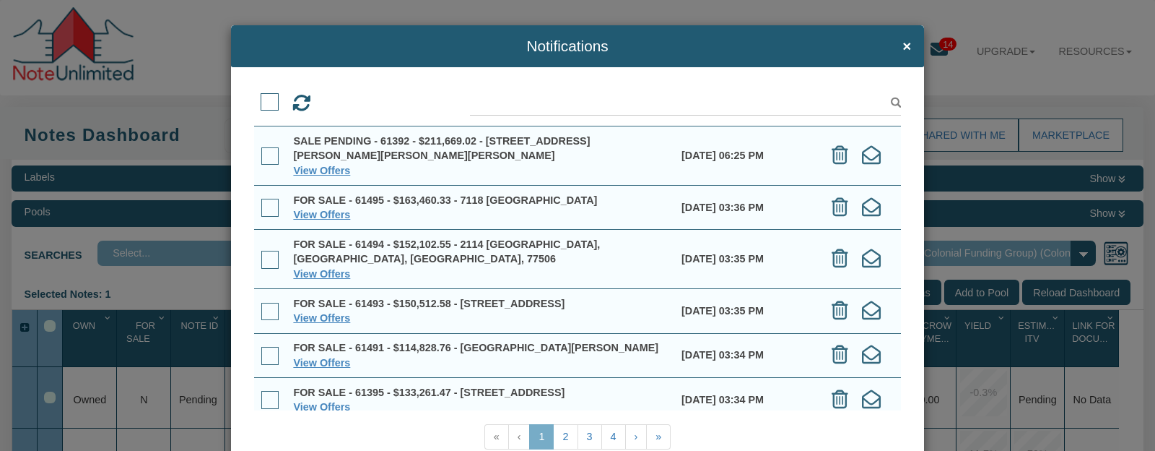
click at [267, 151] on span at bounding box center [270, 156] width 18 height 18
click at [261, 150] on input "checkbox" at bounding box center [261, 150] width 0 height 0
click at [862, 157] on icon at bounding box center [871, 155] width 19 height 19
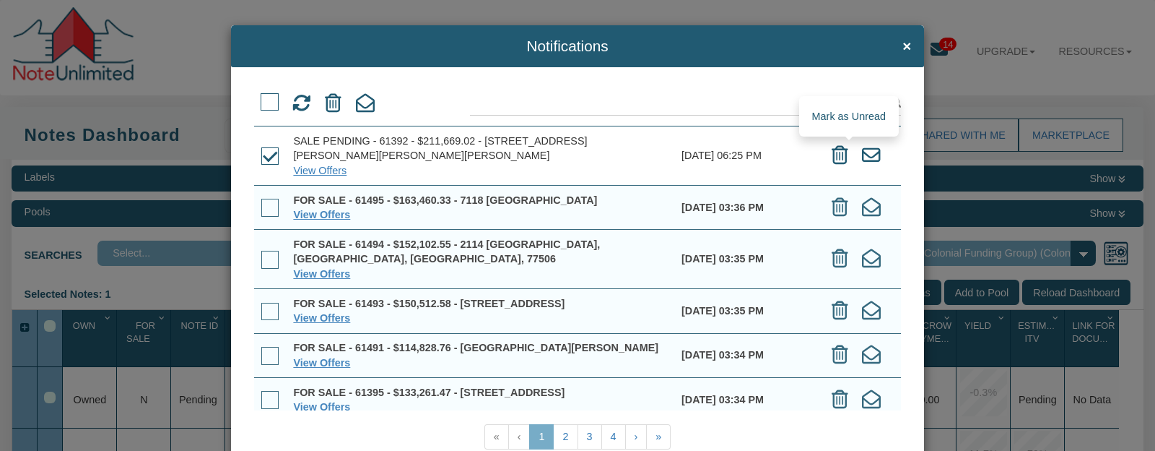
click at [862, 158] on icon at bounding box center [871, 155] width 19 height 19
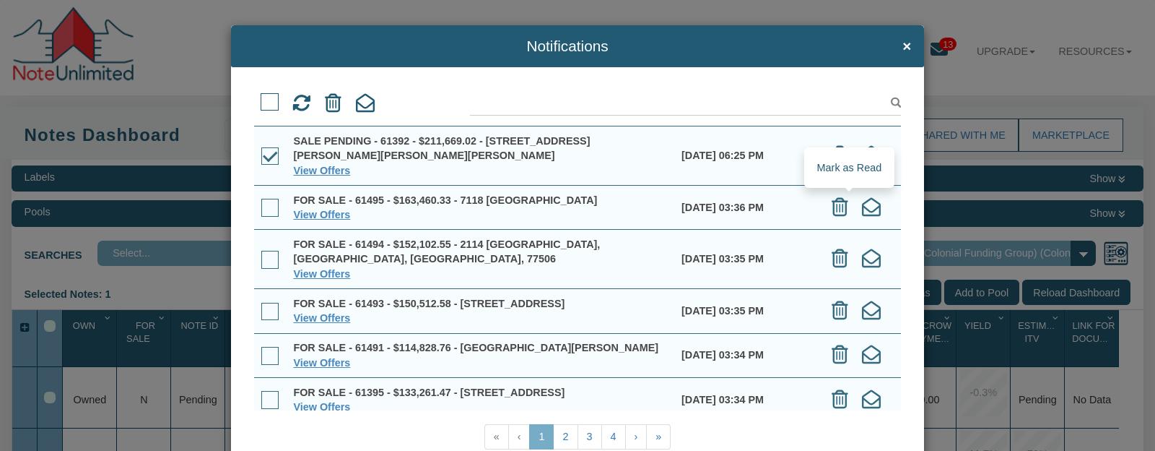
click at [862, 204] on icon at bounding box center [871, 207] width 19 height 19
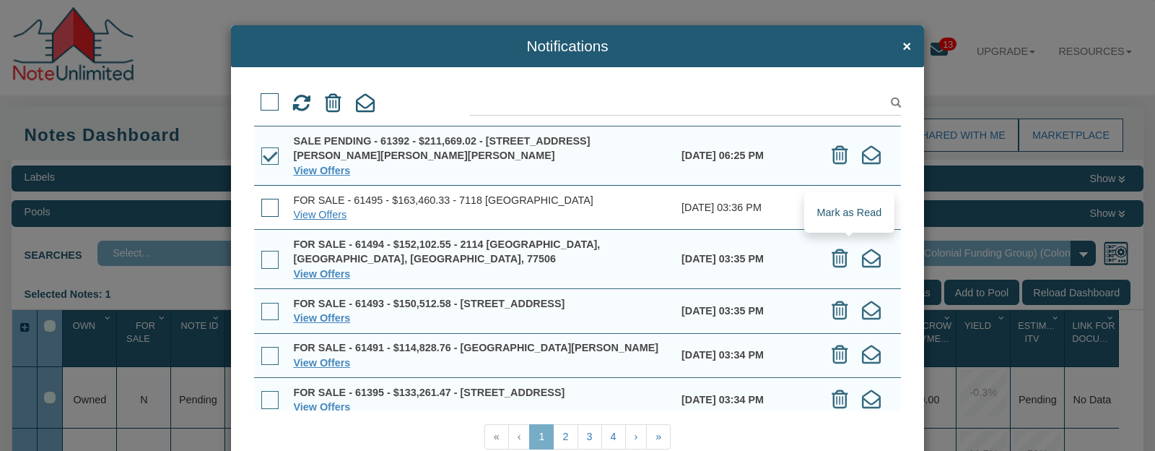
click at [862, 252] on icon at bounding box center [871, 258] width 19 height 19
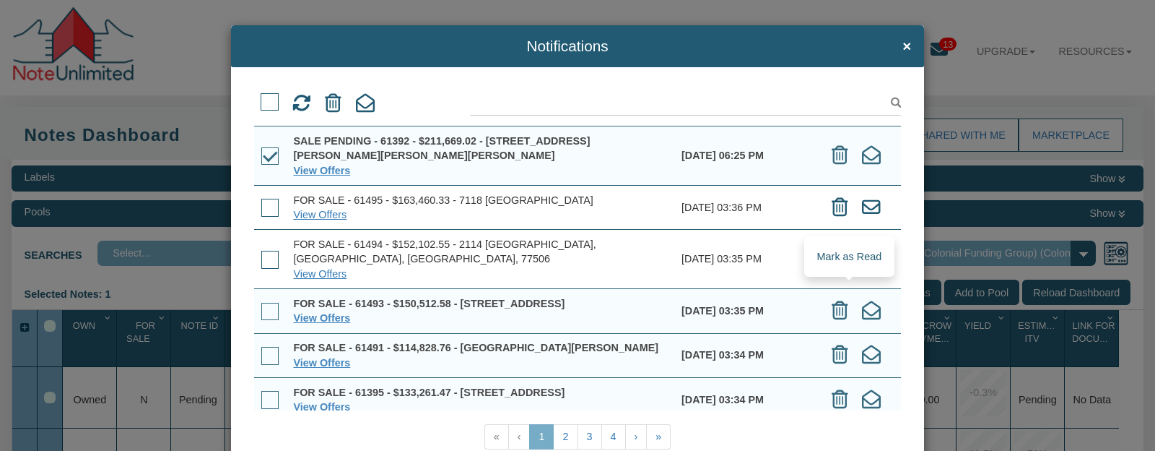
click at [862, 301] on icon at bounding box center [871, 310] width 19 height 19
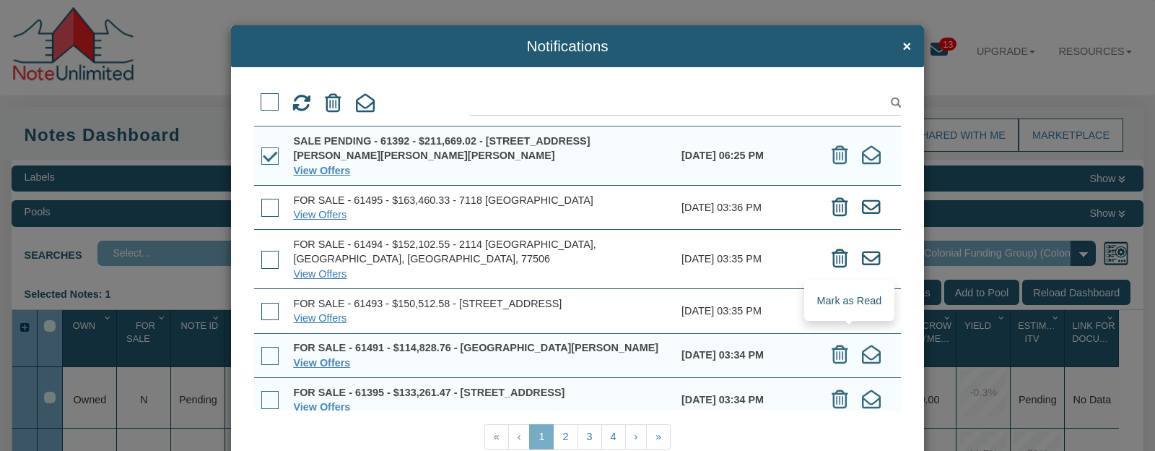
drag, startPoint x: 848, startPoint y: 338, endPoint x: 847, endPoint y: 350, distance: 11.6
click at [862, 345] on icon at bounding box center [871, 354] width 19 height 19
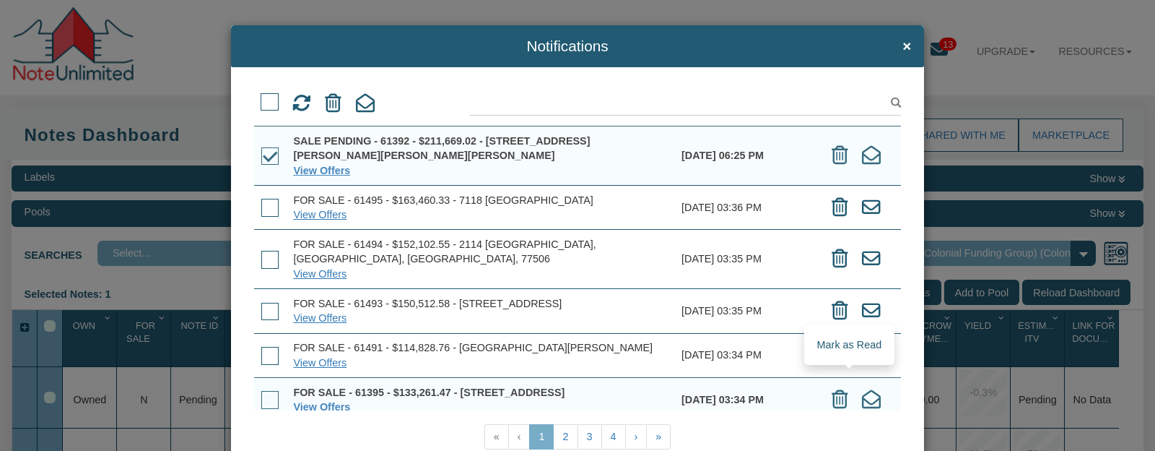
drag, startPoint x: 848, startPoint y: 378, endPoint x: 851, endPoint y: 389, distance: 11.2
click at [862, 390] on icon at bounding box center [871, 399] width 19 height 19
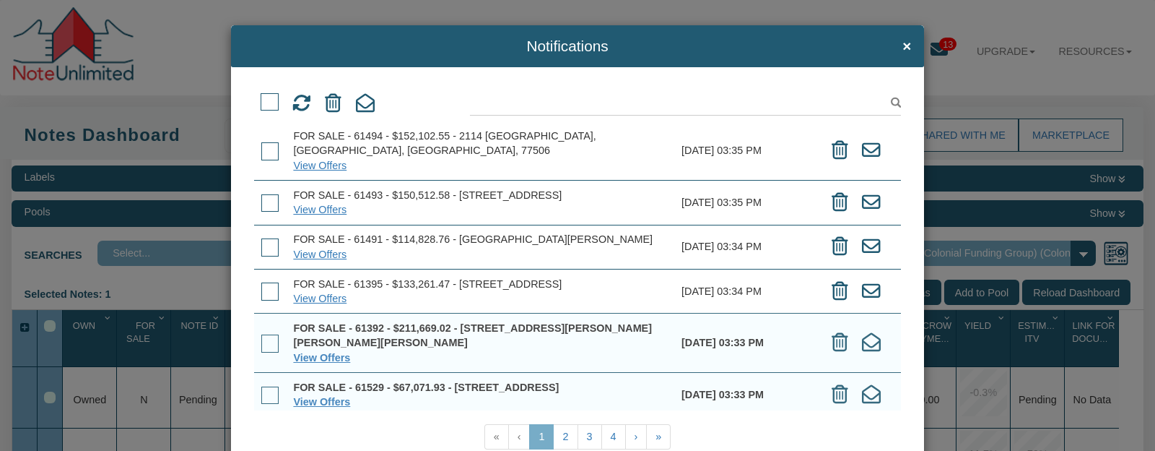
scroll to position [144, 0]
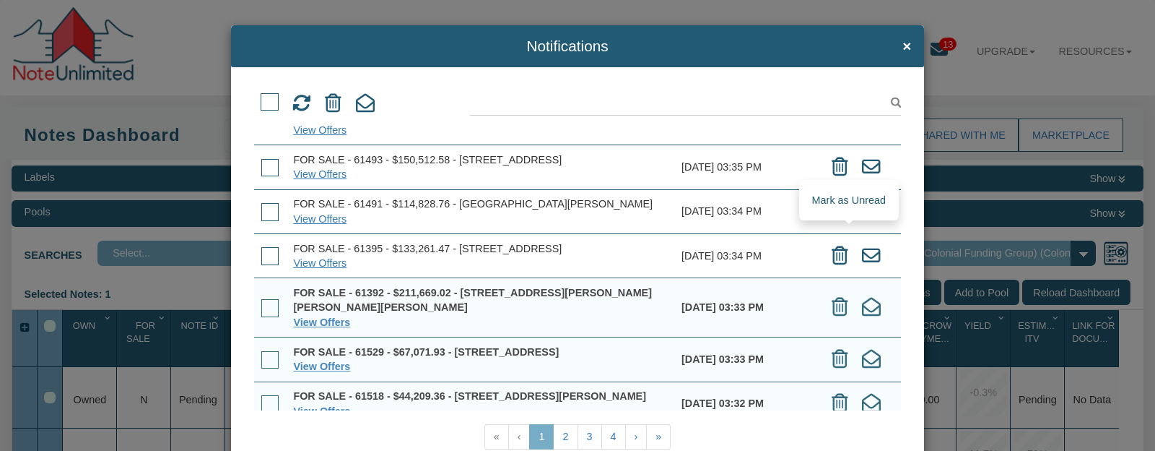
drag, startPoint x: 845, startPoint y: 229, endPoint x: 845, endPoint y: 238, distance: 8.7
click at [862, 246] on icon at bounding box center [871, 255] width 19 height 19
click at [862, 298] on icon at bounding box center [871, 307] width 19 height 19
drag, startPoint x: 845, startPoint y: 350, endPoint x: 845, endPoint y: 377, distance: 26.7
click at [862, 356] on icon at bounding box center [871, 359] width 19 height 19
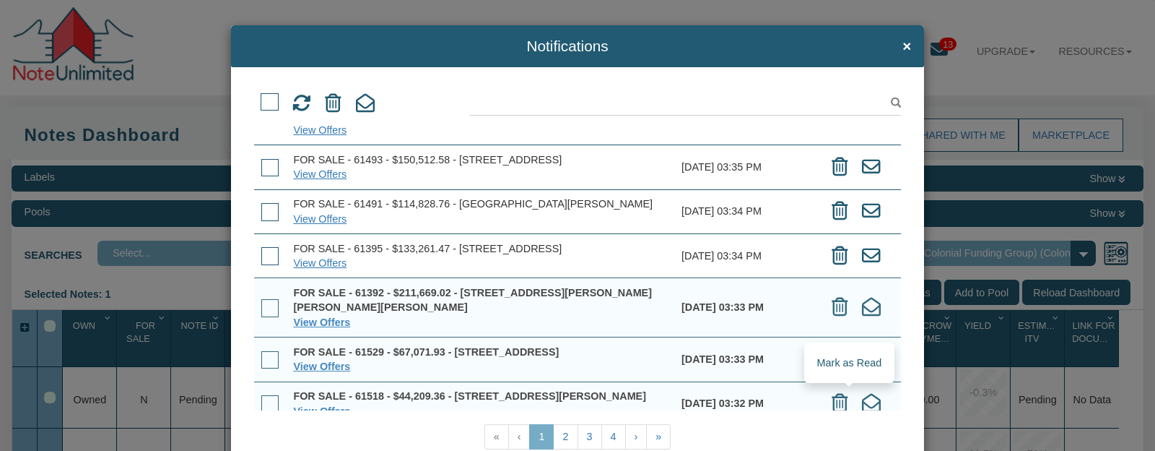
drag, startPoint x: 844, startPoint y: 403, endPoint x: 872, endPoint y: 399, distance: 27.8
click at [862, 404] on icon at bounding box center [871, 403] width 19 height 19
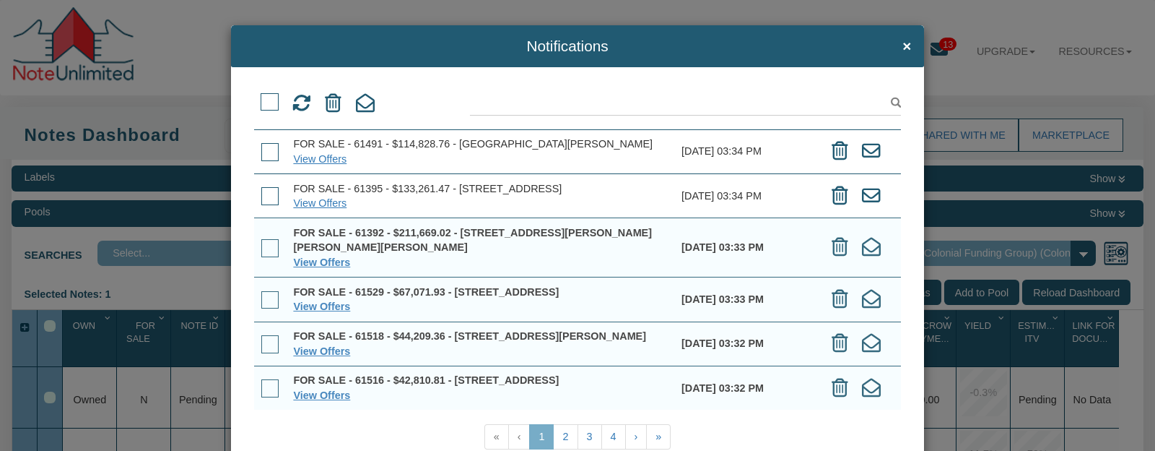
scroll to position [217, 0]
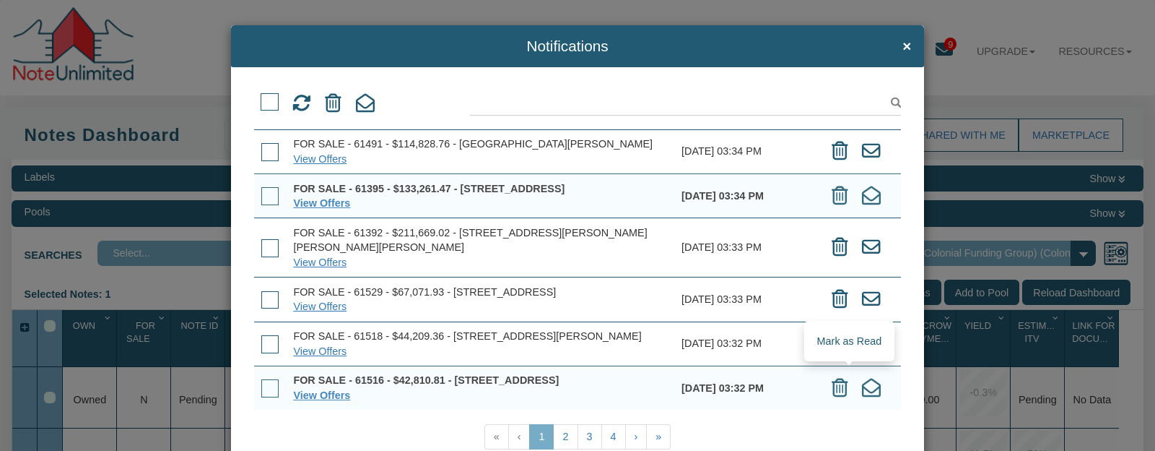
click at [862, 379] on icon at bounding box center [871, 387] width 19 height 19
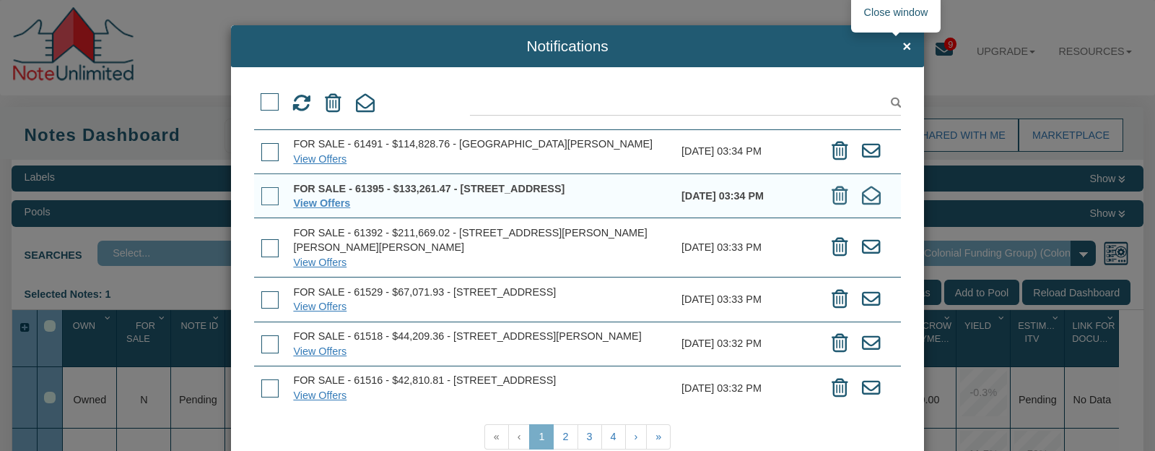
click at [903, 38] on span "×" at bounding box center [907, 46] width 9 height 17
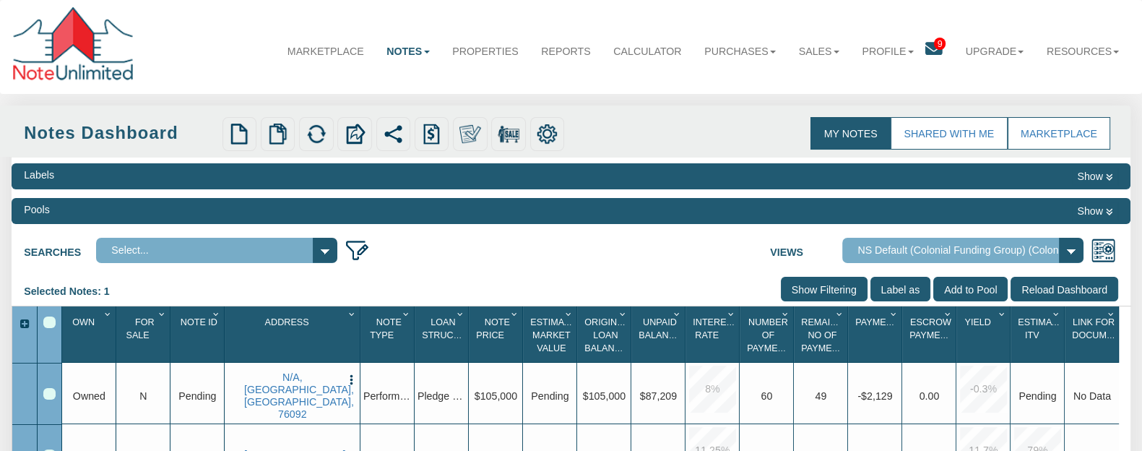
click at [925, 45] on icon at bounding box center [932, 48] width 17 height 17
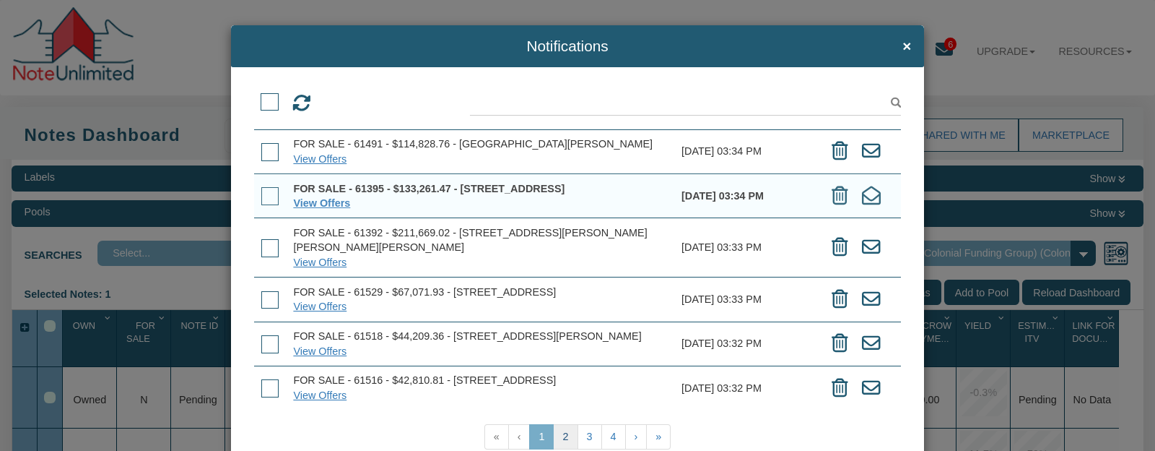
click at [560, 438] on link "2" at bounding box center [565, 436] width 25 height 25
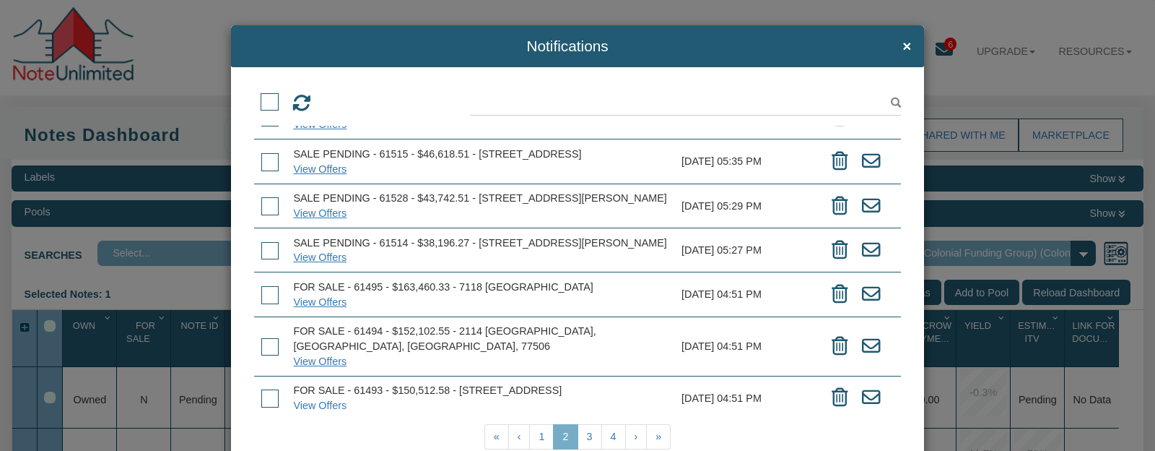
scroll to position [0, 0]
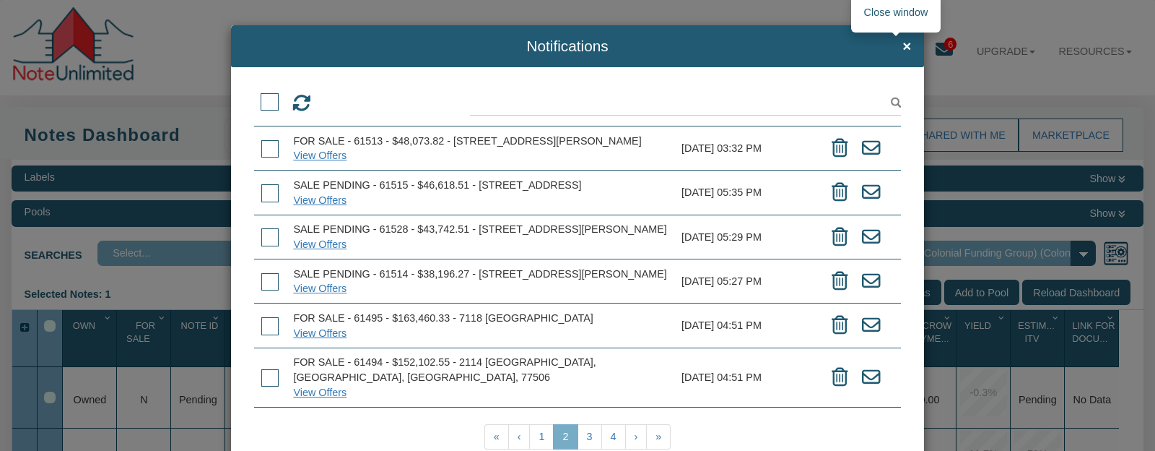
click at [903, 45] on span "×" at bounding box center [907, 46] width 9 height 17
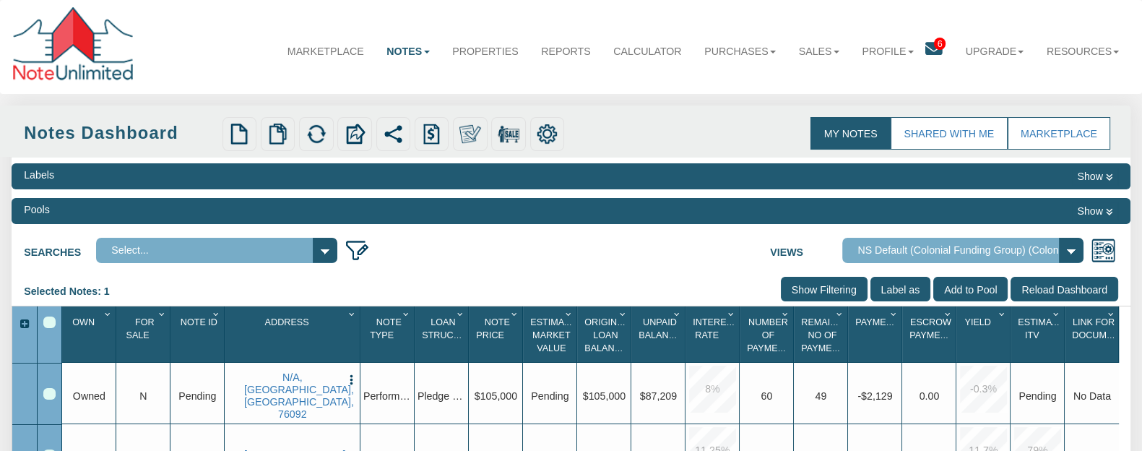
click at [934, 39] on span "6" at bounding box center [940, 44] width 12 height 12
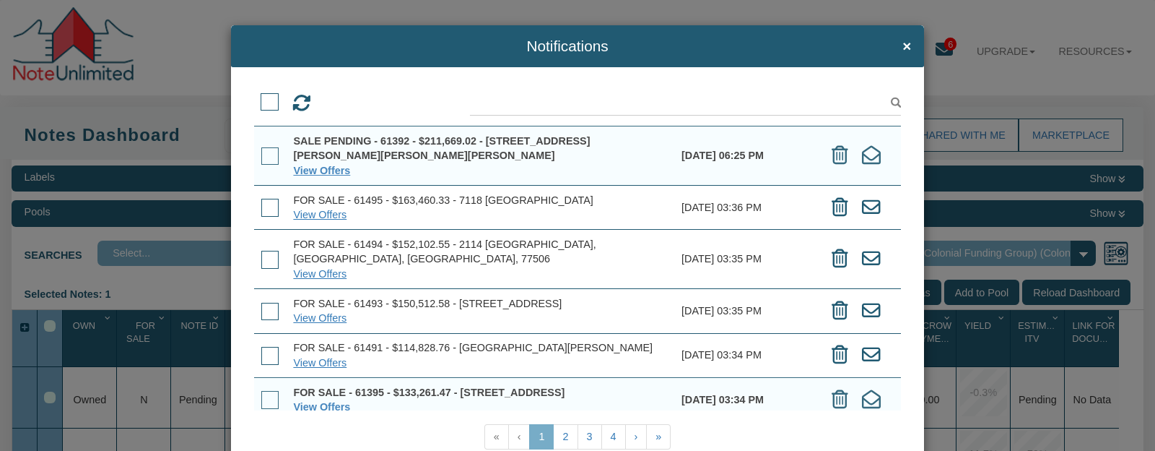
click at [928, 23] on div "Notifications × View Offers View Offers" at bounding box center [577, 225] width 1155 height 451
click at [955, 79] on div "Notifications × View Offers View Offers" at bounding box center [577, 225] width 1155 height 451
click at [186, 14] on div "Notifications × View Offers View Offers" at bounding box center [577, 225] width 1155 height 451
drag, startPoint x: 900, startPoint y: 45, endPoint x: 676, endPoint y: 101, distance: 230.8
click at [903, 44] on span "×" at bounding box center [907, 46] width 9 height 17
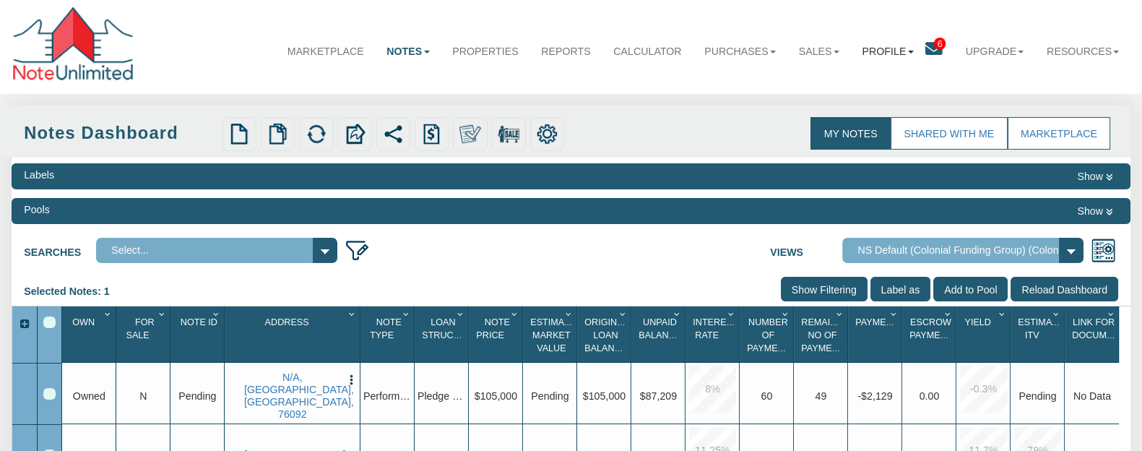
click at [895, 52] on link "Profile" at bounding box center [888, 51] width 74 height 38
click at [847, 105] on link "Logout" at bounding box center [887, 104] width 132 height 19
